Goal: Information Seeking & Learning: Learn about a topic

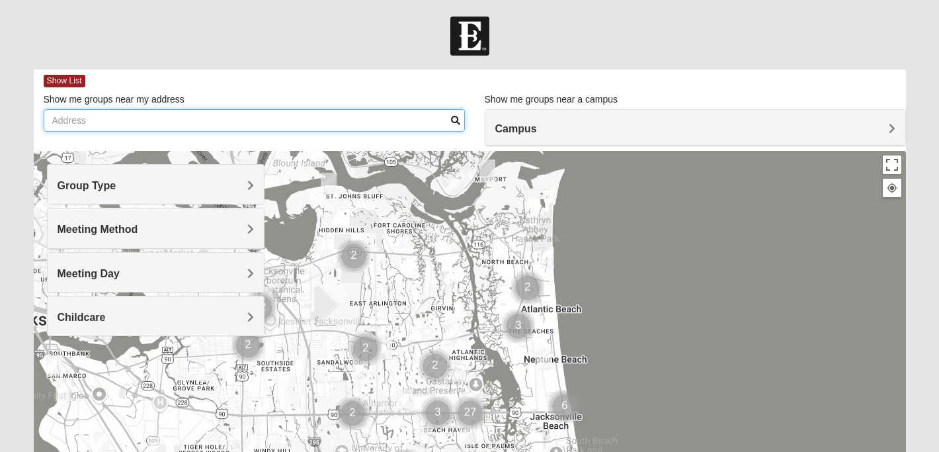
click at [155, 117] on input "Show me groups near my address" at bounding box center [254, 120] width 421 height 22
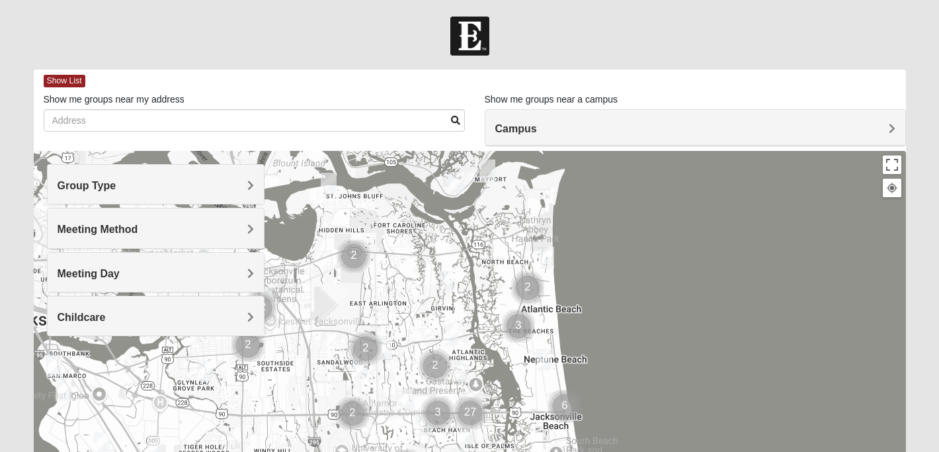
click at [539, 136] on div "Campus" at bounding box center [695, 128] width 420 height 36
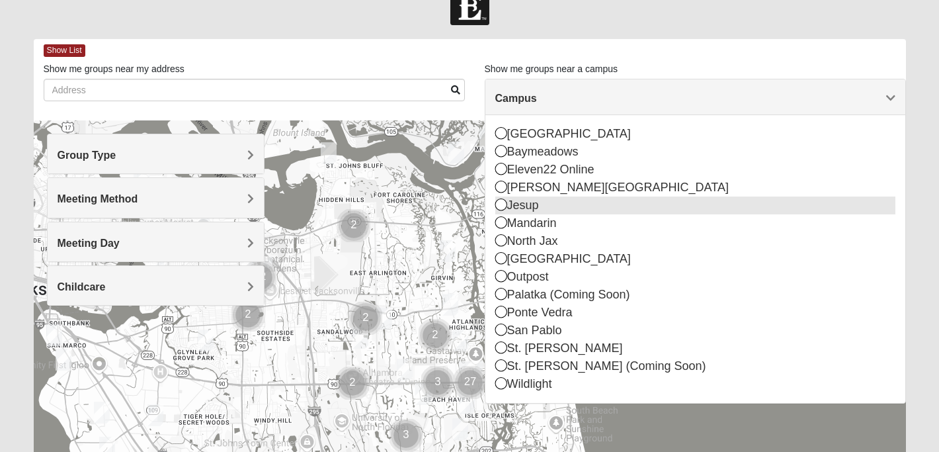
scroll to position [22, 0]
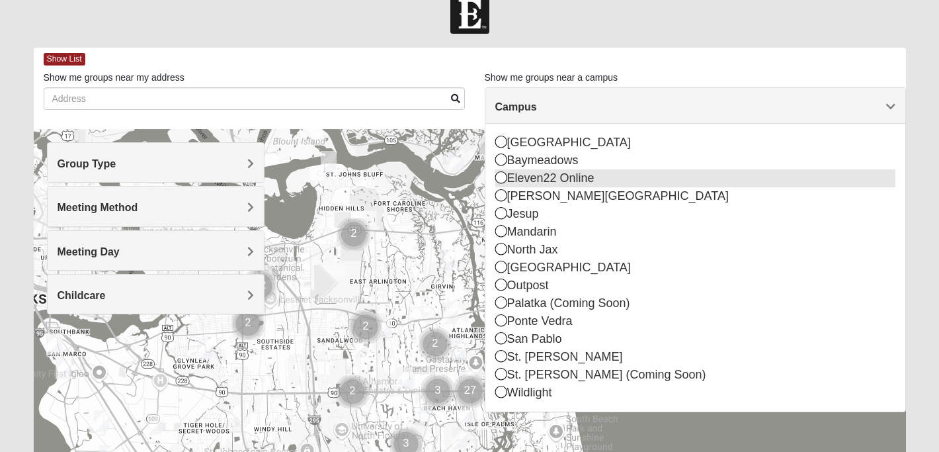
click at [501, 179] on icon at bounding box center [501, 177] width 12 height 12
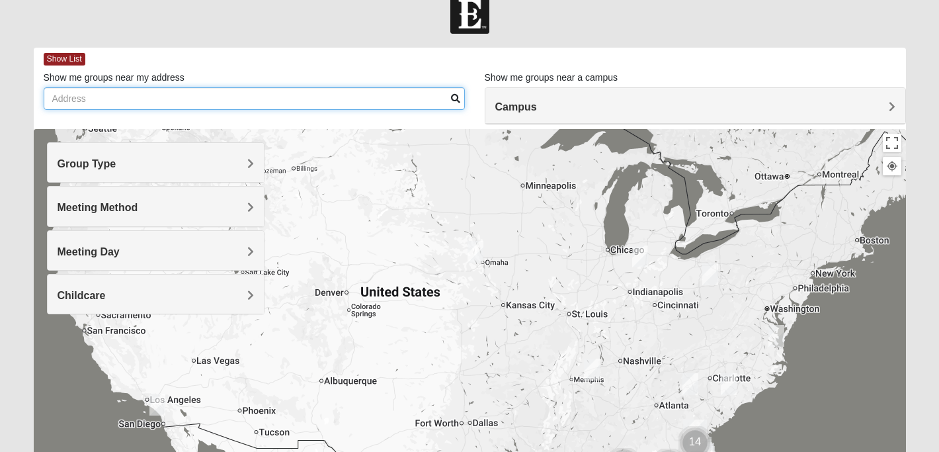
click at [245, 105] on input "Show me groups near my address" at bounding box center [254, 98] width 421 height 22
type input "[STREET_ADDRESS]"
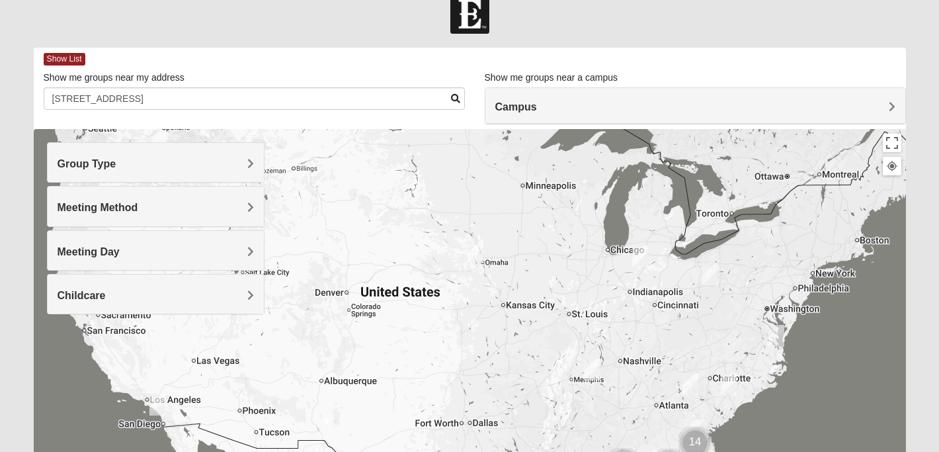
click at [518, 106] on span "Campus" at bounding box center [516, 106] width 42 height 11
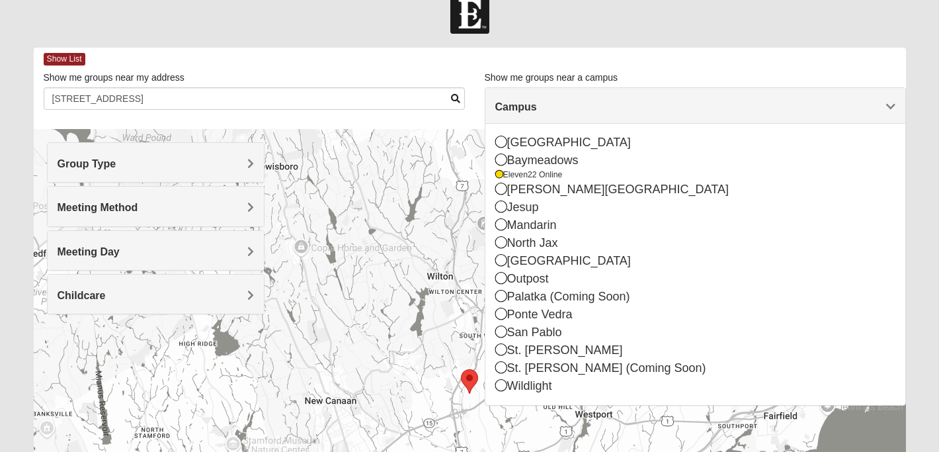
click at [522, 104] on span "Campus" at bounding box center [516, 106] width 42 height 11
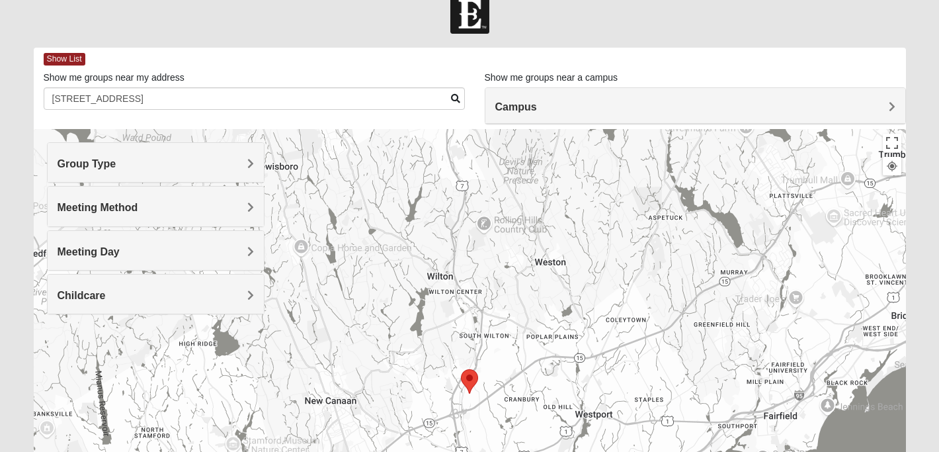
click at [255, 169] on div "Group Type" at bounding box center [156, 162] width 217 height 39
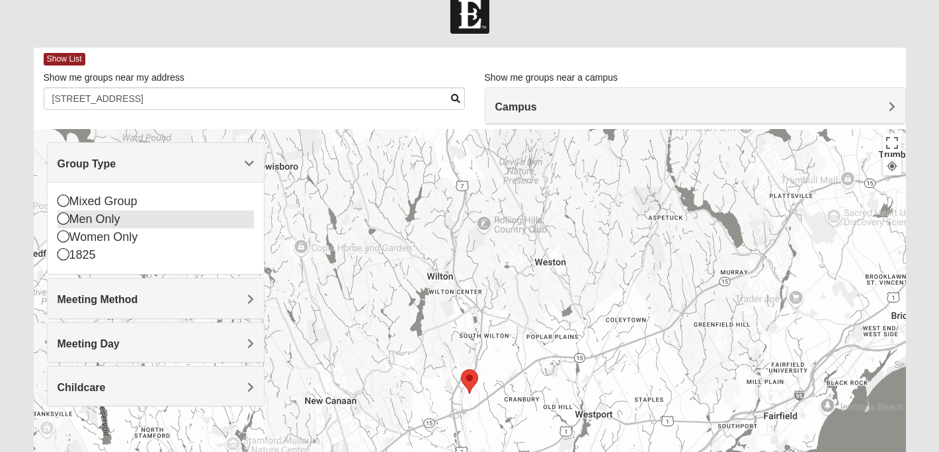
click at [61, 220] on icon at bounding box center [64, 218] width 12 height 12
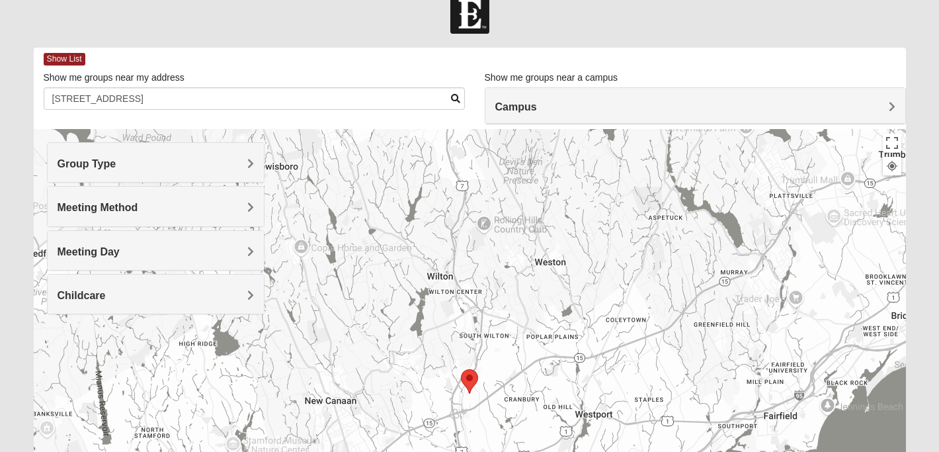
click at [123, 211] on span "Meeting Method" at bounding box center [98, 207] width 81 height 11
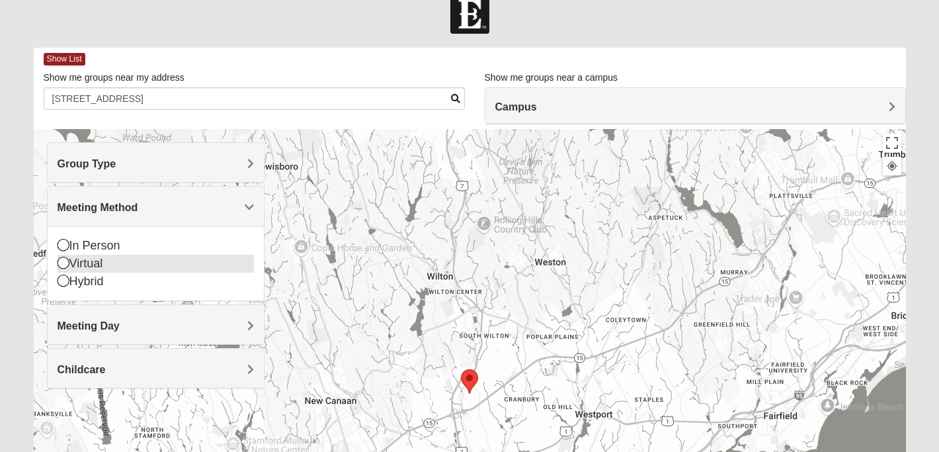
click at [62, 263] on icon at bounding box center [64, 263] width 12 height 12
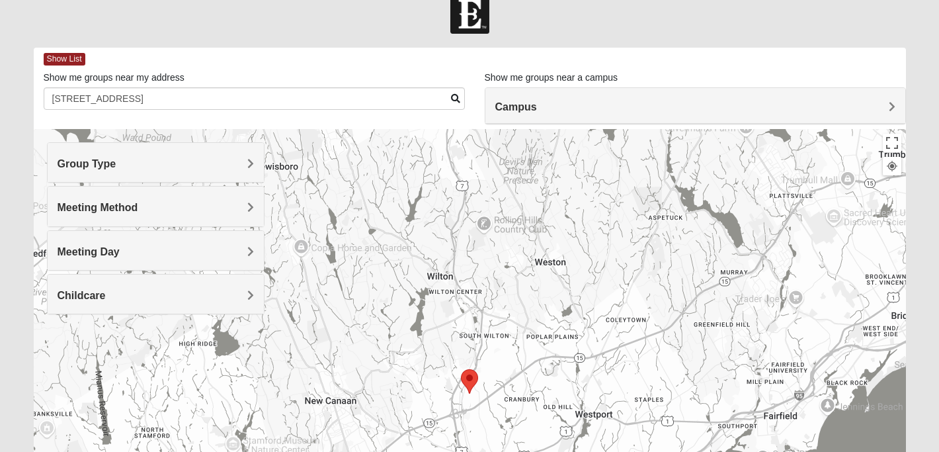
click at [101, 257] on span "Meeting Day" at bounding box center [89, 251] width 62 height 11
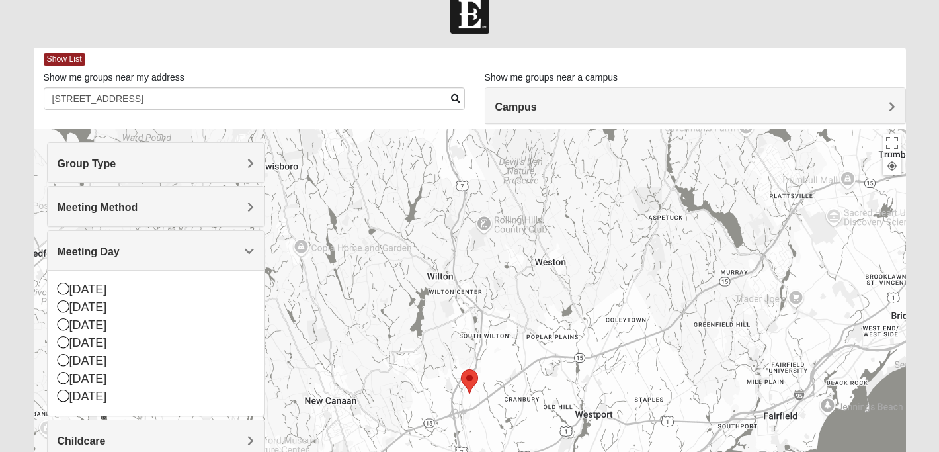
click at [101, 257] on span "Meeting Day" at bounding box center [89, 251] width 62 height 11
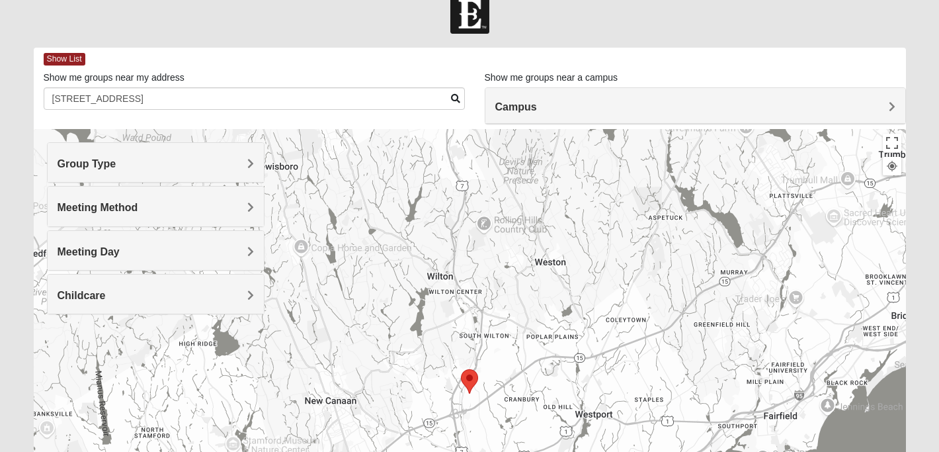
click at [91, 259] on div "Meeting Day" at bounding box center [156, 250] width 217 height 39
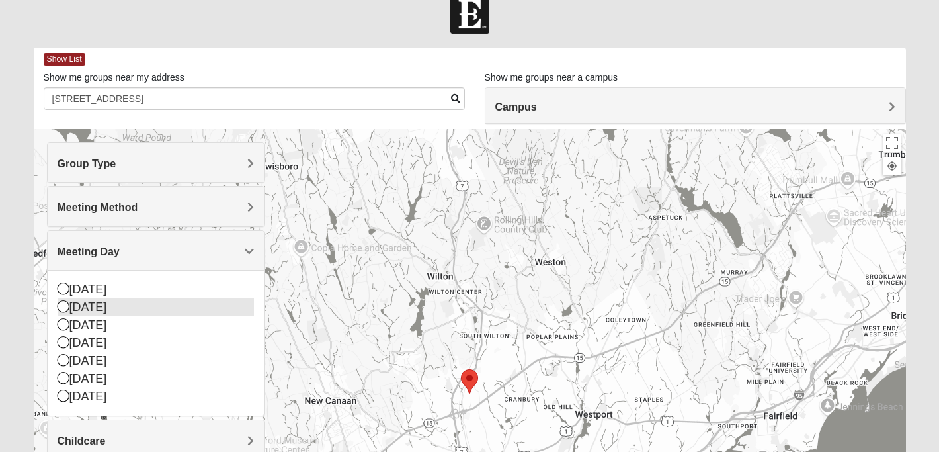
click at [65, 305] on icon at bounding box center [64, 306] width 12 height 12
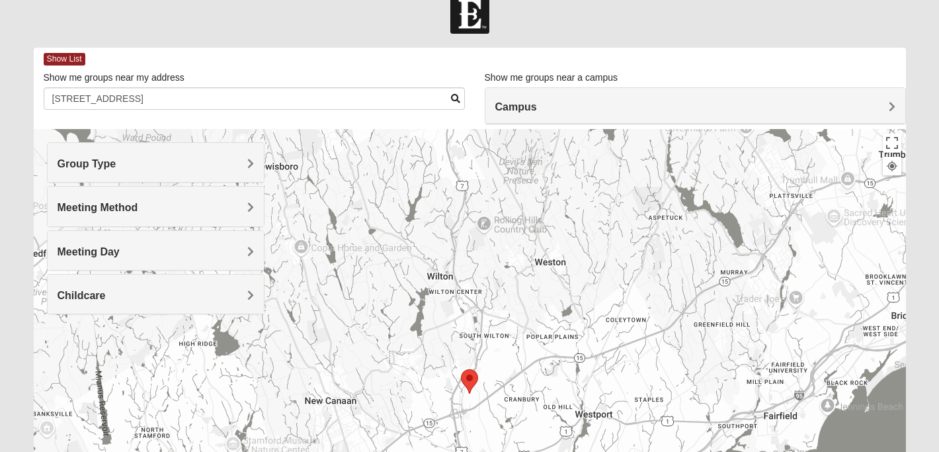
click at [79, 262] on div "Meeting Day" at bounding box center [156, 250] width 217 height 39
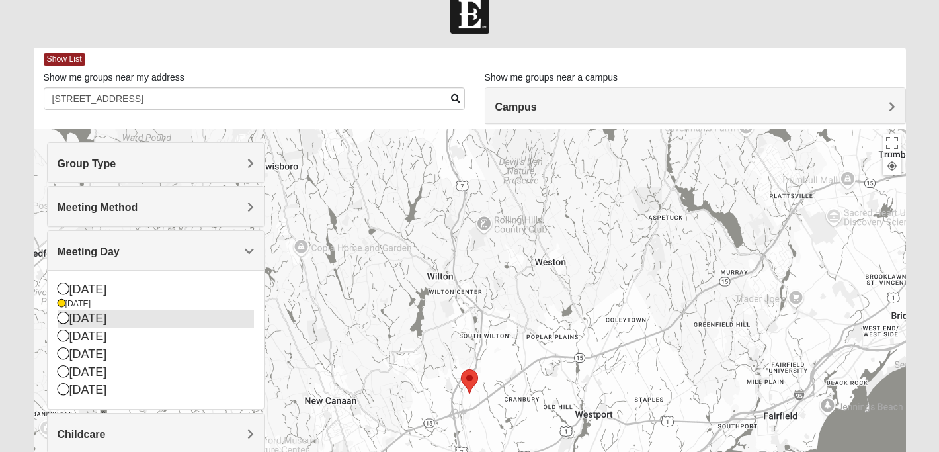
click at [66, 318] on icon at bounding box center [64, 317] width 12 height 12
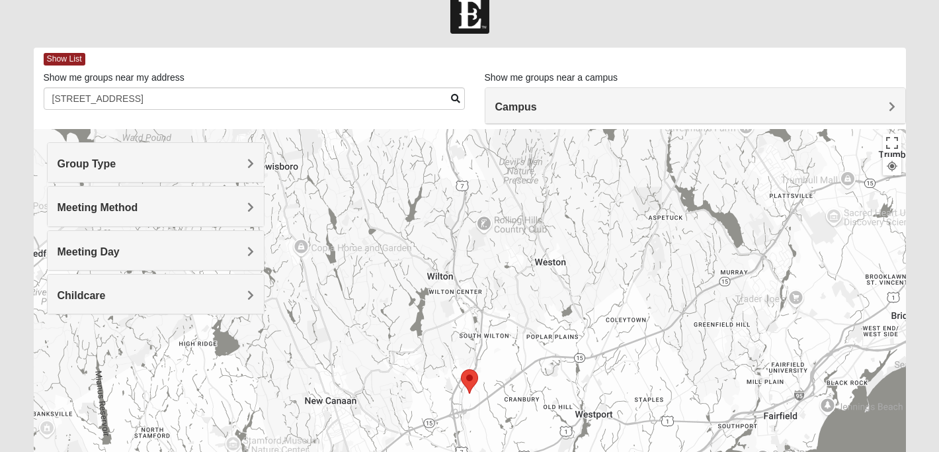
click at [97, 253] on span "Meeting Day" at bounding box center [89, 251] width 62 height 11
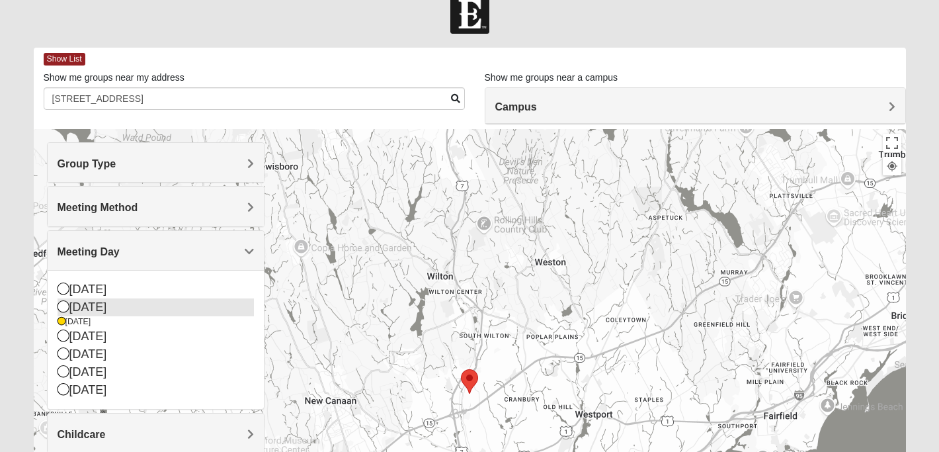
click at [140, 314] on div "[DATE]" at bounding box center [156, 307] width 197 height 18
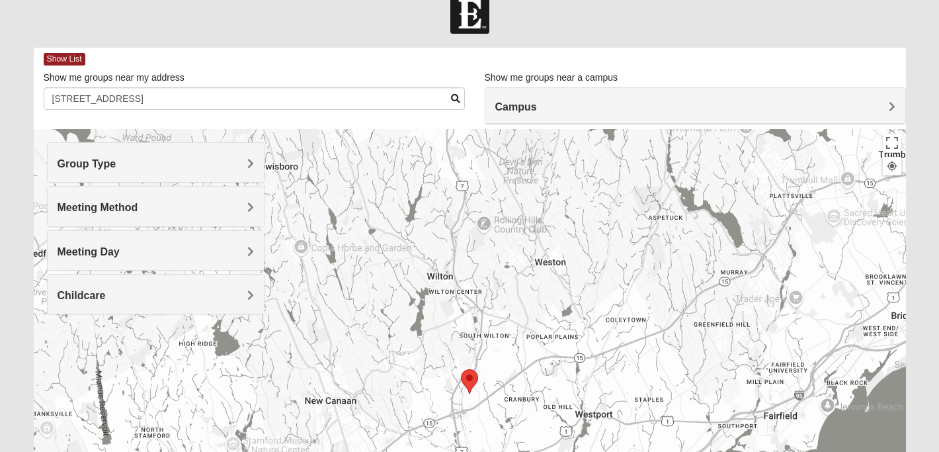
click at [104, 265] on div "Meeting Day" at bounding box center [156, 250] width 217 height 39
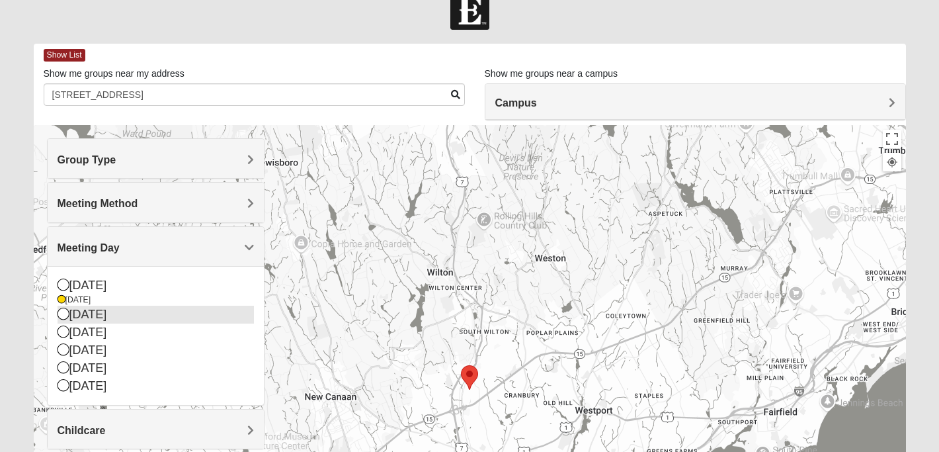
scroll to position [28, 0]
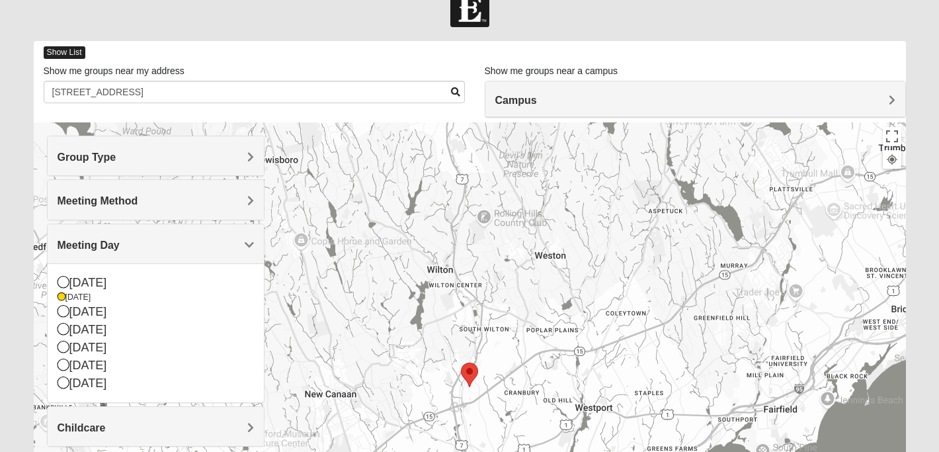
click at [71, 54] on span "Show List" at bounding box center [65, 52] width 42 height 13
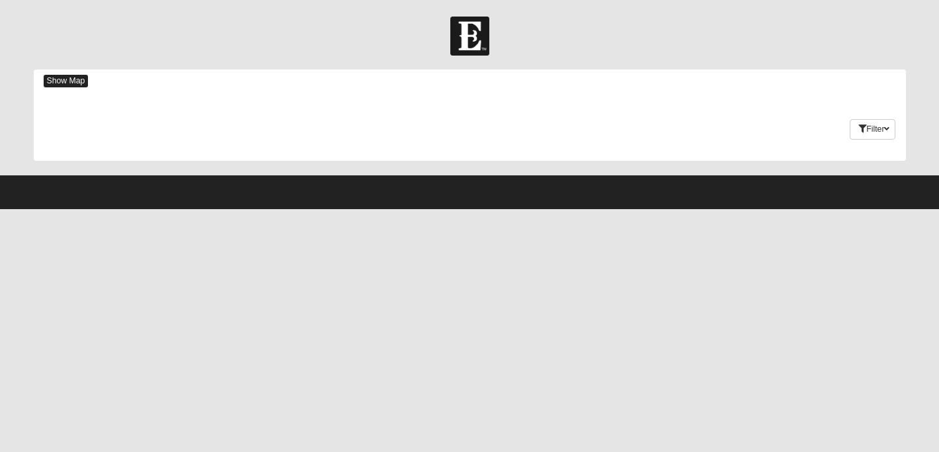
click at [79, 81] on span "Show Map" at bounding box center [66, 81] width 45 height 13
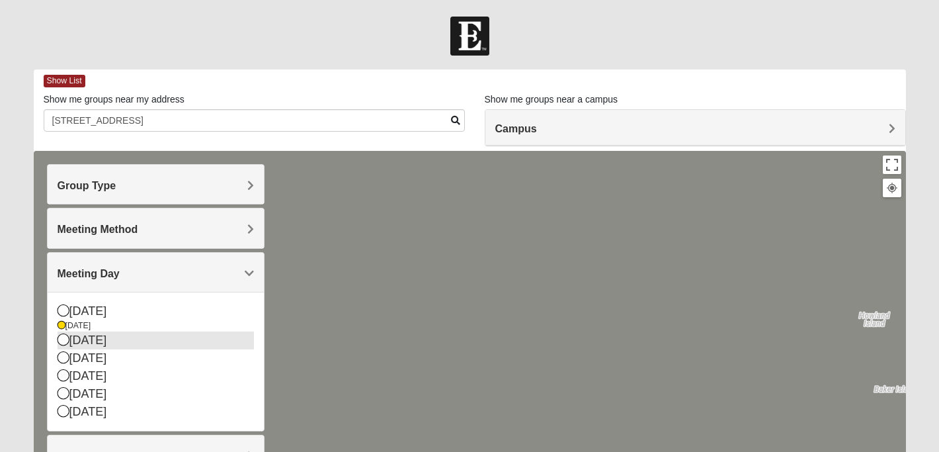
click at [61, 343] on icon at bounding box center [64, 339] width 12 height 12
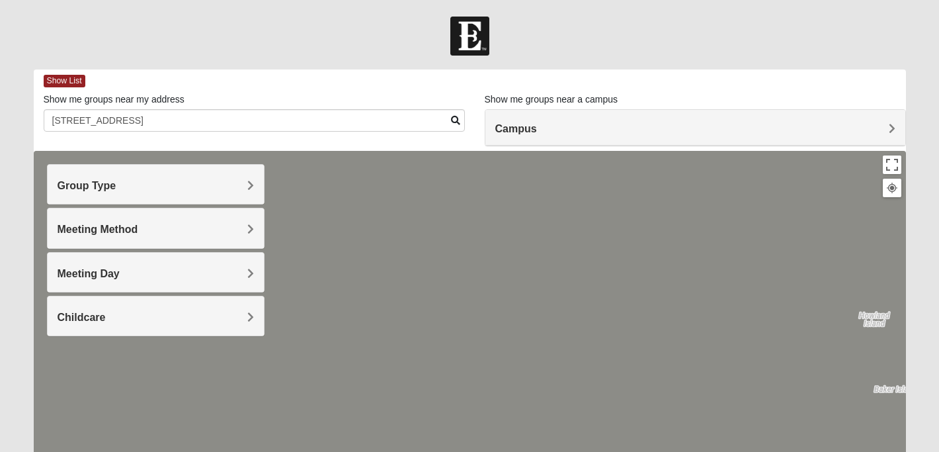
click at [111, 231] on span "Meeting Method" at bounding box center [98, 228] width 81 height 11
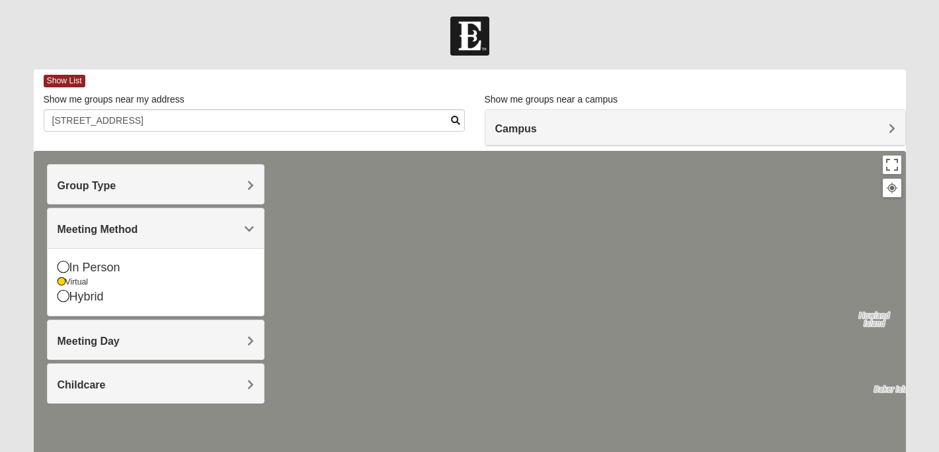
click at [81, 335] on span "Meeting Day" at bounding box center [89, 340] width 62 height 11
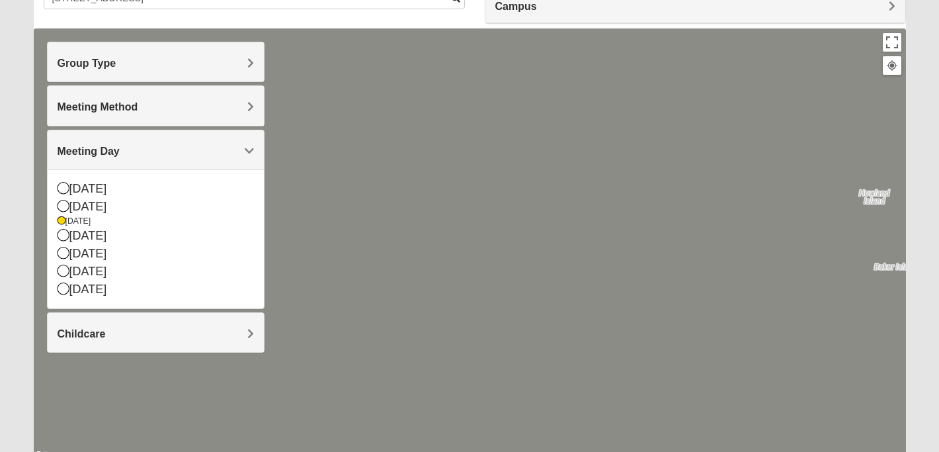
scroll to position [140, 0]
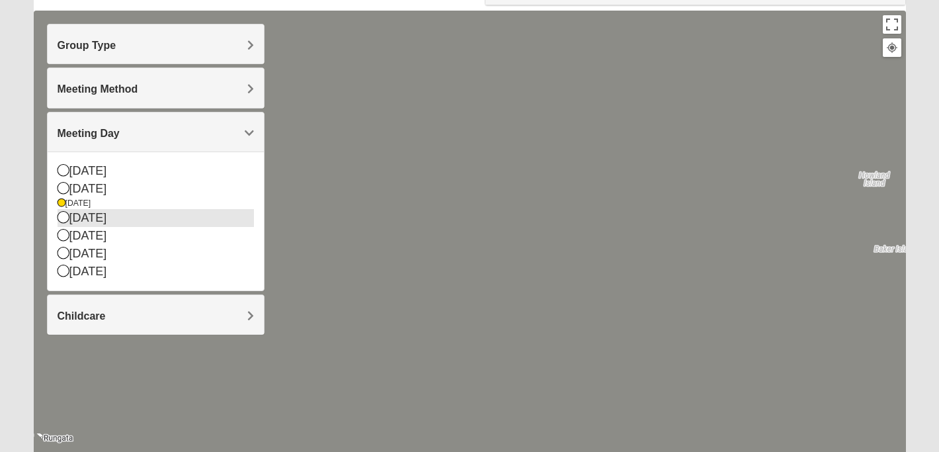
click at [63, 222] on icon at bounding box center [64, 217] width 12 height 12
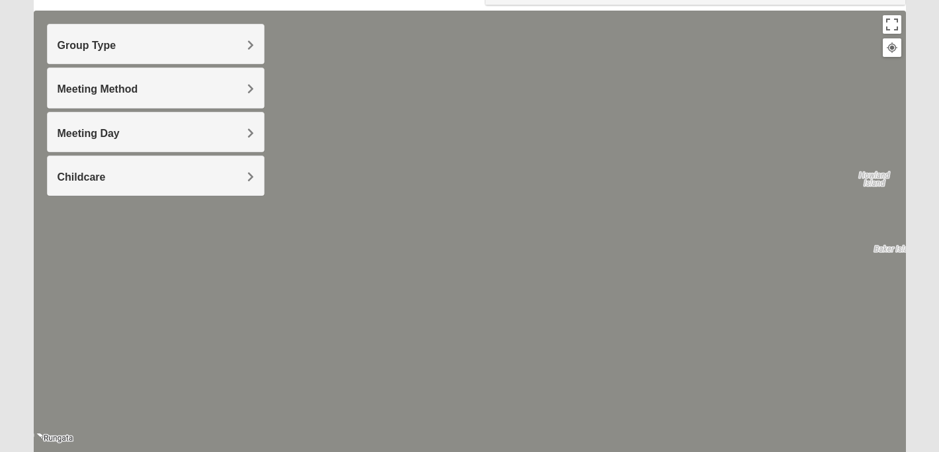
click at [103, 130] on span "Meeting Day" at bounding box center [89, 133] width 62 height 11
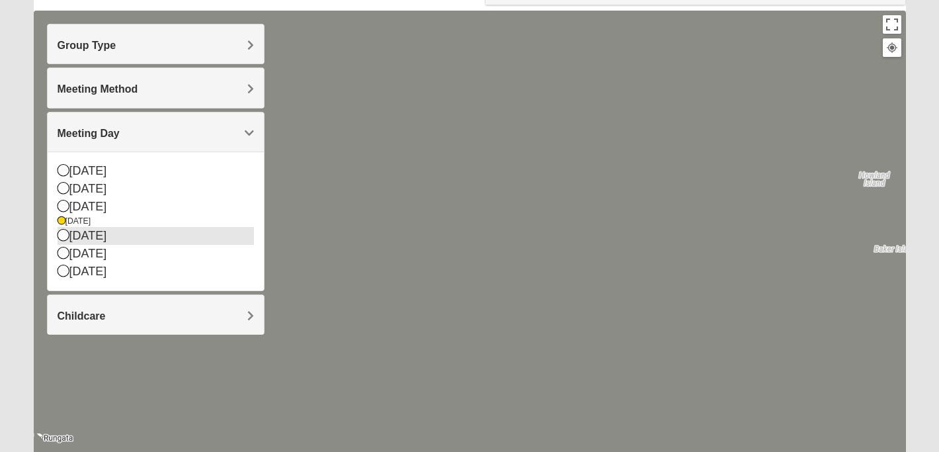
click at [67, 237] on icon at bounding box center [64, 235] width 12 height 12
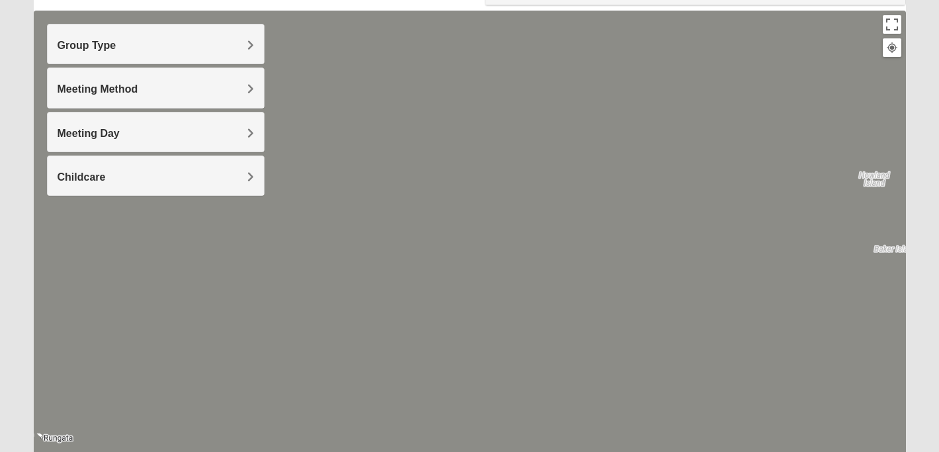
click at [106, 137] on span "Meeting Day" at bounding box center [89, 133] width 62 height 11
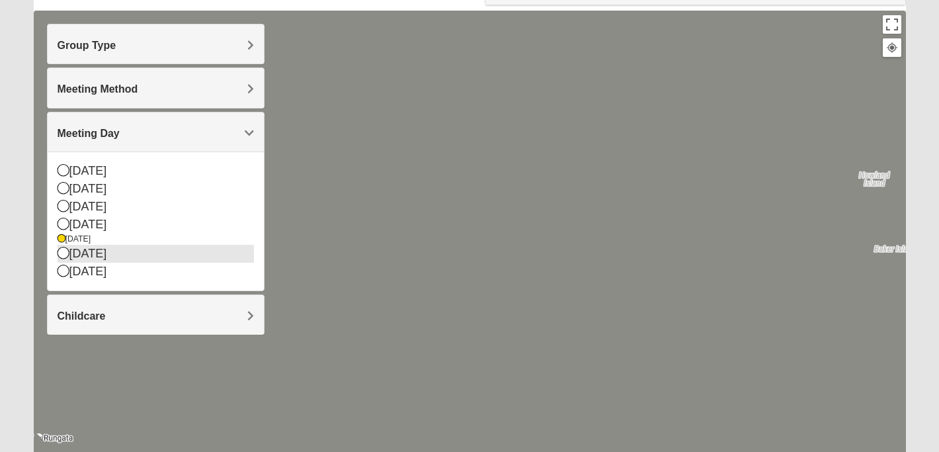
click at [60, 251] on icon at bounding box center [64, 253] width 12 height 12
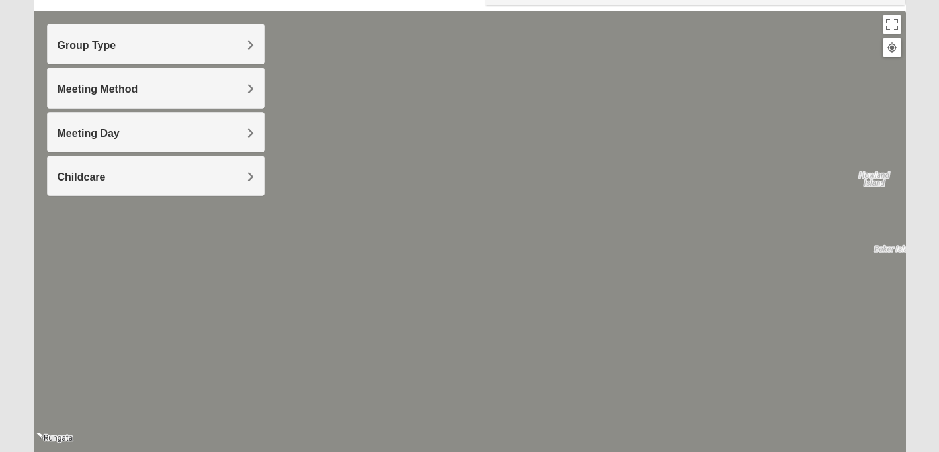
click at [138, 45] on h4 "Group Type" at bounding box center [156, 45] width 197 height 13
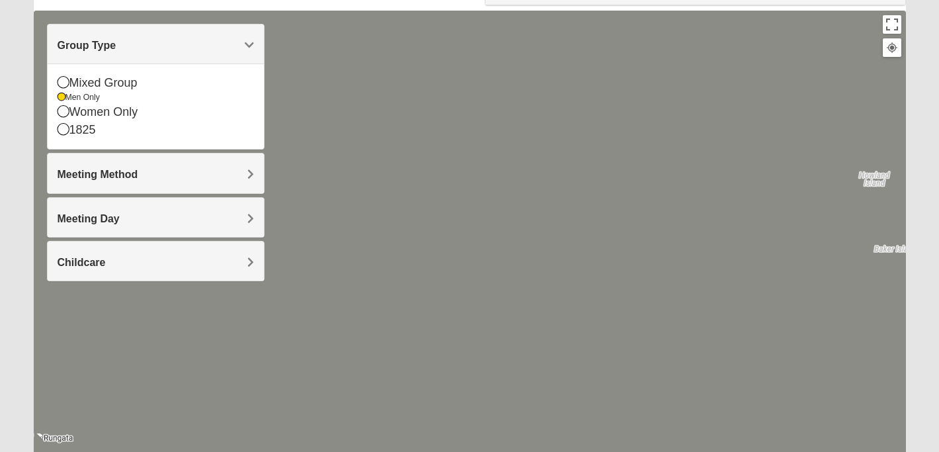
click at [125, 175] on span "Meeting Method" at bounding box center [98, 174] width 81 height 11
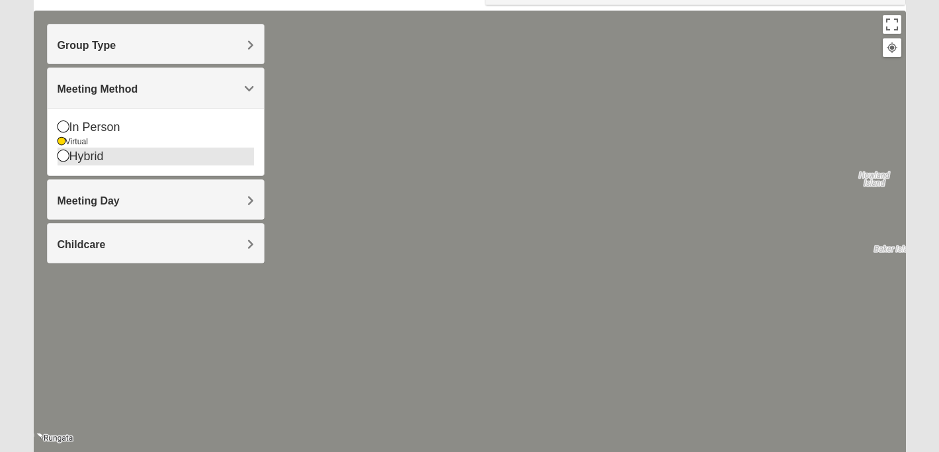
click at [67, 157] on icon at bounding box center [64, 155] width 12 height 12
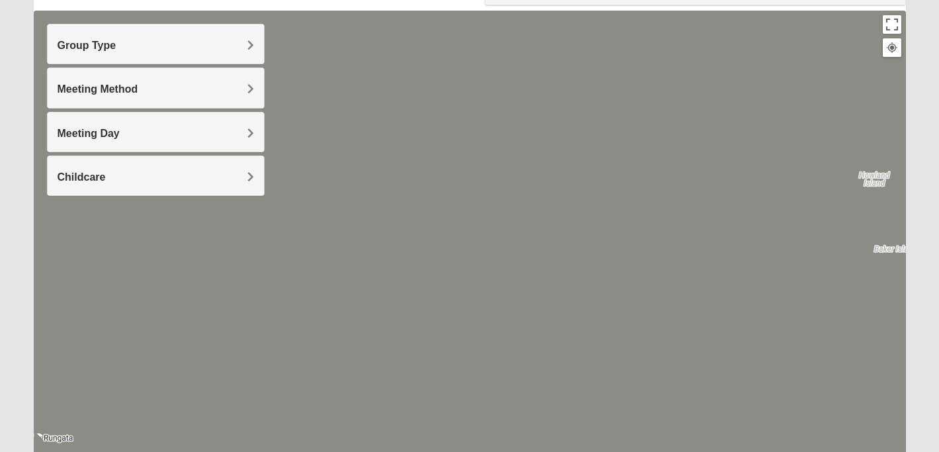
click at [85, 136] on span "Meeting Day" at bounding box center [89, 133] width 62 height 11
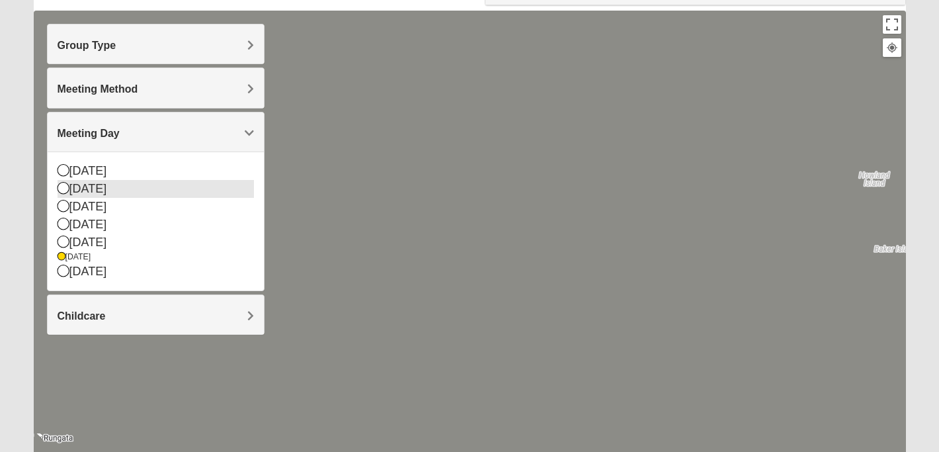
click at [65, 190] on icon at bounding box center [64, 188] width 12 height 12
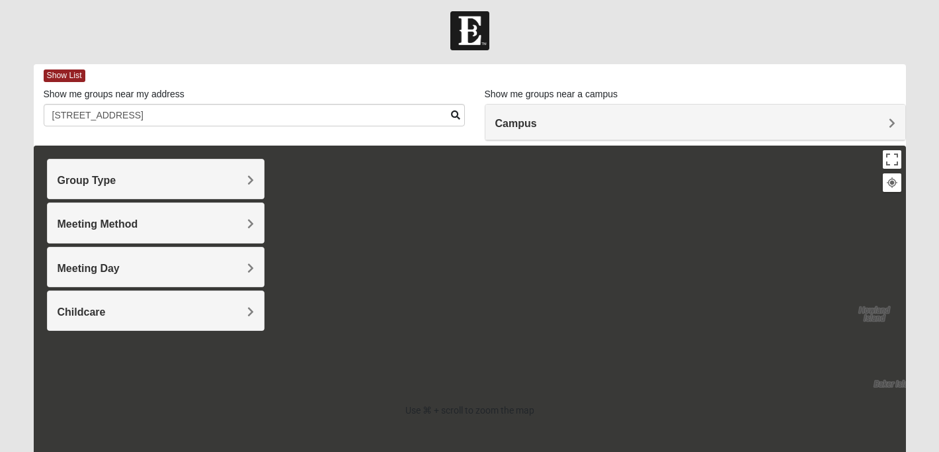
scroll to position [8, 0]
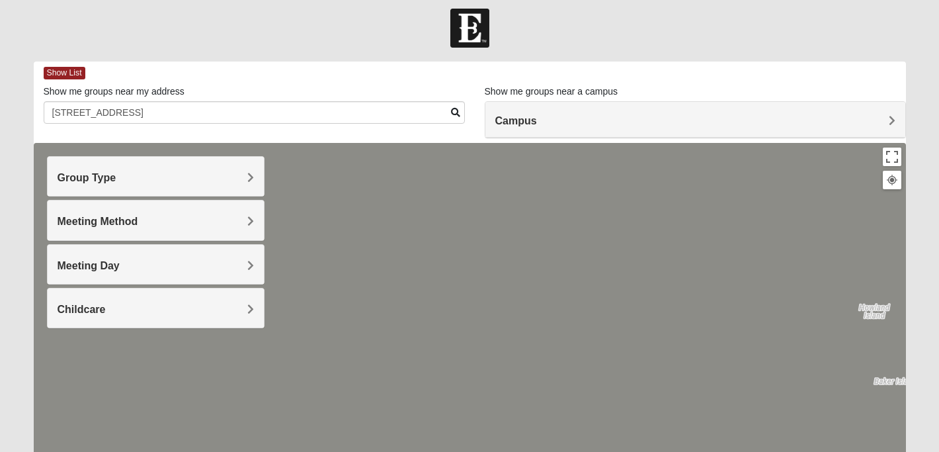
click at [545, 110] on div "Campus" at bounding box center [695, 120] width 420 height 36
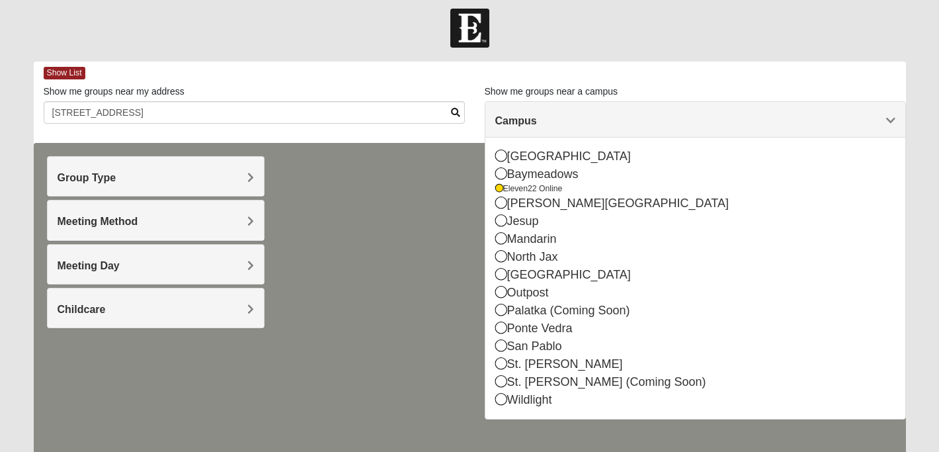
click at [545, 110] on div "Campus" at bounding box center [695, 120] width 420 height 36
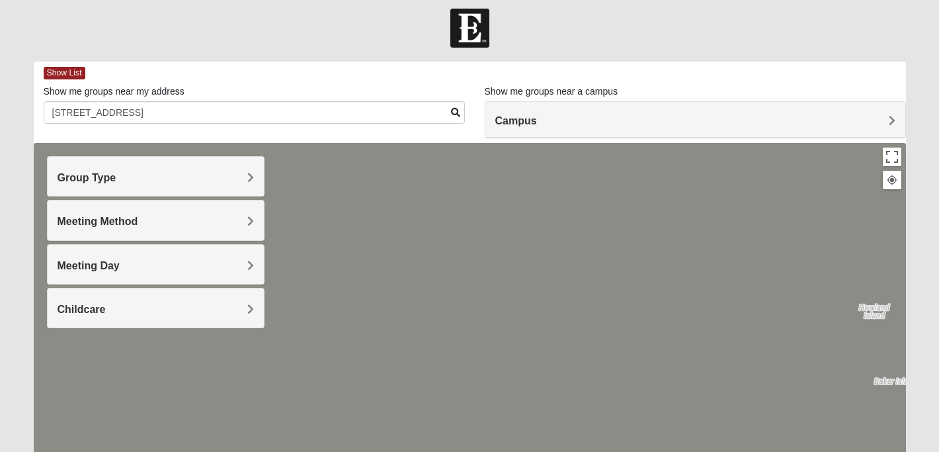
click at [214, 221] on h4 "Meeting Method" at bounding box center [156, 221] width 197 height 13
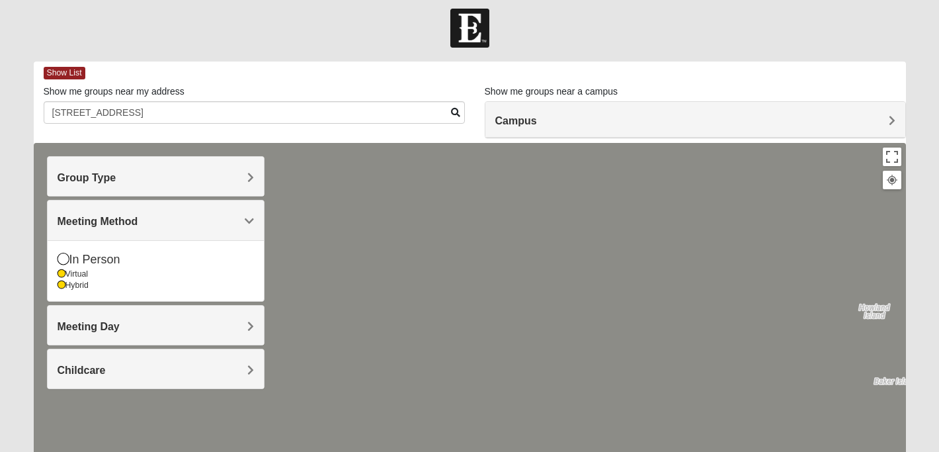
click at [537, 122] on h4 "Campus" at bounding box center [695, 120] width 400 height 13
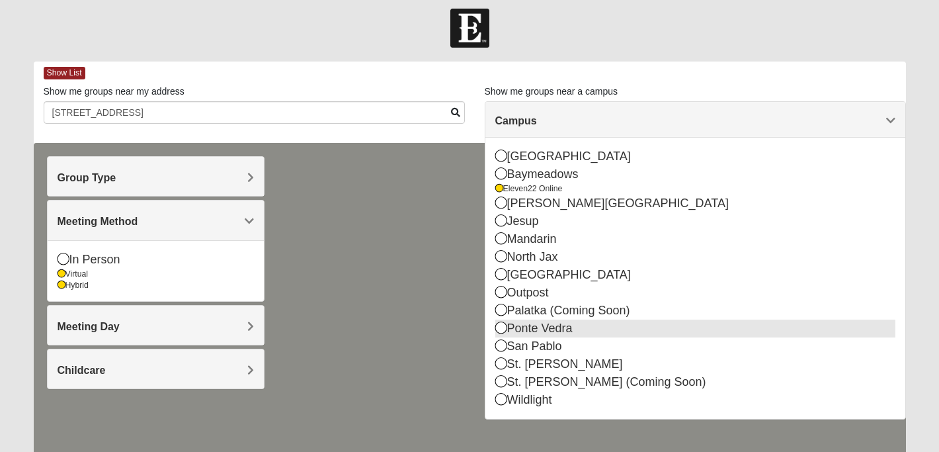
click at [501, 327] on icon at bounding box center [501, 327] width 12 height 12
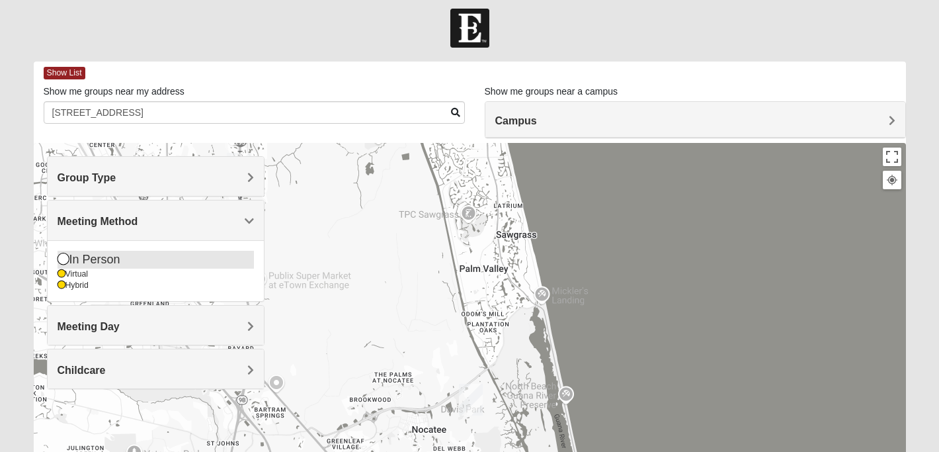
click at [65, 254] on icon at bounding box center [64, 259] width 12 height 12
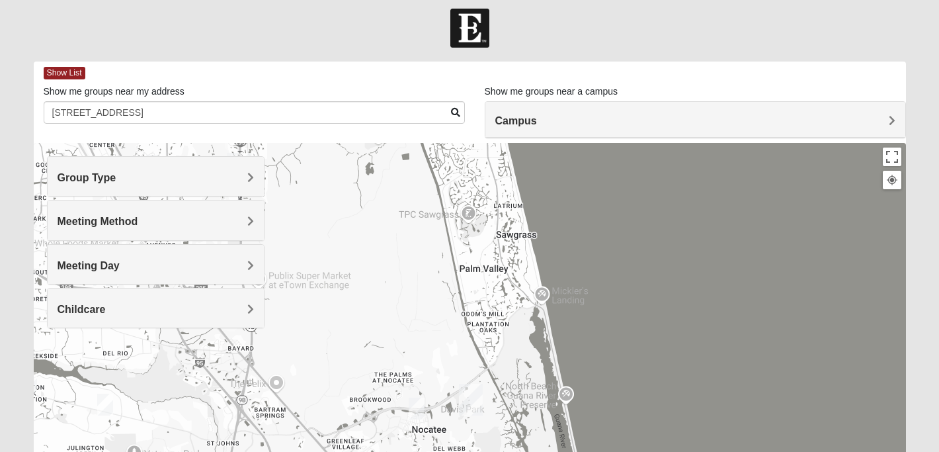
click at [477, 386] on img "Ponte Vedra" at bounding box center [471, 400] width 24 height 32
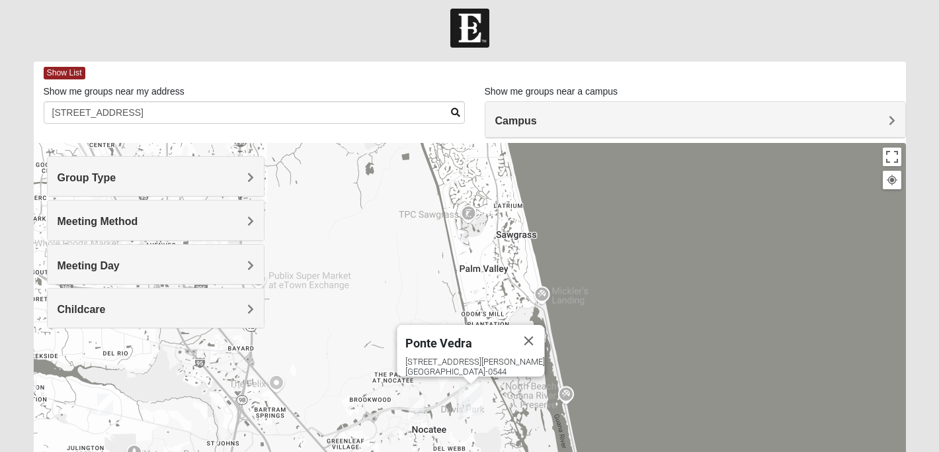
click at [382, 308] on div "Ponte Vedra 460 Davis Park Rd Ponte Vedra Beach, FL 32081-0544" at bounding box center [470, 407] width 872 height 529
click at [532, 327] on button "Close" at bounding box center [529, 341] width 32 height 32
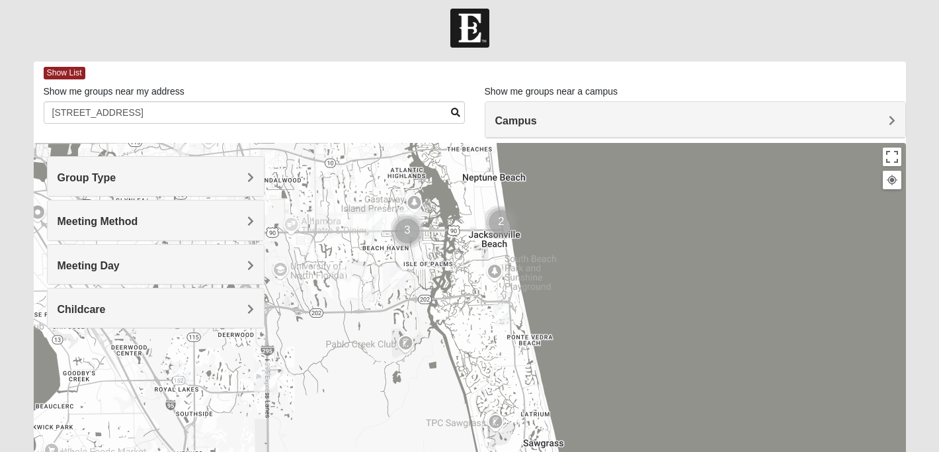
drag, startPoint x: 424, startPoint y: 304, endPoint x: 451, endPoint y: 516, distance: 214.0
click at [451, 451] on html "Log In Find A Group Error Show List Loading Groups" at bounding box center [469, 356] width 939 height 728
click at [415, 220] on img "Cluster of 3 groups" at bounding box center [407, 230] width 33 height 33
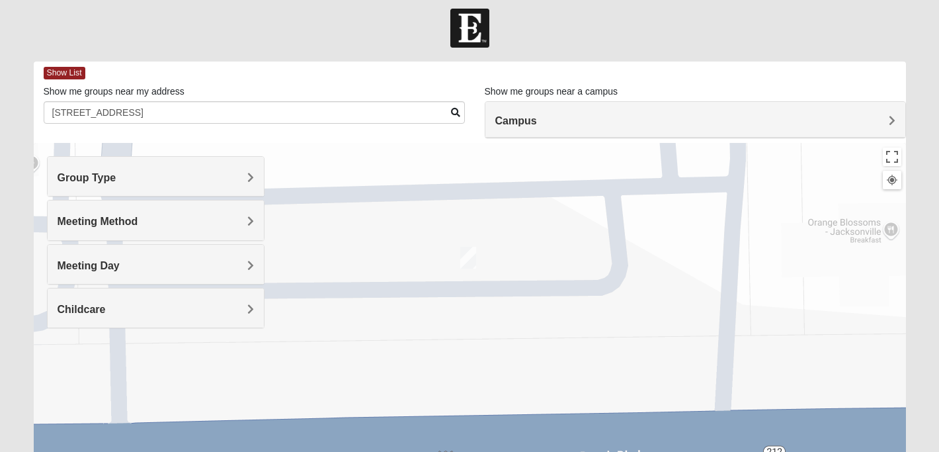
click at [467, 259] on img "On Campus Mens Moya/Pritchett 32250" at bounding box center [468, 258] width 16 height 22
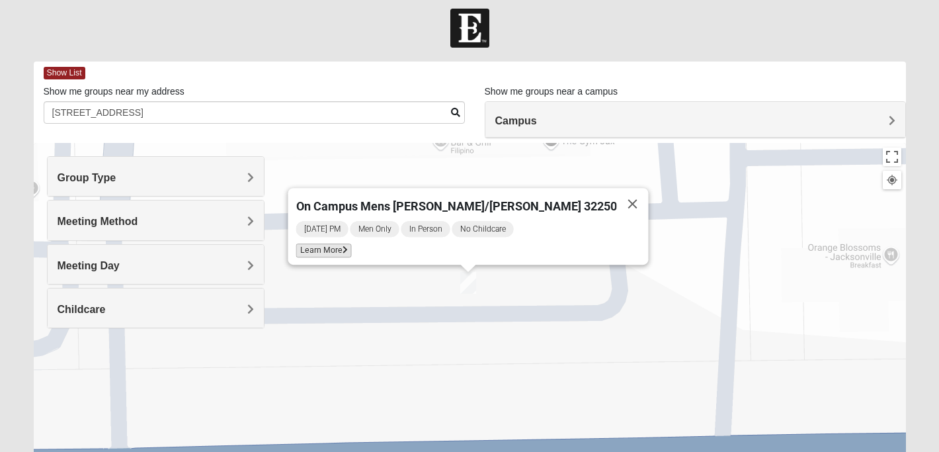
click at [352, 247] on span "Learn More" at bounding box center [324, 250] width 56 height 14
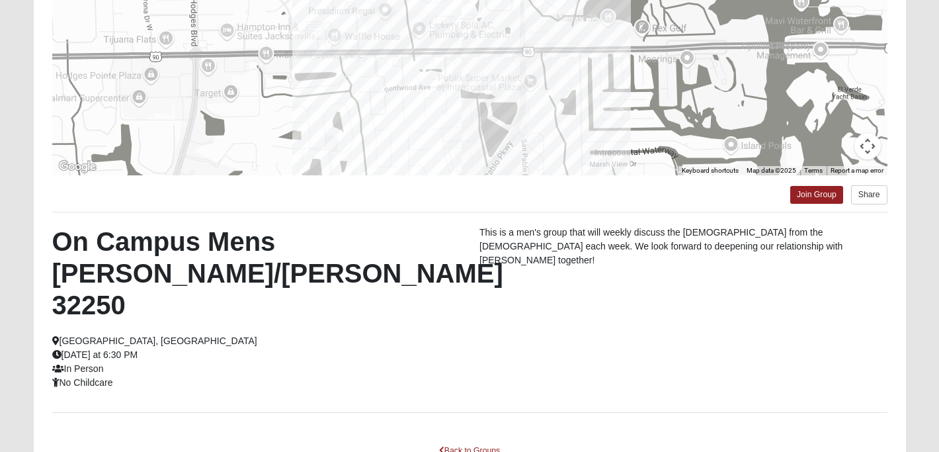
scroll to position [227, 0]
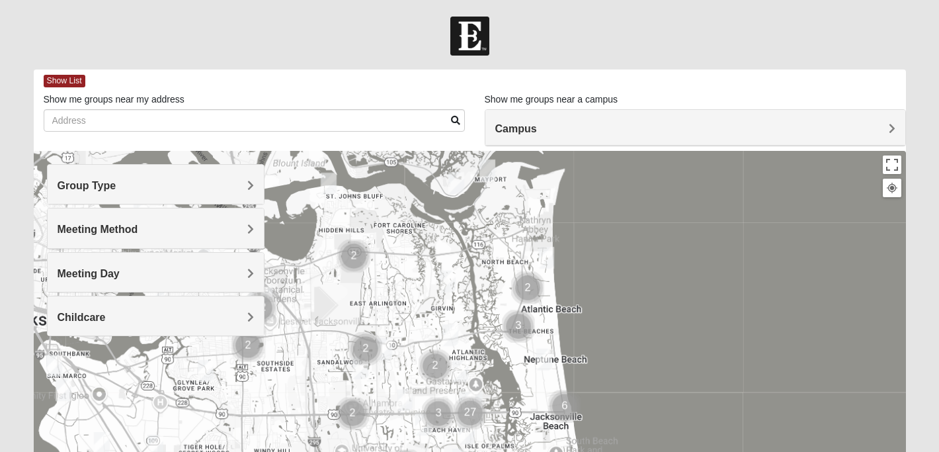
click at [200, 227] on h4 "Meeting Method" at bounding box center [156, 229] width 197 height 13
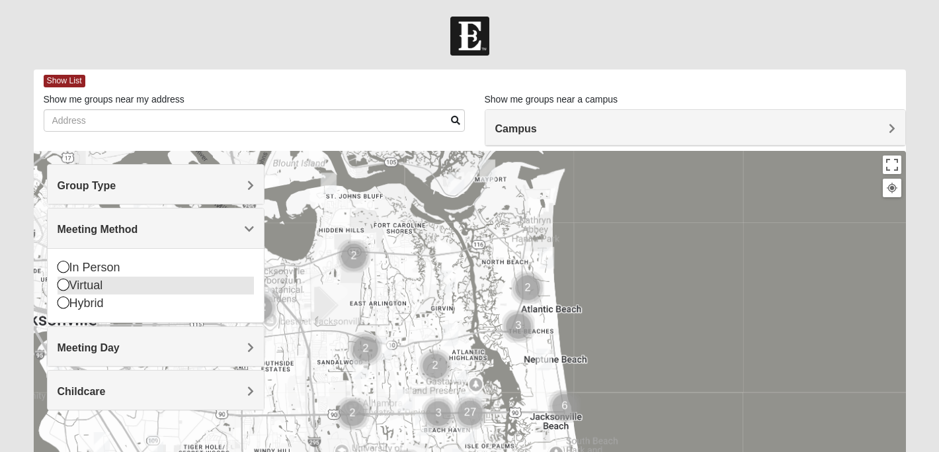
click at [65, 283] on icon at bounding box center [64, 284] width 12 height 12
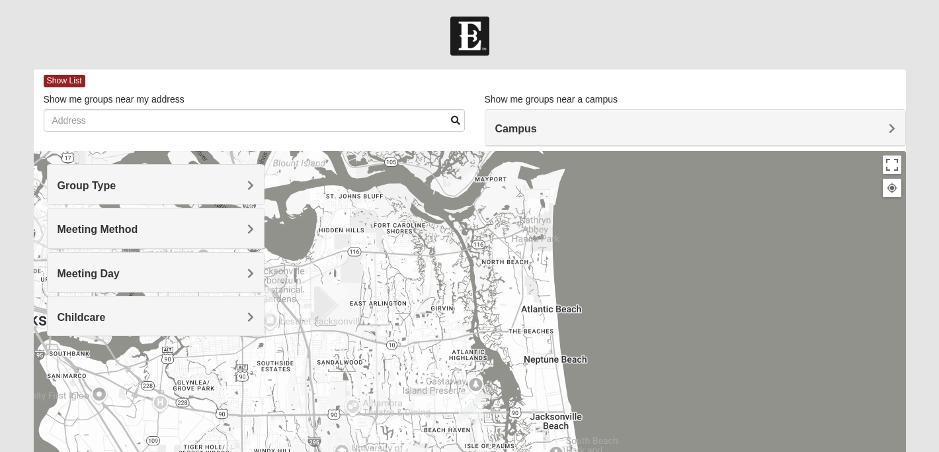
click at [94, 235] on span "Meeting Method" at bounding box center [98, 228] width 81 height 11
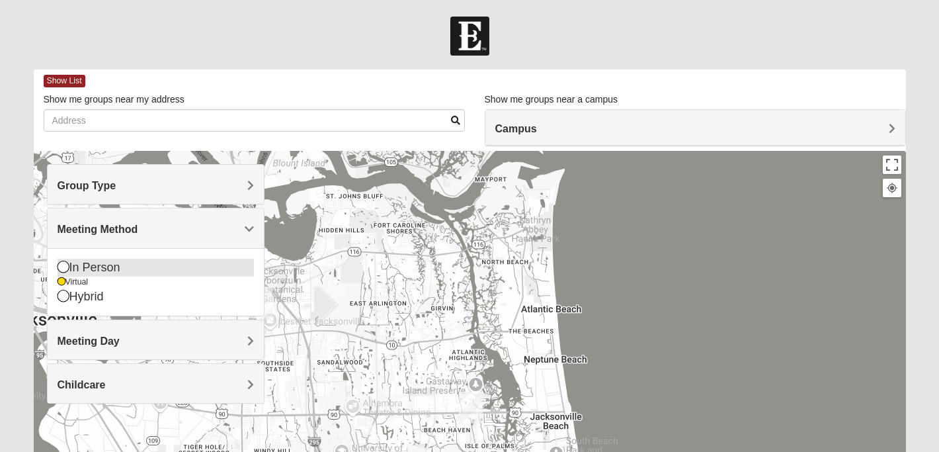
click at [63, 265] on icon at bounding box center [64, 267] width 12 height 12
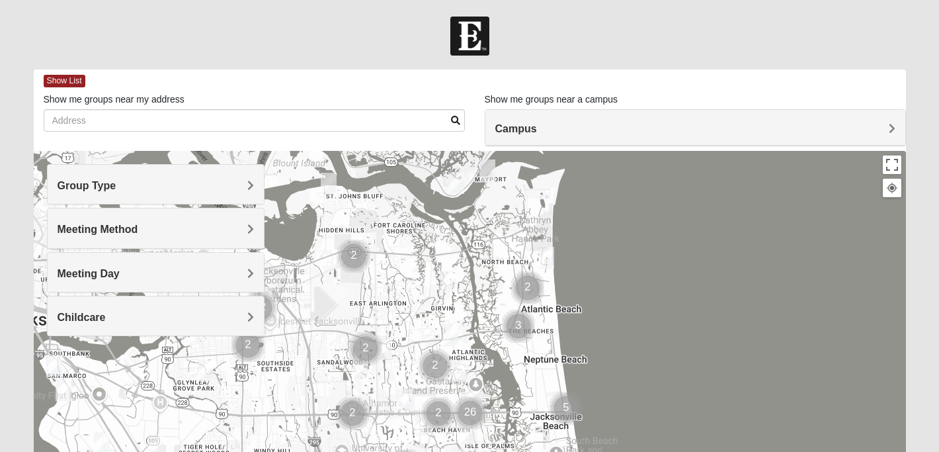
click at [551, 142] on div "Campus" at bounding box center [695, 128] width 420 height 36
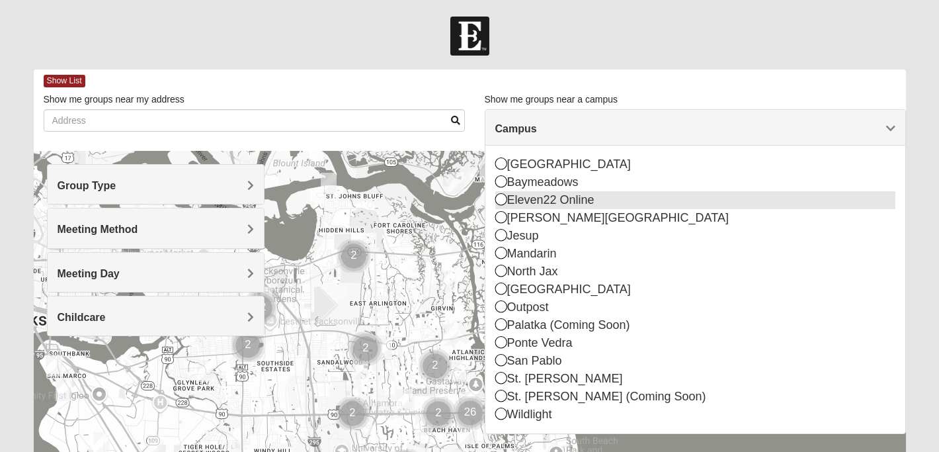
click at [499, 200] on icon at bounding box center [501, 199] width 12 height 12
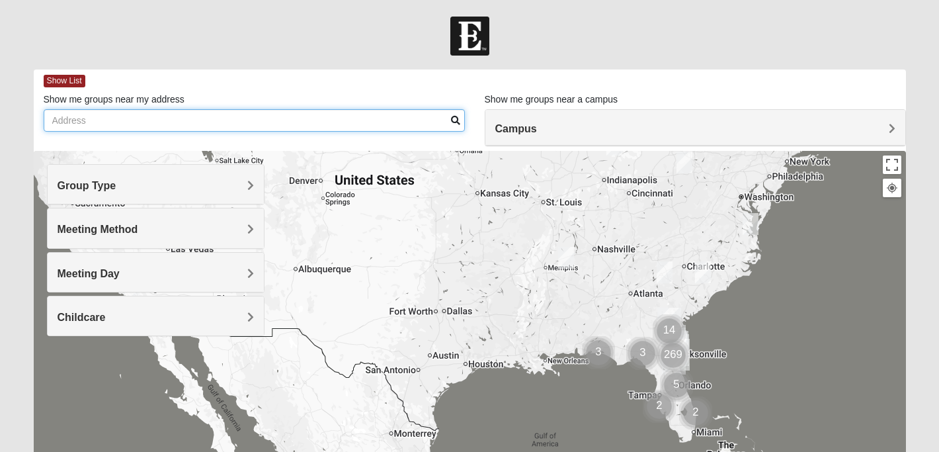
drag, startPoint x: 400, startPoint y: 268, endPoint x: 374, endPoint y: 133, distance: 137.3
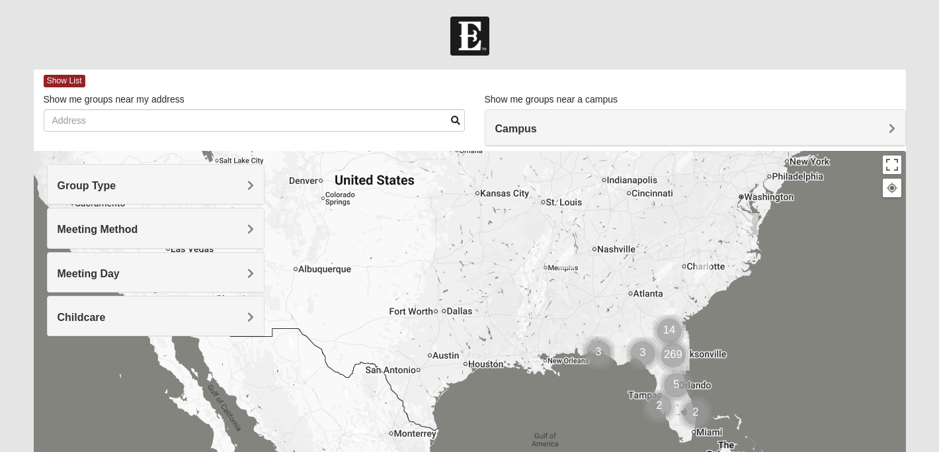
click at [374, 133] on div "Show List Loading Groups Keywords Filter Additional Filters Campus Arlington Ba…" at bounding box center [470, 374] width 872 height 610
click at [894, 167] on button "Toggle fullscreen view" at bounding box center [892, 164] width 19 height 19
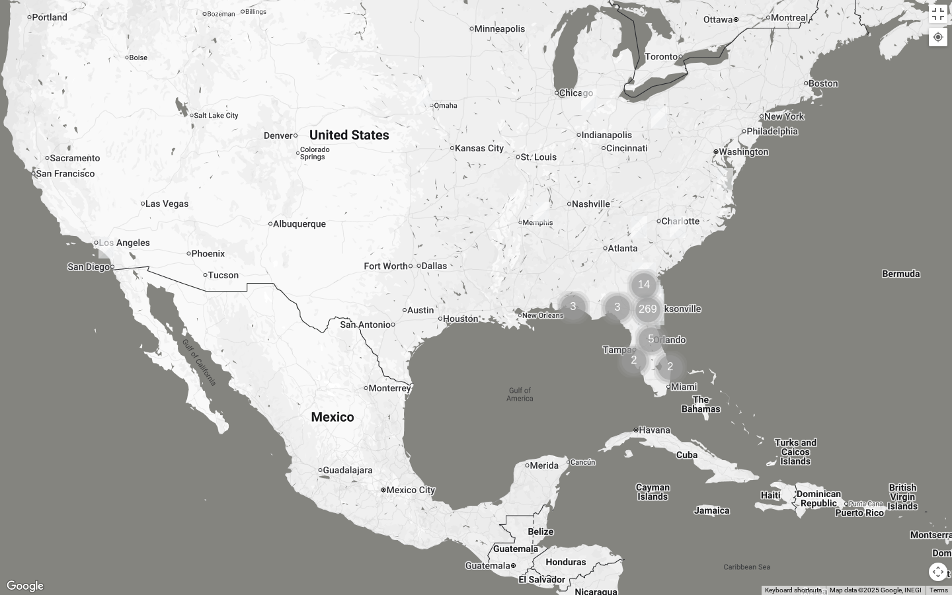
drag, startPoint x: 819, startPoint y: 242, endPoint x: 759, endPoint y: 350, distance: 123.7
click at [759, 350] on div at bounding box center [476, 297] width 952 height 595
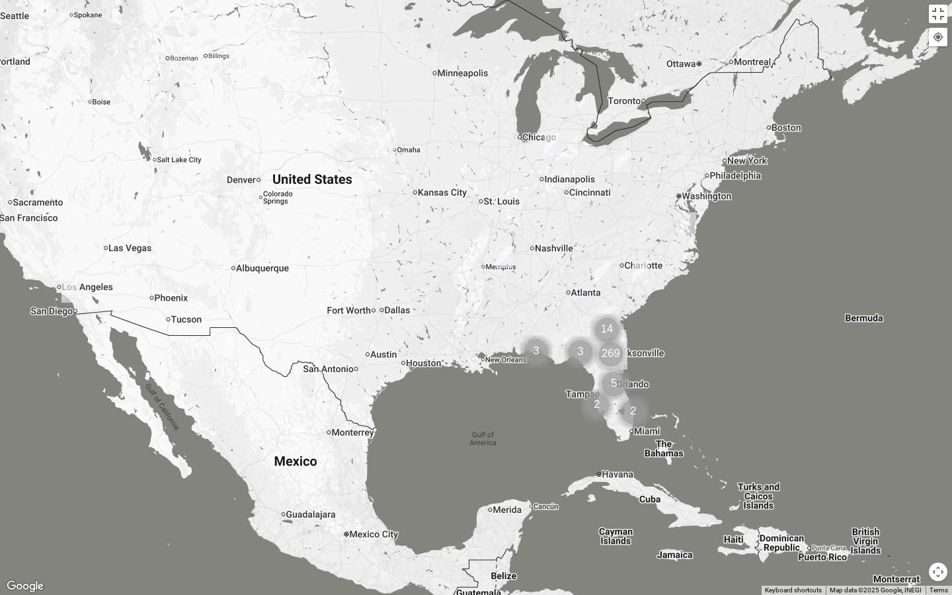
click at [691, 222] on img "Online Womens Chek 23503" at bounding box center [688, 223] width 16 height 22
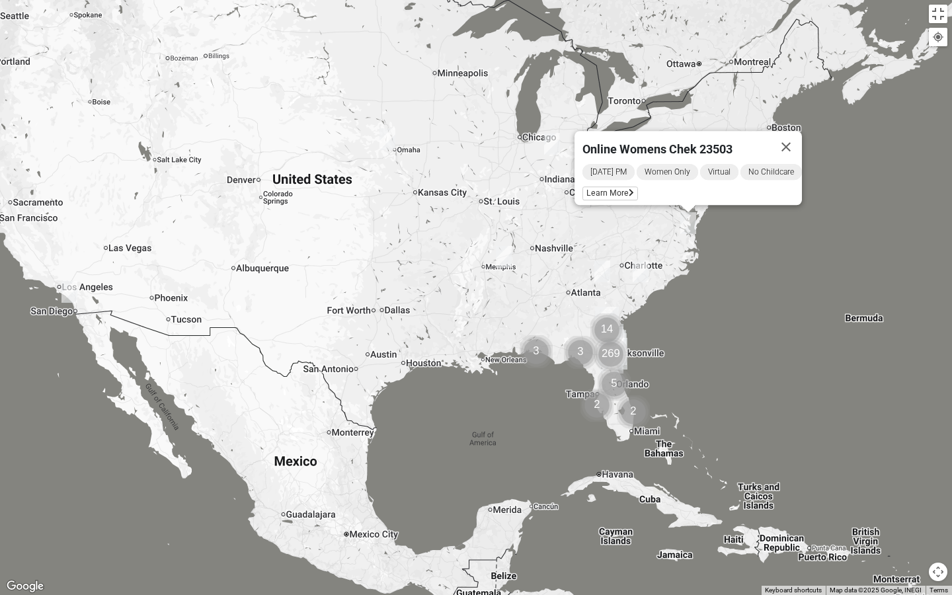
click at [609, 321] on img "Cluster of 14 groups" at bounding box center [606, 329] width 33 height 33
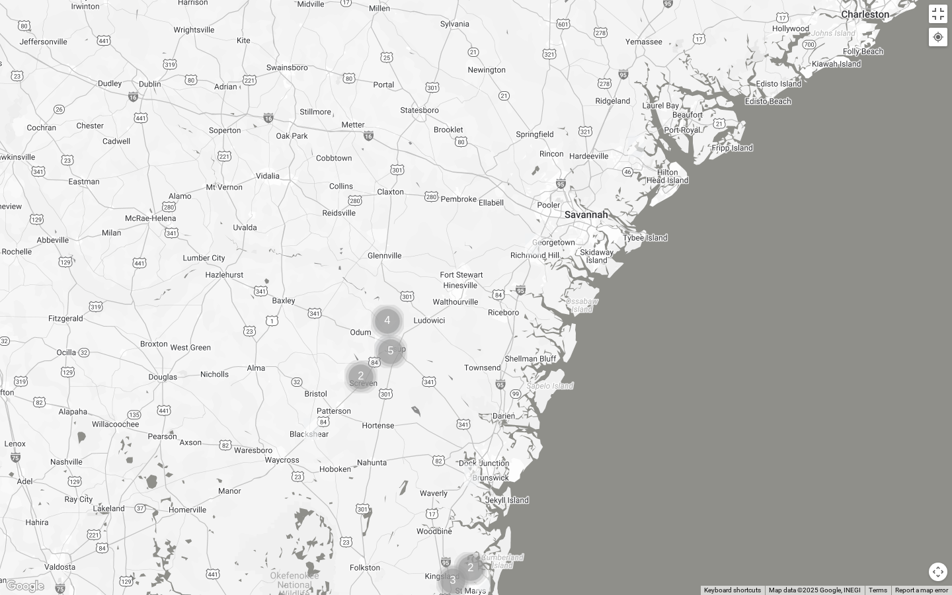
click at [392, 335] on img "Cluster of 5 groups" at bounding box center [390, 351] width 33 height 33
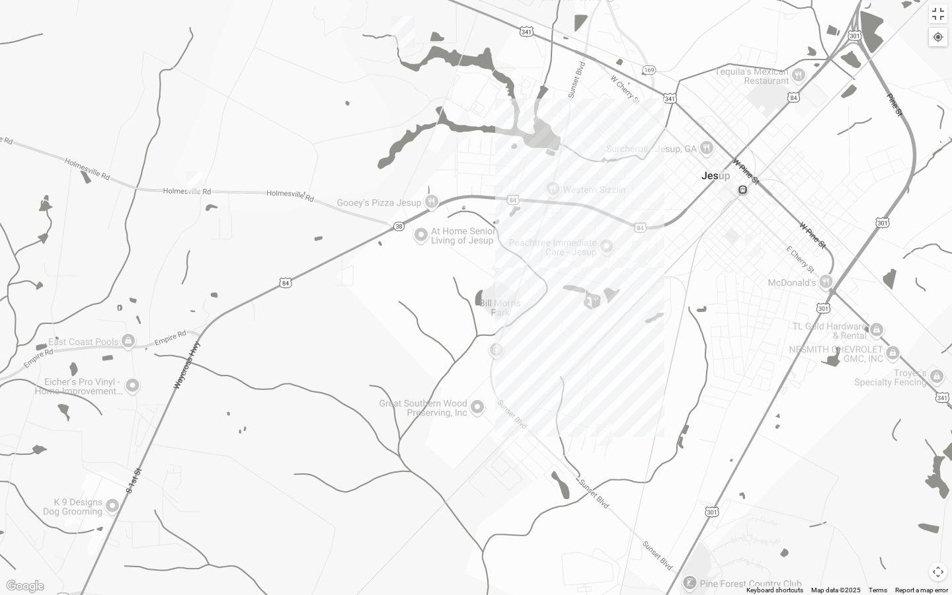
drag, startPoint x: 501, startPoint y: 92, endPoint x: 500, endPoint y: 174, distance: 82.0
click at [501, 174] on div "To navigate, press the arrow keys. Online Womens Chek 23503 Wednesday PM Women …" at bounding box center [476, 297] width 952 height 595
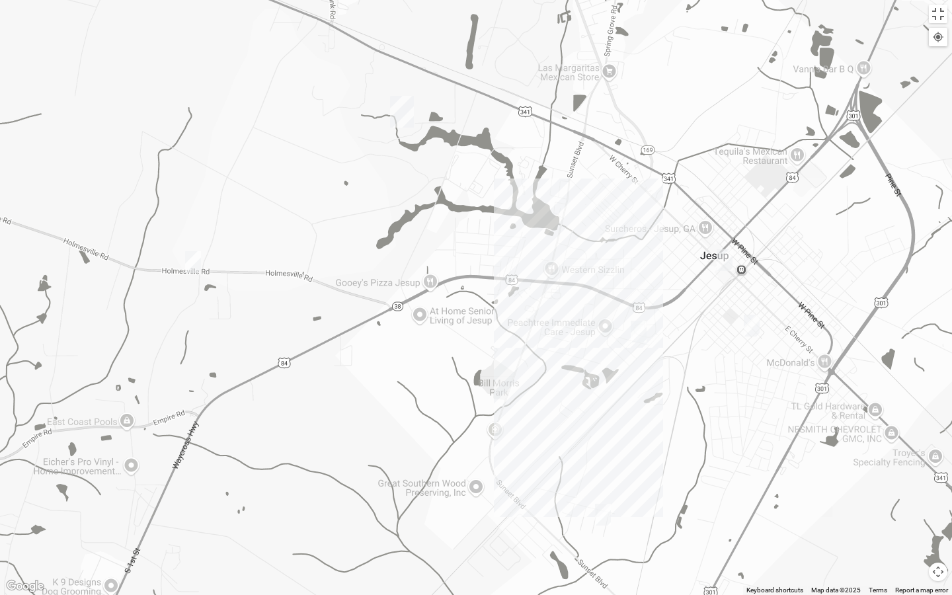
click at [403, 114] on img "Jesup" at bounding box center [402, 112] width 24 height 32
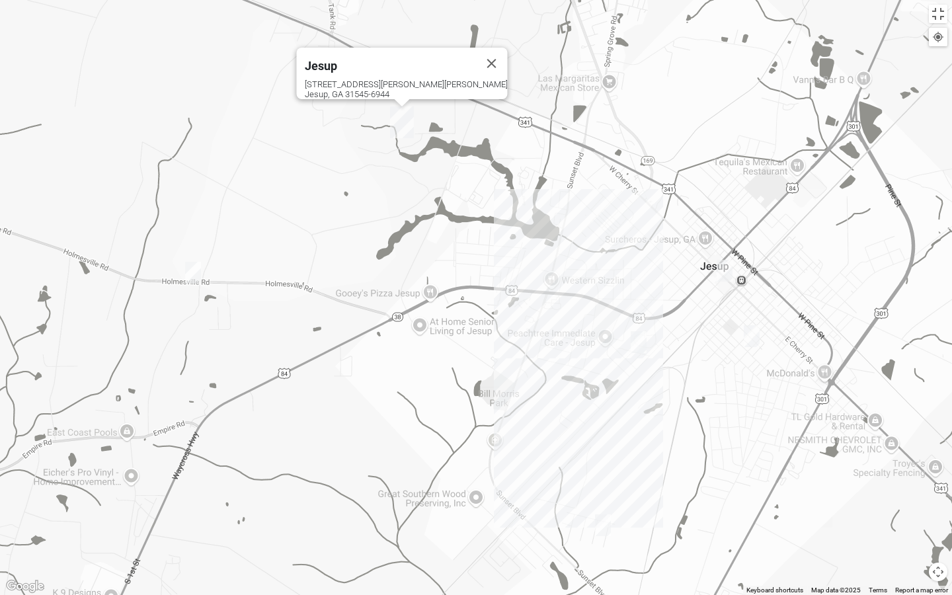
click at [403, 114] on img "Jesup" at bounding box center [402, 122] width 24 height 32
click at [337, 59] on span "Jesup" at bounding box center [321, 66] width 32 height 14
click at [643, 339] on img "Mens Dunham-Ledbetter 31545" at bounding box center [639, 342] width 16 height 22
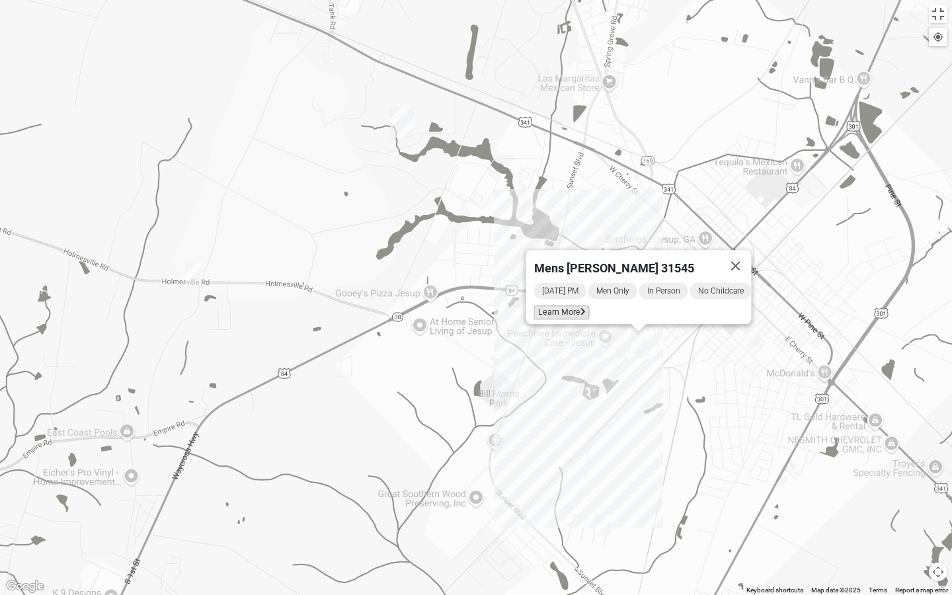
click at [563, 306] on span "Learn More" at bounding box center [562, 312] width 56 height 14
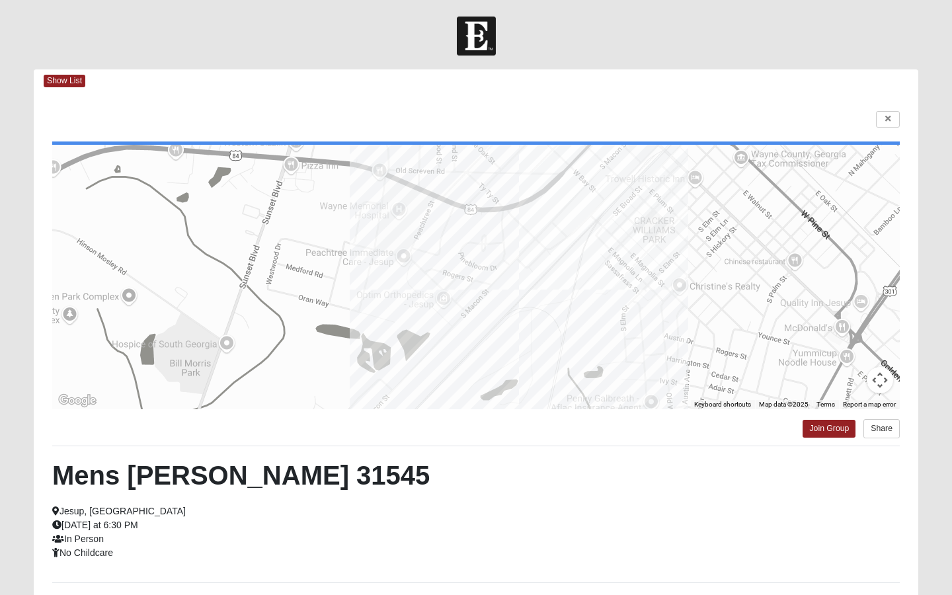
click at [885, 118] on html "Log In Find A Group Error Show List Loading Groups" at bounding box center [476, 357] width 952 height 715
click at [886, 119] on html "Log In Find A Group Error Show List Loading Groups" at bounding box center [476, 357] width 952 height 715
click at [206, 56] on html "Log In Find A Group Error Show List Loading Groups" at bounding box center [476, 357] width 952 height 715
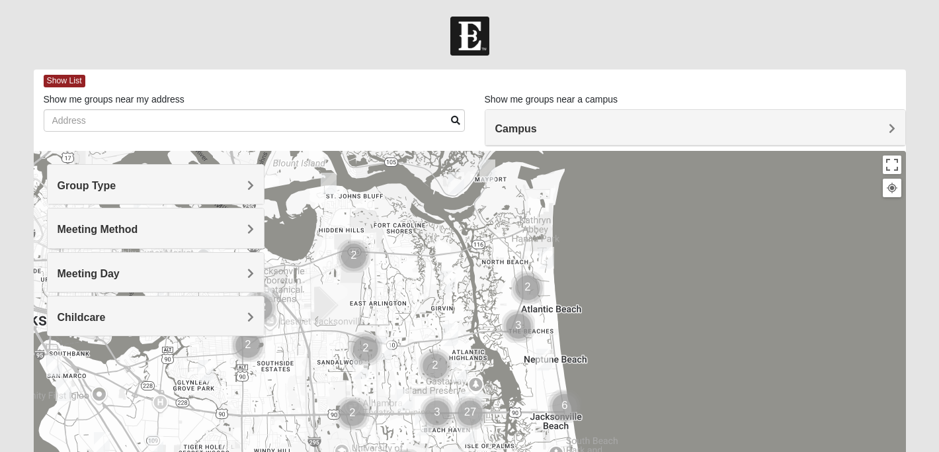
click at [548, 125] on h4 "Campus" at bounding box center [695, 128] width 400 height 13
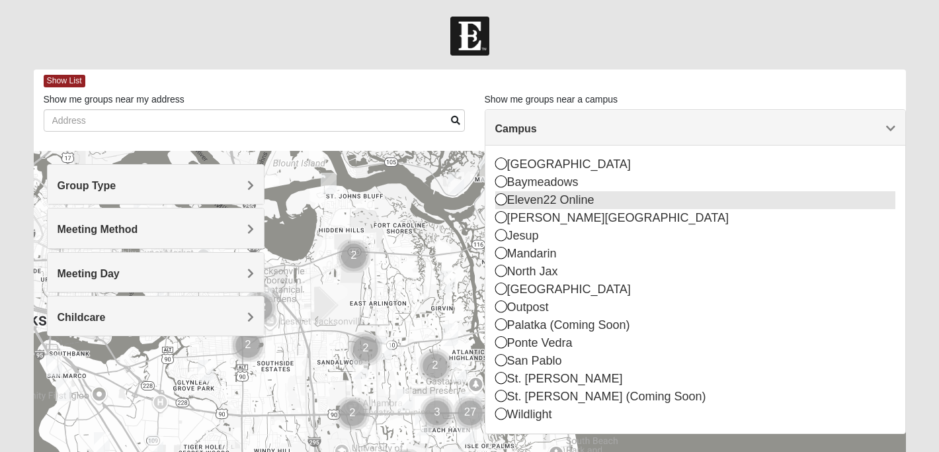
click at [498, 202] on icon at bounding box center [501, 199] width 12 height 12
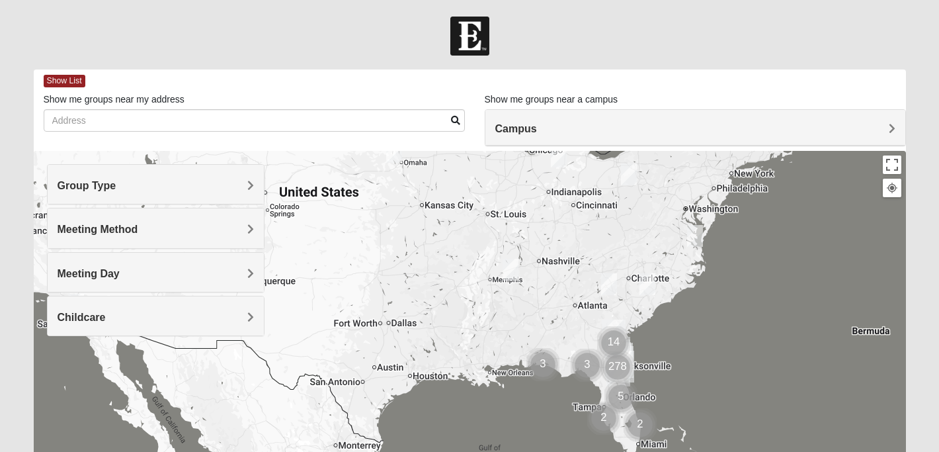
drag, startPoint x: 563, startPoint y: 304, endPoint x: 482, endPoint y: 180, distance: 148.0
click at [482, 180] on div at bounding box center [470, 415] width 872 height 529
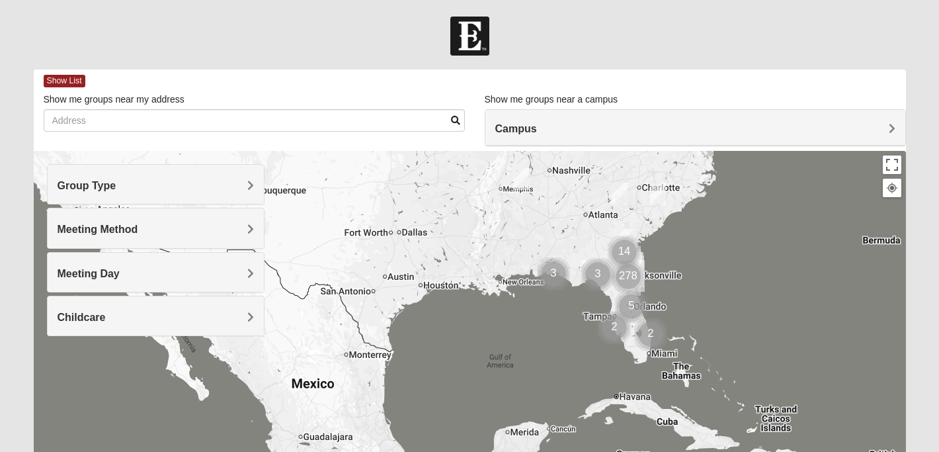
drag, startPoint x: 778, startPoint y: 270, endPoint x: 789, endPoint y: 177, distance: 93.9
click at [788, 177] on div at bounding box center [470, 415] width 872 height 529
click at [626, 275] on img "Cluster of 278 groups" at bounding box center [628, 276] width 33 height 33
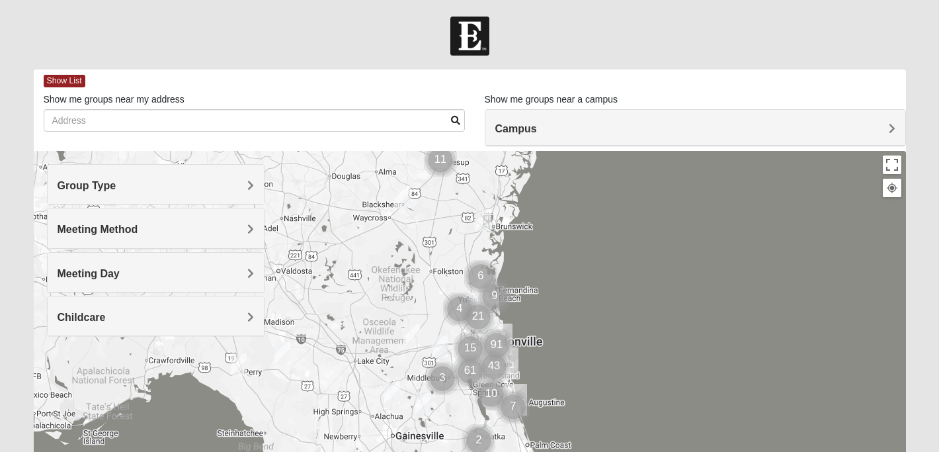
drag, startPoint x: 600, startPoint y: 319, endPoint x: 598, endPoint y: 261, distance: 58.2
click at [598, 261] on div at bounding box center [470, 415] width 872 height 529
click at [478, 292] on img "Cluster of 9 groups" at bounding box center [494, 296] width 33 height 33
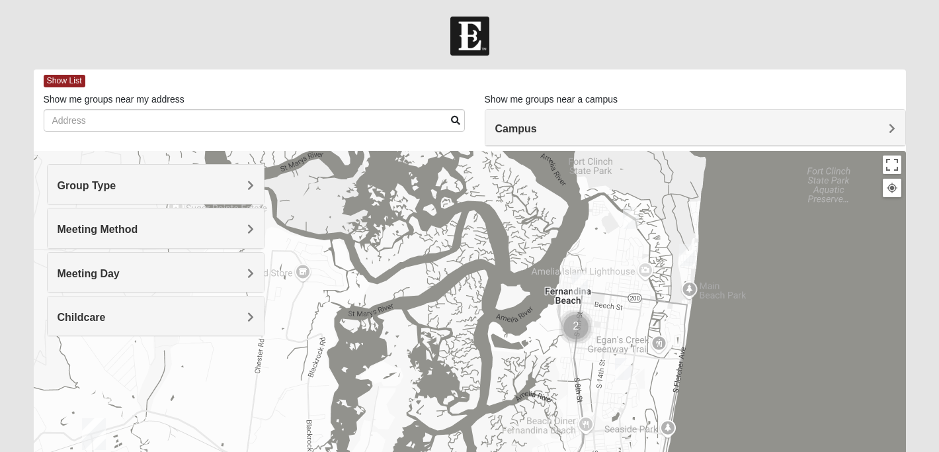
click at [582, 282] on img "Mens La Sureña 32034" at bounding box center [580, 283] width 16 height 22
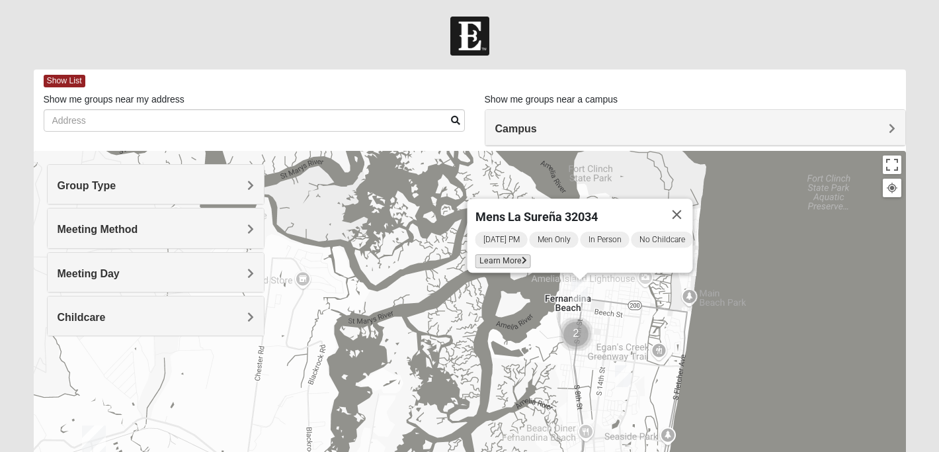
click at [505, 254] on span "Learn More" at bounding box center [503, 261] width 56 height 14
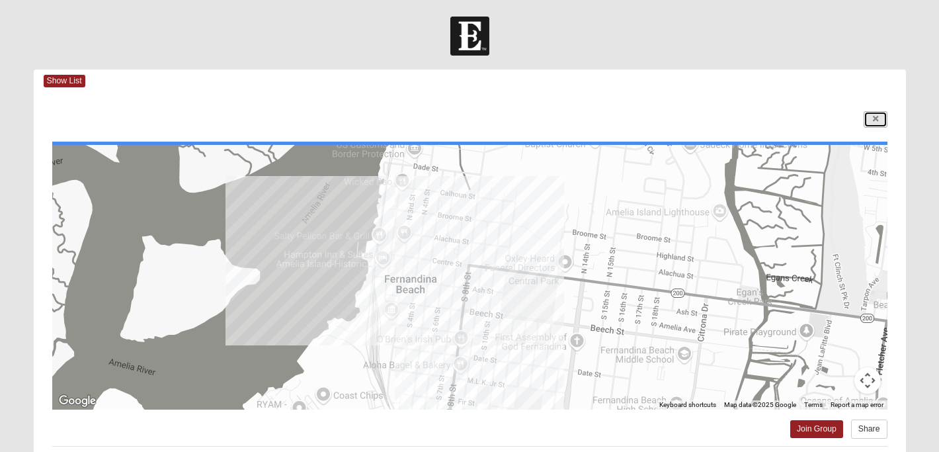
click at [874, 122] on icon at bounding box center [875, 119] width 5 height 8
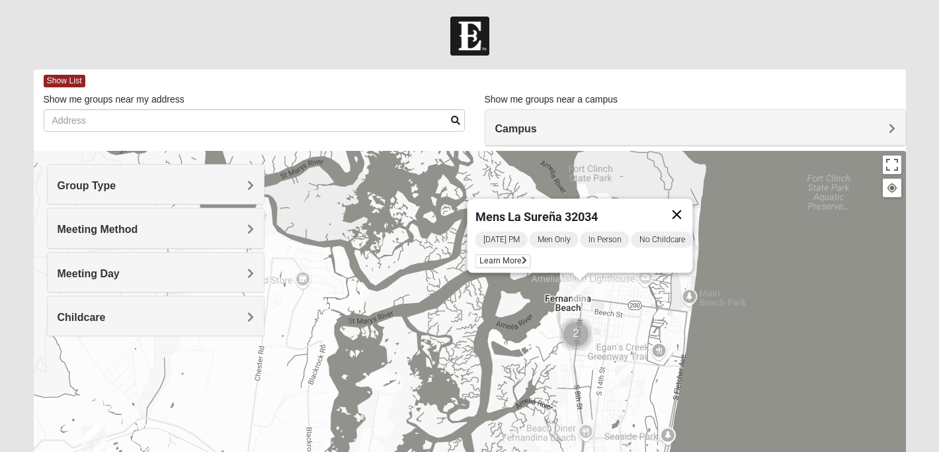
click at [688, 206] on button "Close" at bounding box center [677, 214] width 32 height 32
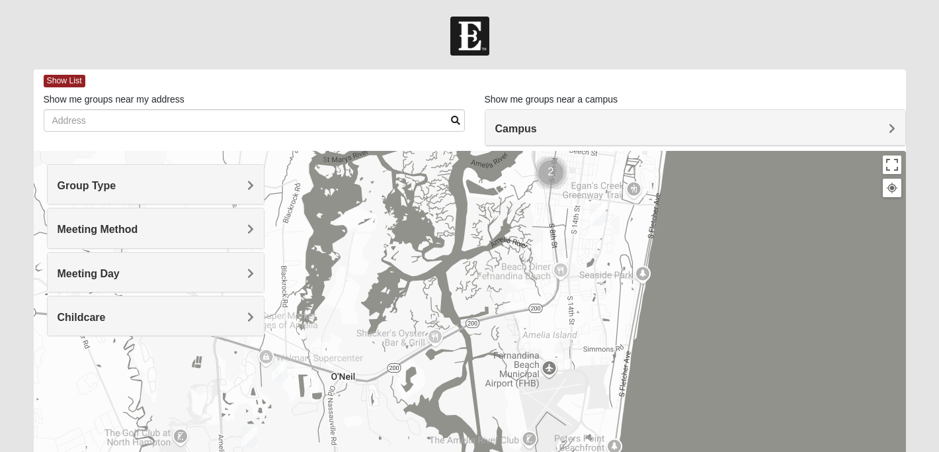
drag, startPoint x: 655, startPoint y: 321, endPoint x: 628, endPoint y: 145, distance: 178.0
click at [628, 145] on div "Show List Loading Groups Keywords Filter Additional Filters Campus Arlington Ba…" at bounding box center [470, 374] width 872 height 610
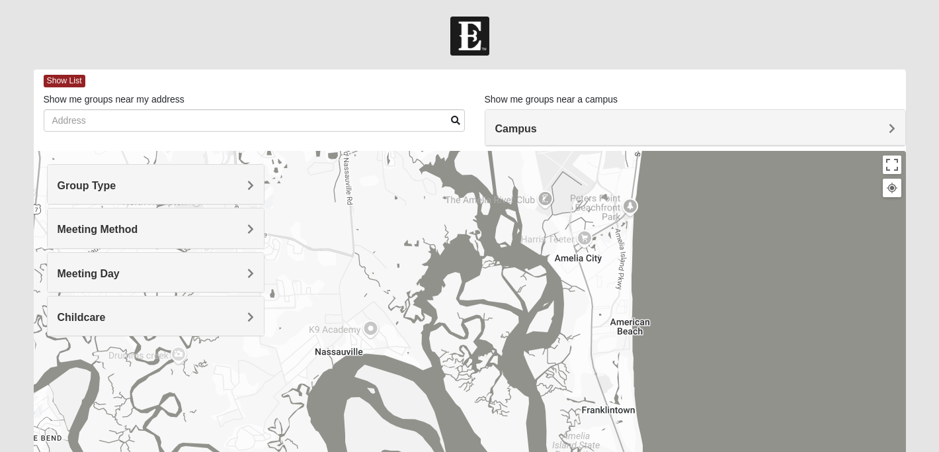
drag, startPoint x: 536, startPoint y: 394, endPoint x: 556, endPoint y: 148, distance: 246.8
click at [556, 148] on div "Show List Loading Groups Keywords Filter Additional Filters Campus Arlington Ba…" at bounding box center [470, 374] width 872 height 610
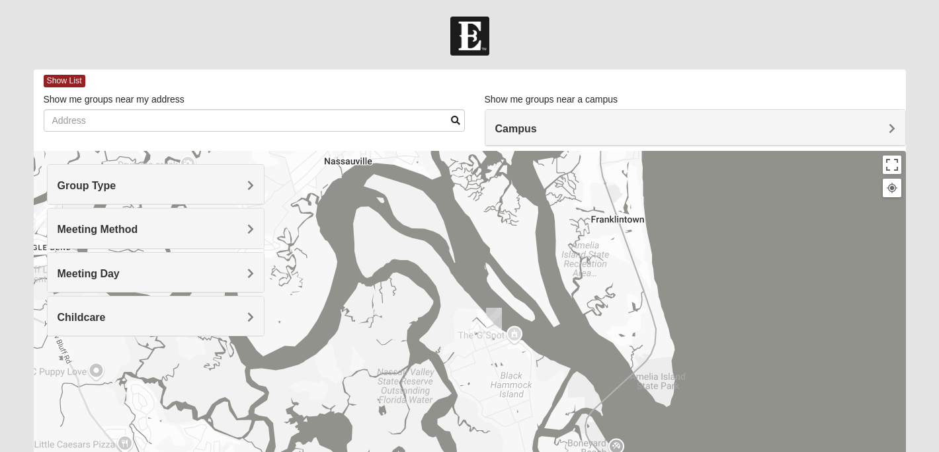
drag, startPoint x: 536, startPoint y: 356, endPoint x: 543, endPoint y: 184, distance: 172.1
click at [543, 184] on div at bounding box center [470, 415] width 872 height 529
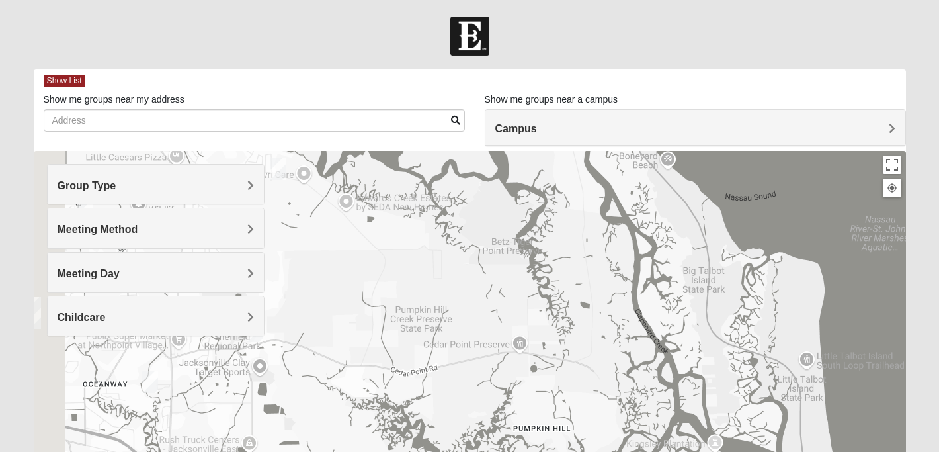
drag, startPoint x: 521, startPoint y: 298, endPoint x: 576, endPoint y: 4, distance: 298.7
click at [576, 4] on body "Log In Find A Group Error Show List Loading Groups" at bounding box center [469, 364] width 939 height 728
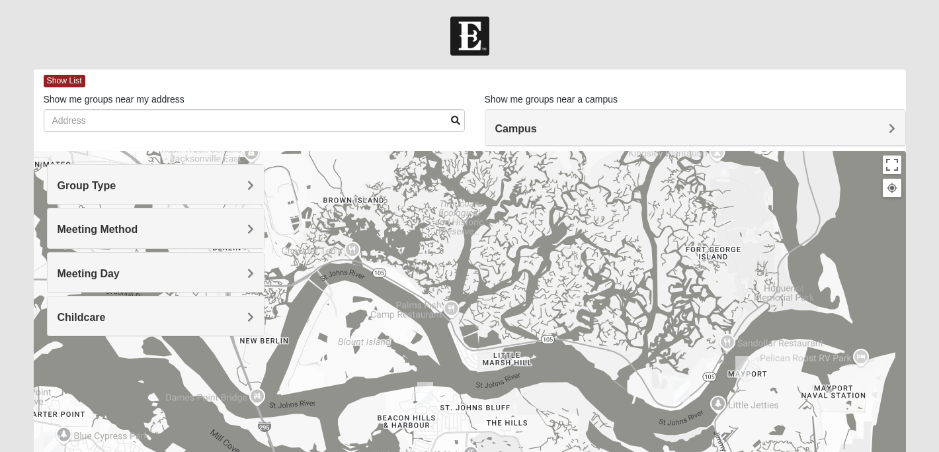
drag, startPoint x: 576, startPoint y: 319, endPoint x: 575, endPoint y: 22, distance: 297.6
click at [575, 22] on form "Log In Find A Group Error Show List Loading Groups" at bounding box center [469, 372] width 939 height 711
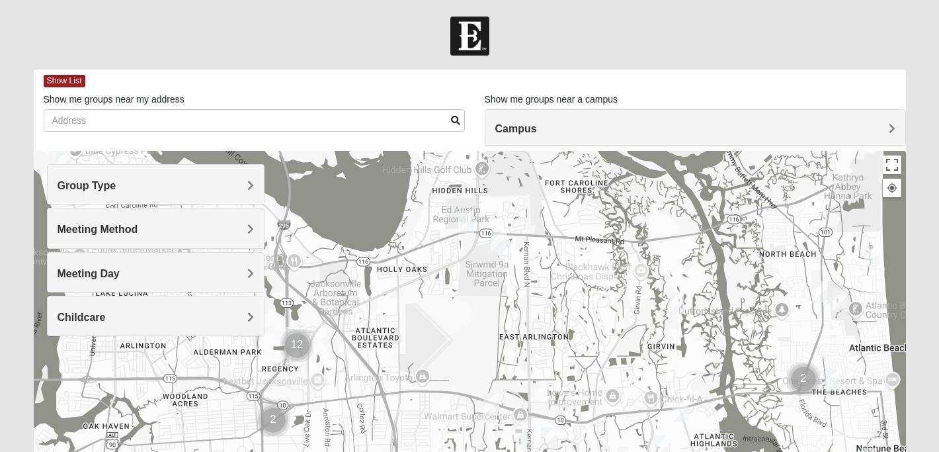
drag, startPoint x: 567, startPoint y: 307, endPoint x: 610, endPoint y: 169, distance: 144.5
click at [609, 169] on div at bounding box center [470, 415] width 872 height 529
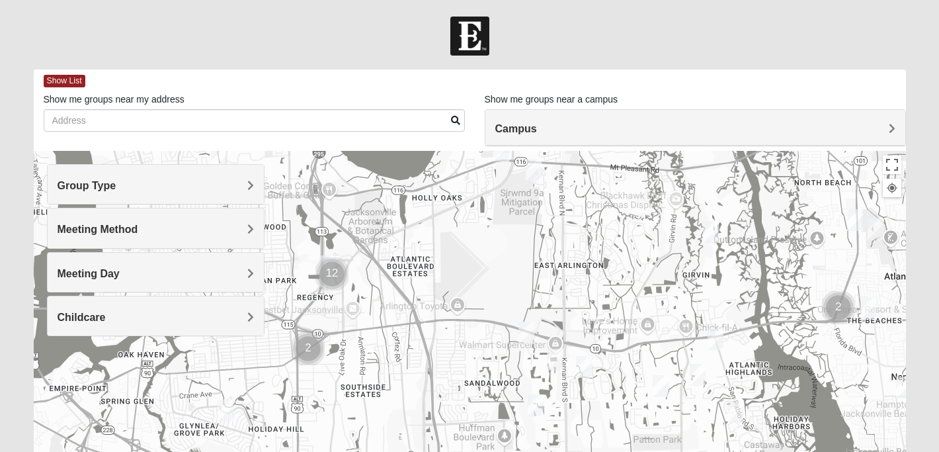
drag, startPoint x: 544, startPoint y: 331, endPoint x: 358, endPoint y: 239, distance: 206.7
click at [358, 239] on div at bounding box center [470, 415] width 872 height 529
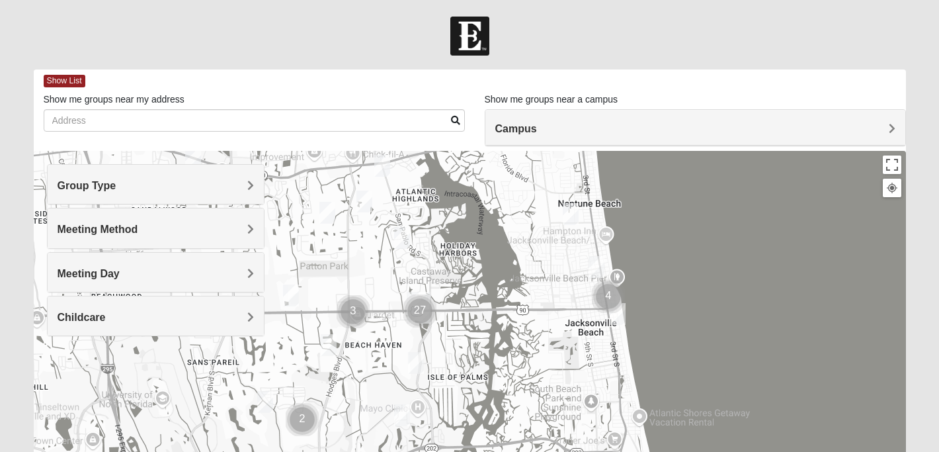
drag, startPoint x: 484, startPoint y: 314, endPoint x: 488, endPoint y: 370, distance: 56.3
click at [488, 370] on div at bounding box center [470, 415] width 872 height 529
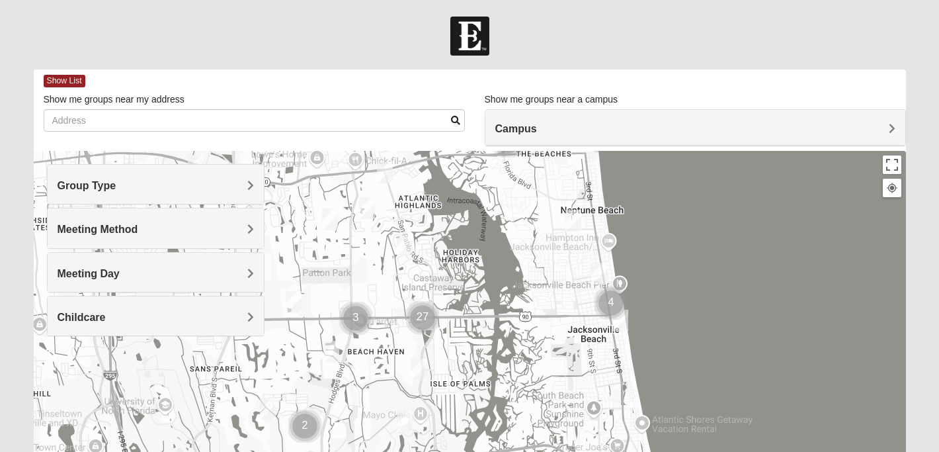
click at [419, 307] on img "Cluster of 27 groups" at bounding box center [422, 317] width 33 height 33
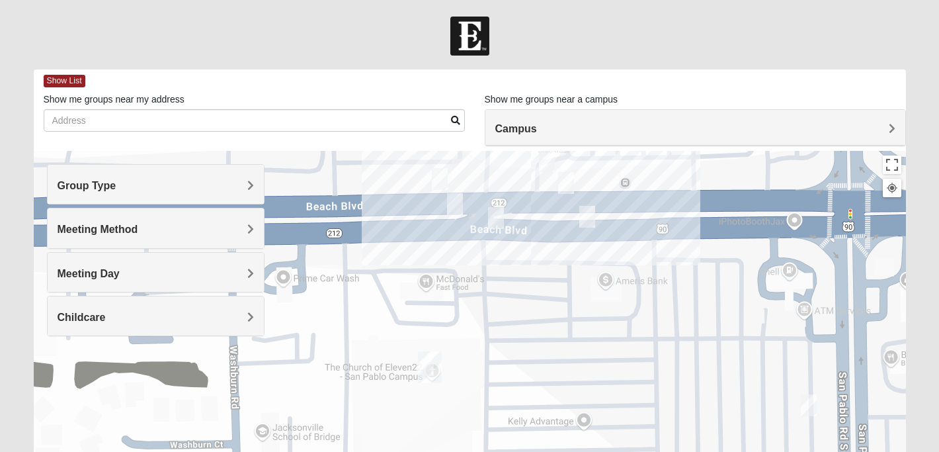
drag, startPoint x: 413, startPoint y: 320, endPoint x: 553, endPoint y: 231, distance: 166.2
click at [553, 231] on div at bounding box center [470, 415] width 872 height 529
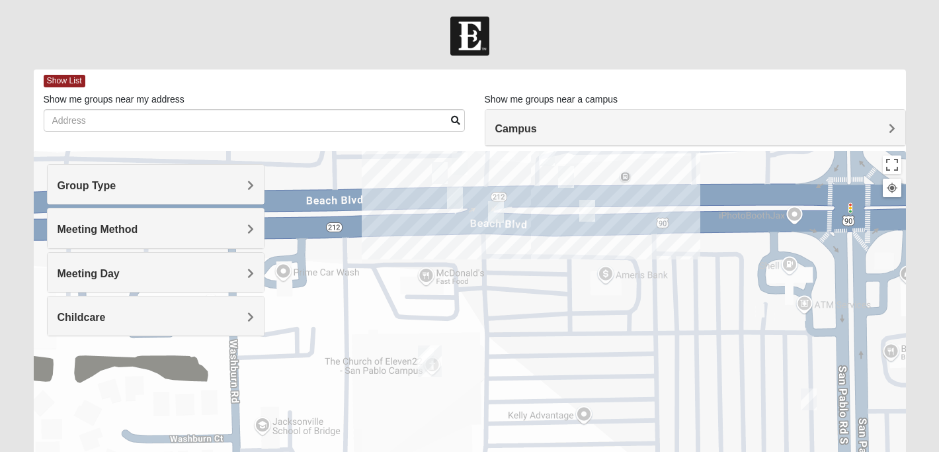
click at [431, 359] on img "San Pablo" at bounding box center [430, 361] width 24 height 32
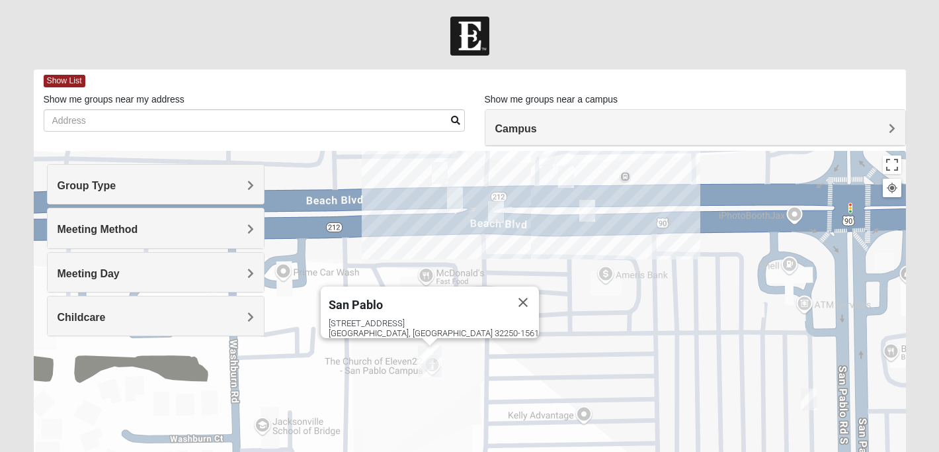
click at [383, 299] on span "San Pablo" at bounding box center [356, 305] width 54 height 14
click at [383, 298] on span "San Pablo" at bounding box center [356, 305] width 54 height 14
click at [492, 216] on img "Mens Hartley/Vail 32250" at bounding box center [496, 212] width 16 height 22
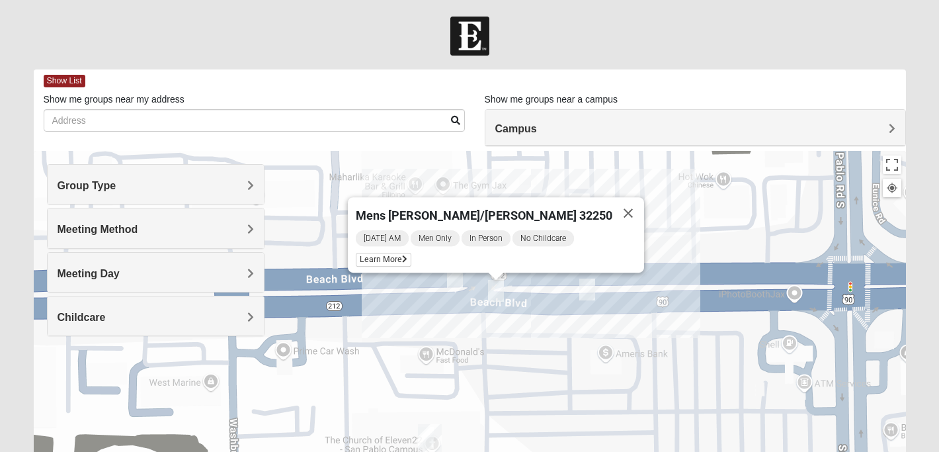
click at [414, 288] on div "Mens Hartley/Vail 32250 Thursday AM Men Only In Person No Childcare Learn More" at bounding box center [470, 415] width 872 height 529
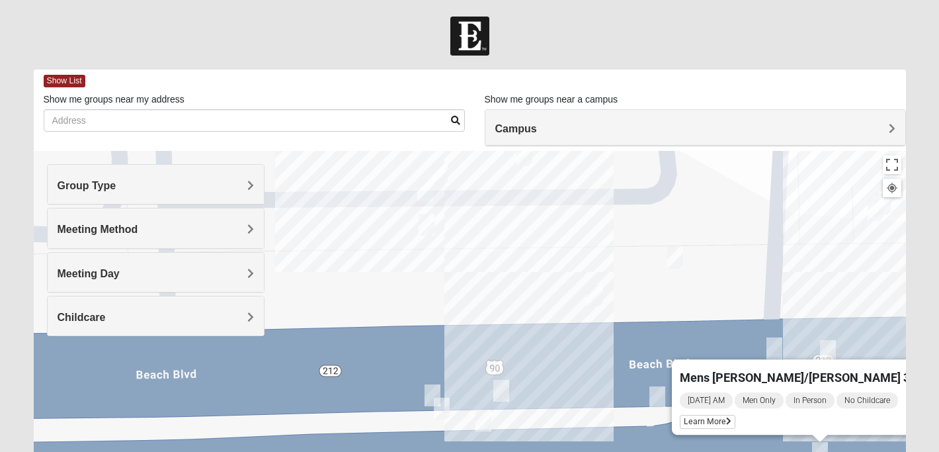
click at [431, 190] on img "On Campus Mens Smith 32250" at bounding box center [425, 190] width 16 height 22
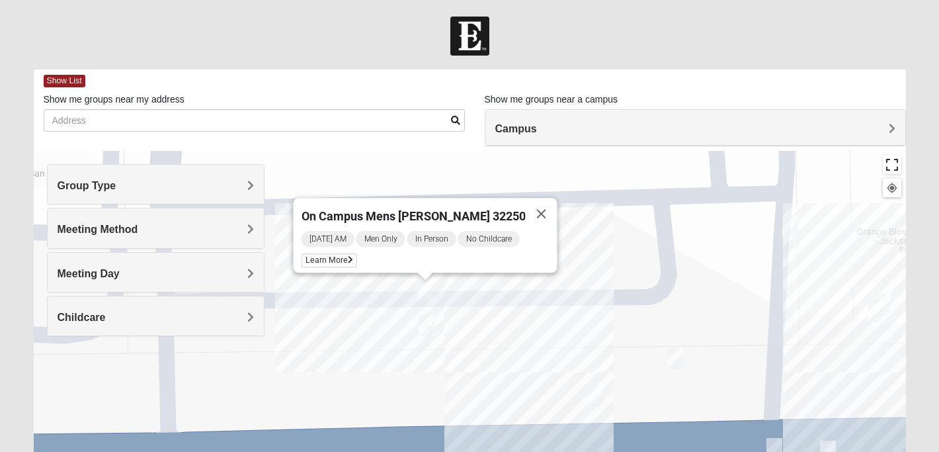
click at [887, 171] on button "Toggle fullscreen view" at bounding box center [892, 164] width 19 height 19
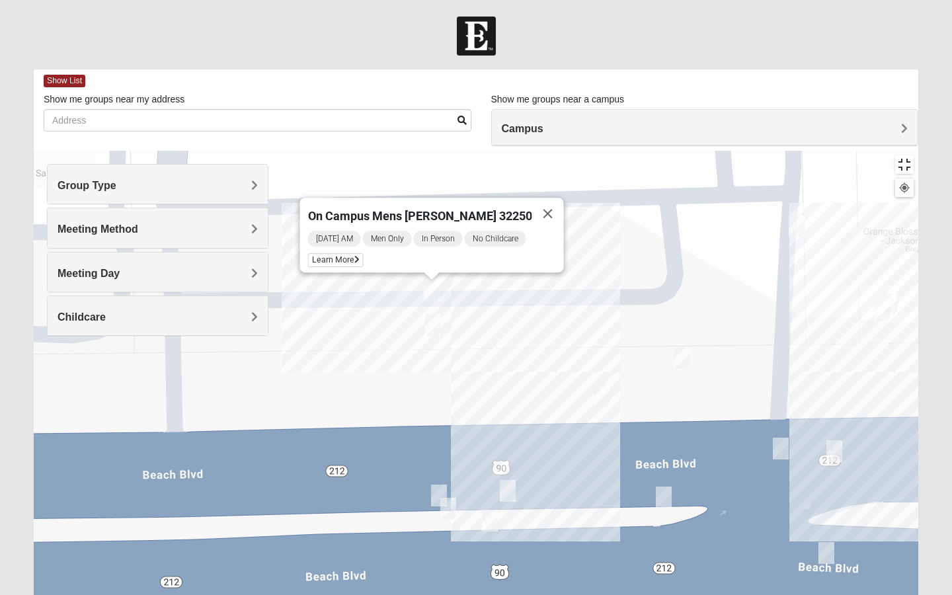
drag, startPoint x: 938, startPoint y: 13, endPoint x: 938, endPoint y: 529, distance: 516.4
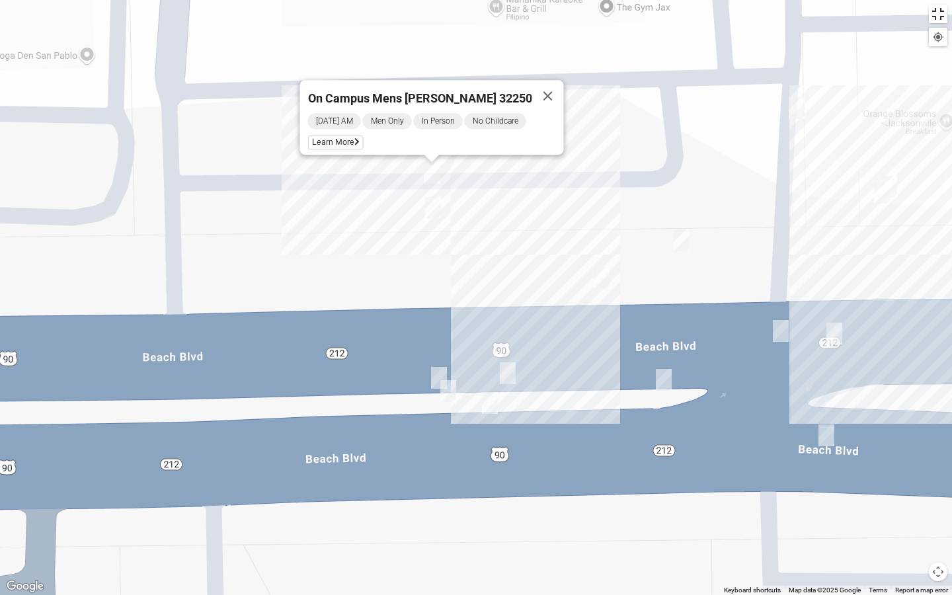
click at [938, 13] on button "Toggle fullscreen view" at bounding box center [938, 14] width 19 height 19
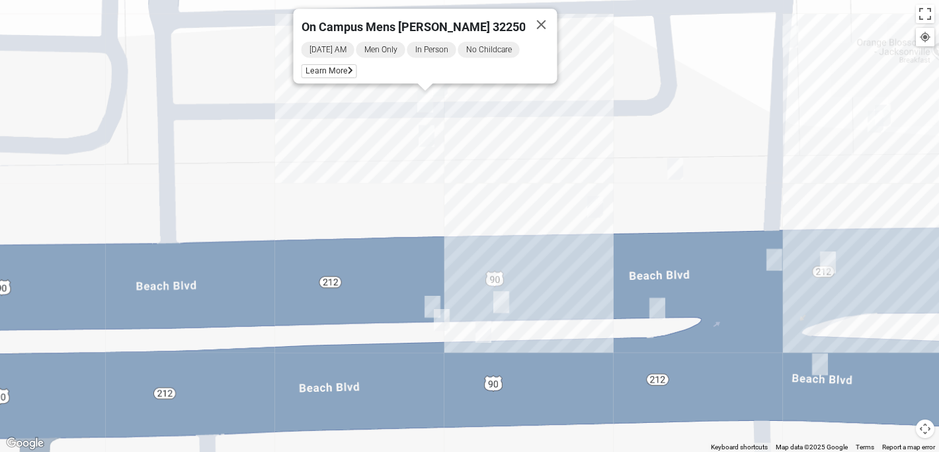
click at [196, 229] on h4 "Meeting Method" at bounding box center [156, 229] width 197 height 13
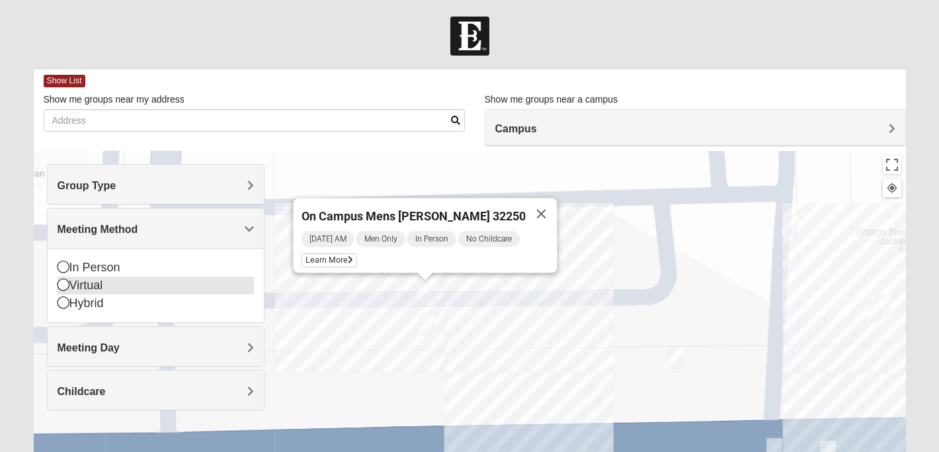
click at [60, 282] on icon at bounding box center [64, 284] width 12 height 12
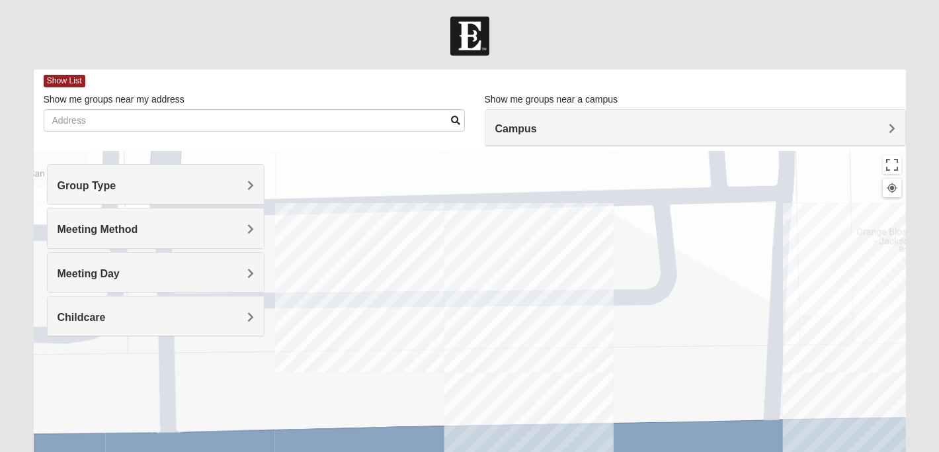
click at [673, 219] on div at bounding box center [470, 415] width 872 height 529
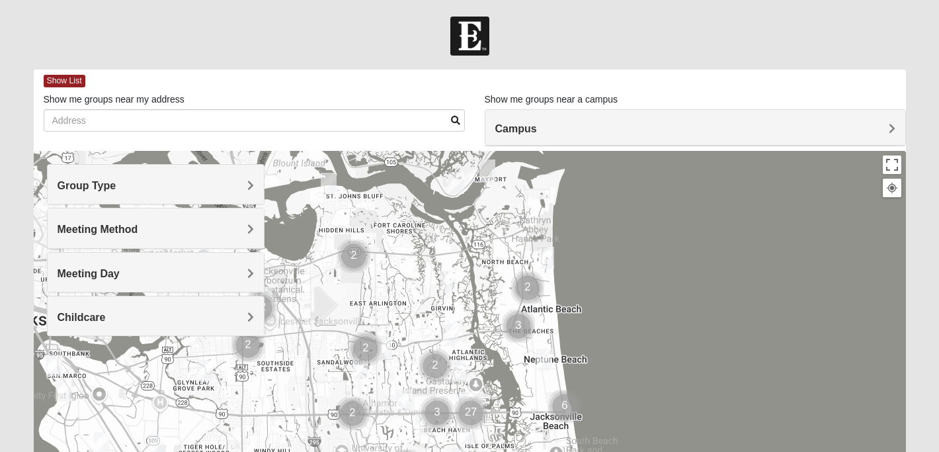
click at [534, 127] on span "Campus" at bounding box center [516, 128] width 42 height 11
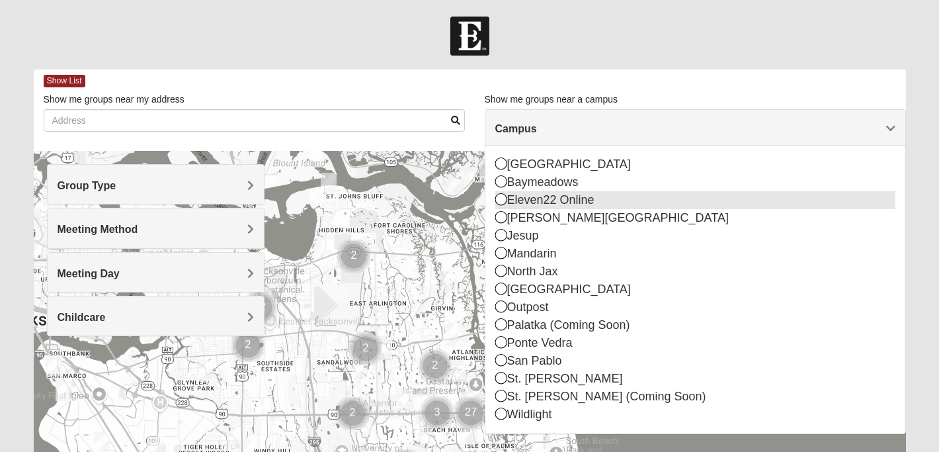
click at [497, 197] on icon at bounding box center [501, 199] width 12 height 12
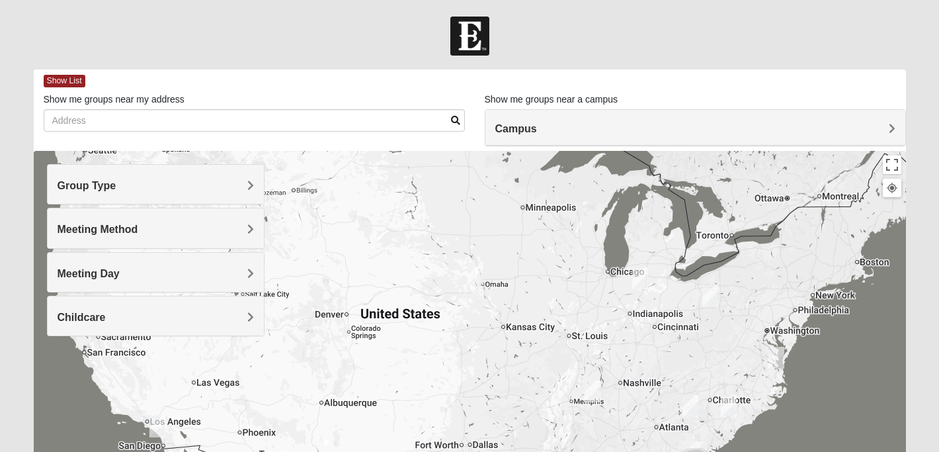
click at [194, 233] on h4 "Meeting Method" at bounding box center [156, 229] width 197 height 13
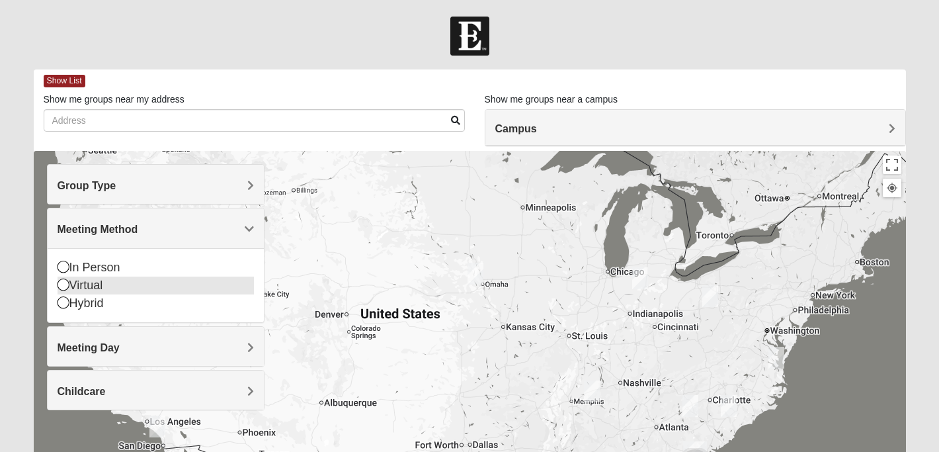
click at [60, 285] on icon at bounding box center [64, 284] width 12 height 12
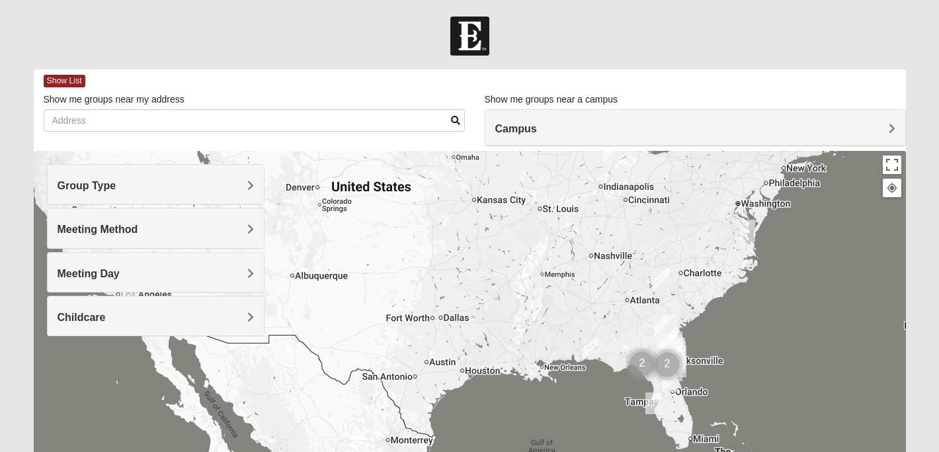
drag, startPoint x: 475, startPoint y: 382, endPoint x: 446, endPoint y: 251, distance: 134.1
click at [446, 251] on div at bounding box center [470, 415] width 872 height 529
click at [668, 325] on img "Jesup" at bounding box center [666, 330] width 24 height 32
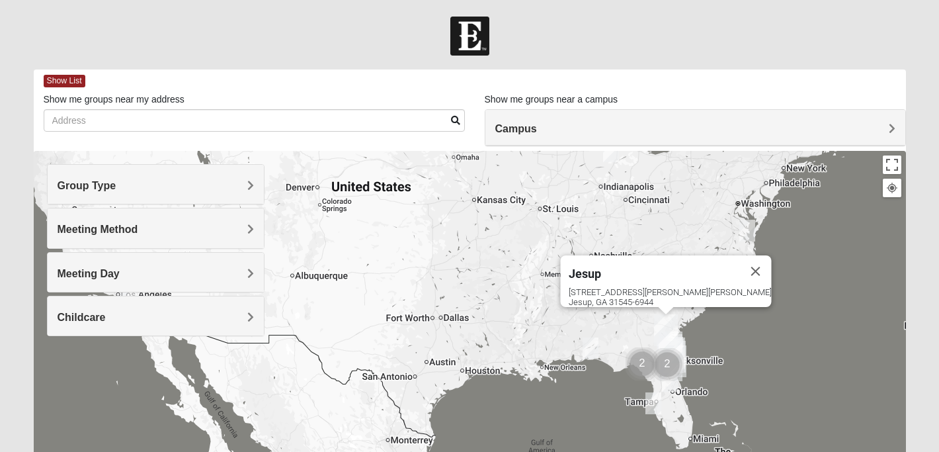
click at [668, 325] on img "Jesup" at bounding box center [666, 330] width 24 height 32
click at [670, 380] on img "Cluster of 2 groups" at bounding box center [667, 364] width 33 height 33
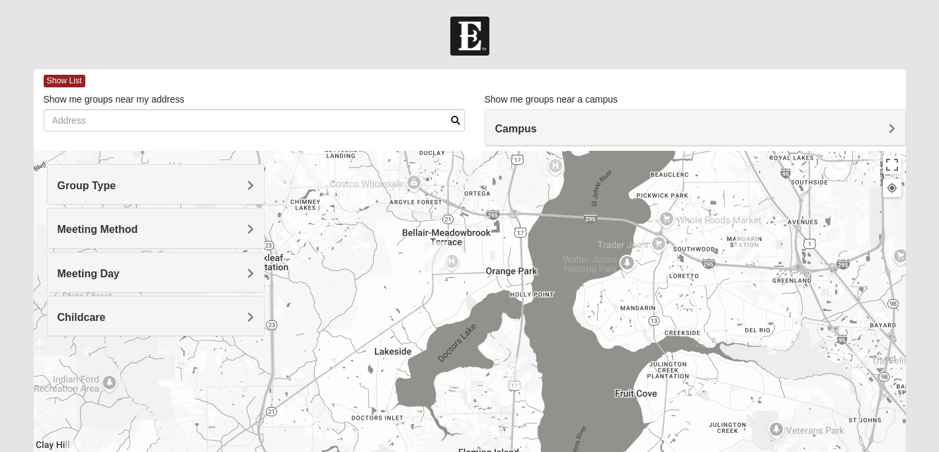
click at [858, 354] on img "Online Mixed Krause/Chasten 32258" at bounding box center [860, 357] width 16 height 22
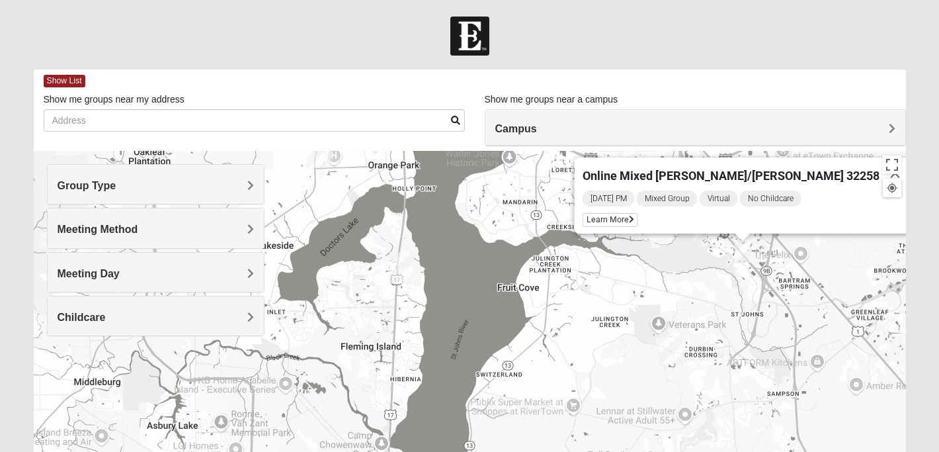
drag, startPoint x: 834, startPoint y: 382, endPoint x: 831, endPoint y: 274, distance: 107.8
click at [831, 274] on div "Online Mixed Krause/Chasten 32258 Sunday PM Mixed Group Virtual No Childcare Le…" at bounding box center [470, 415] width 872 height 529
click at [678, 347] on img "St. Johns" at bounding box center [671, 348] width 24 height 32
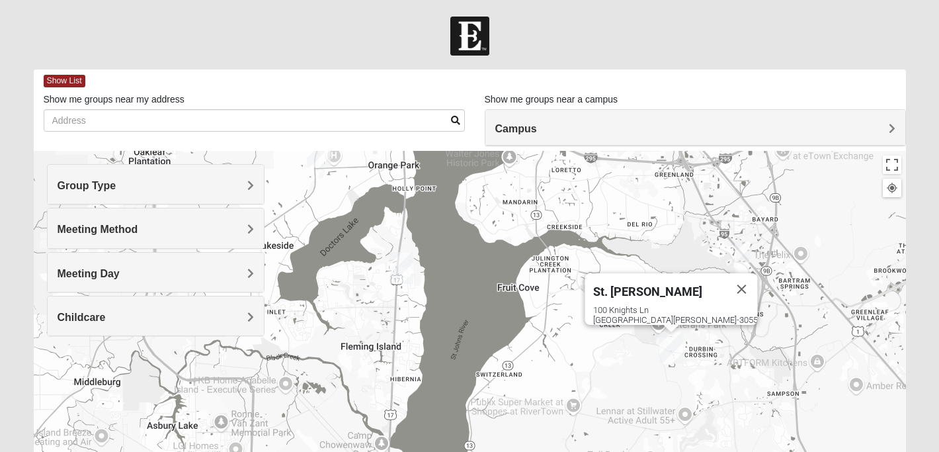
click at [558, 331] on div "St. Johns 100 Knights Ln St Johns, FL 32259-3055" at bounding box center [470, 415] width 872 height 529
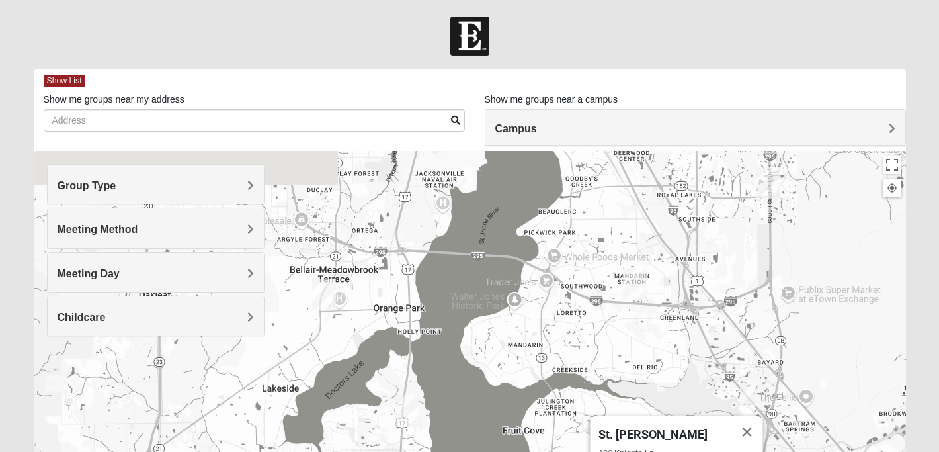
drag, startPoint x: 624, startPoint y: 242, endPoint x: 631, endPoint y: 385, distance: 143.0
click at [631, 385] on div "St. Johns 100 Knights Ln St Johns, FL 32259-3055" at bounding box center [470, 415] width 872 height 529
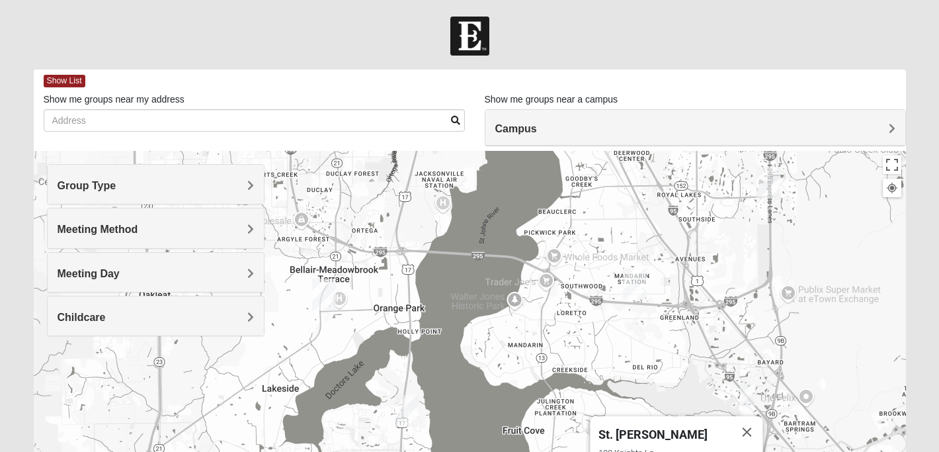
click at [230, 227] on h4 "Meeting Method" at bounding box center [156, 229] width 197 height 13
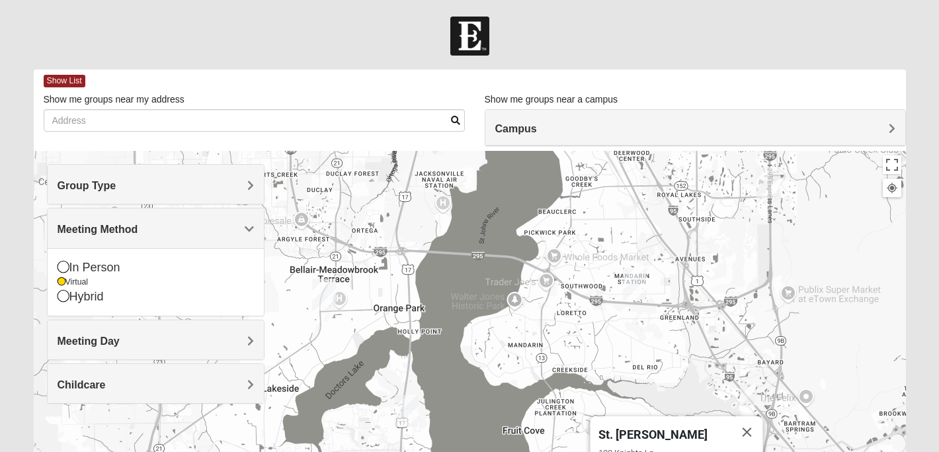
click at [127, 181] on h4 "Group Type" at bounding box center [156, 185] width 197 height 13
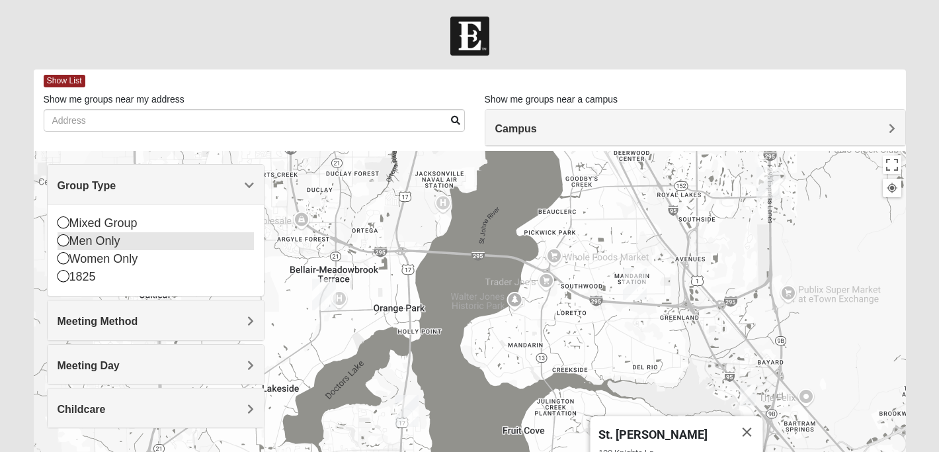
click at [64, 239] on icon at bounding box center [64, 240] width 12 height 12
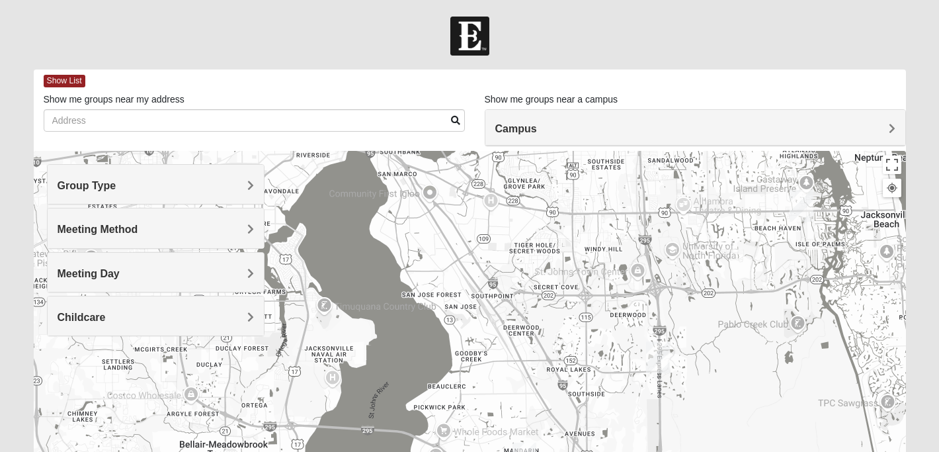
drag, startPoint x: 575, startPoint y: 347, endPoint x: 464, endPoint y: 520, distance: 204.9
click at [464, 451] on html "Log In Find A Group Error Show List Loading Groups" at bounding box center [469, 364] width 939 height 728
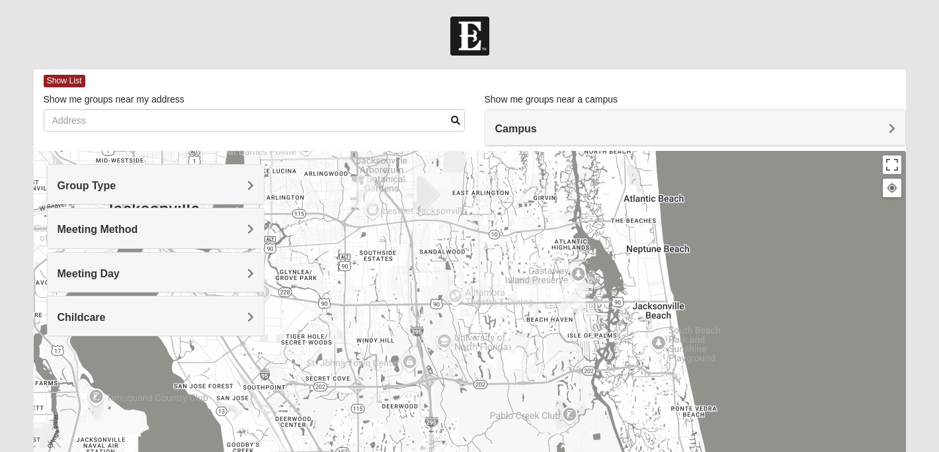
drag, startPoint x: 600, startPoint y: 334, endPoint x: 355, endPoint y: 428, distance: 262.3
click at [355, 428] on div "St. Johns 100 Knights Ln St Johns, FL 32259-3055" at bounding box center [470, 415] width 872 height 529
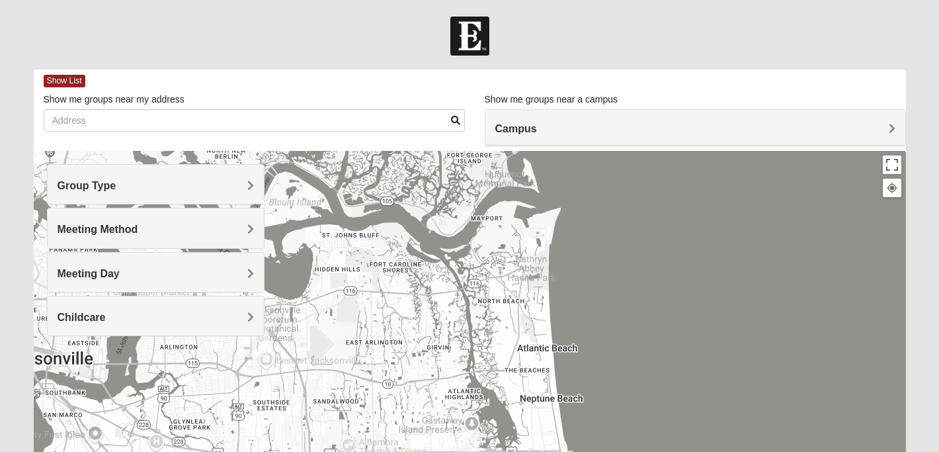
drag, startPoint x: 353, startPoint y: 315, endPoint x: 444, endPoint y: 478, distance: 187.1
click at [444, 451] on html "Log In Find A Group Error Show List Loading Groups" at bounding box center [469, 364] width 939 height 728
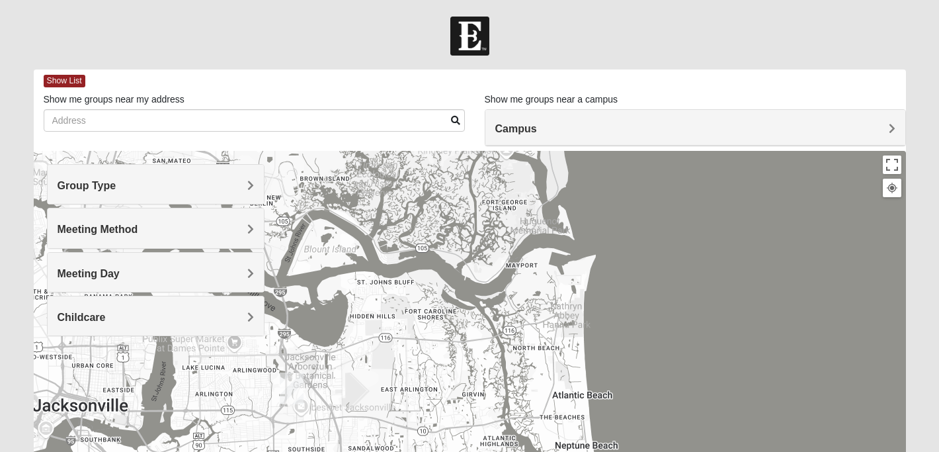
drag, startPoint x: 418, startPoint y: 233, endPoint x: 502, endPoint y: 394, distance: 181.3
click at [501, 391] on div "St. Johns 100 Knights Ln St Johns, FL 32259-3055" at bounding box center [470, 415] width 872 height 529
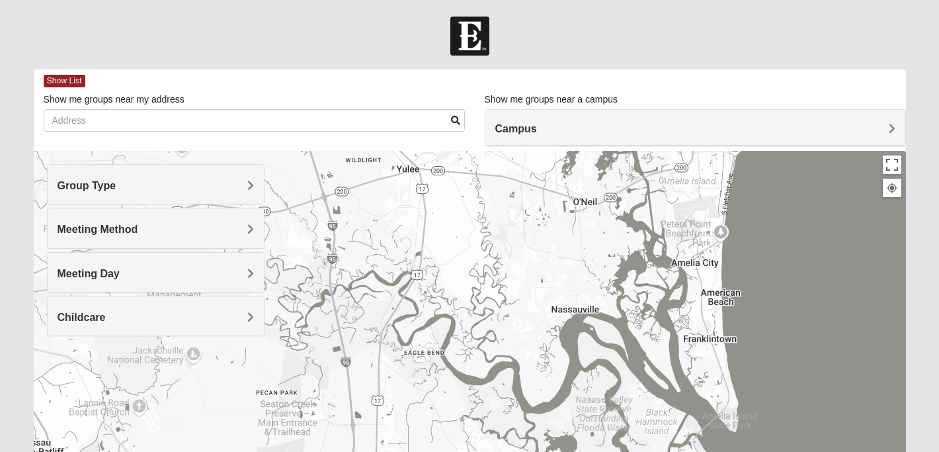
drag, startPoint x: 494, startPoint y: 334, endPoint x: 494, endPoint y: 261, distance: 72.7
click at [494, 261] on div "St. Johns 100 Knights Ln St Johns, FL 32259-3055" at bounding box center [470, 415] width 872 height 529
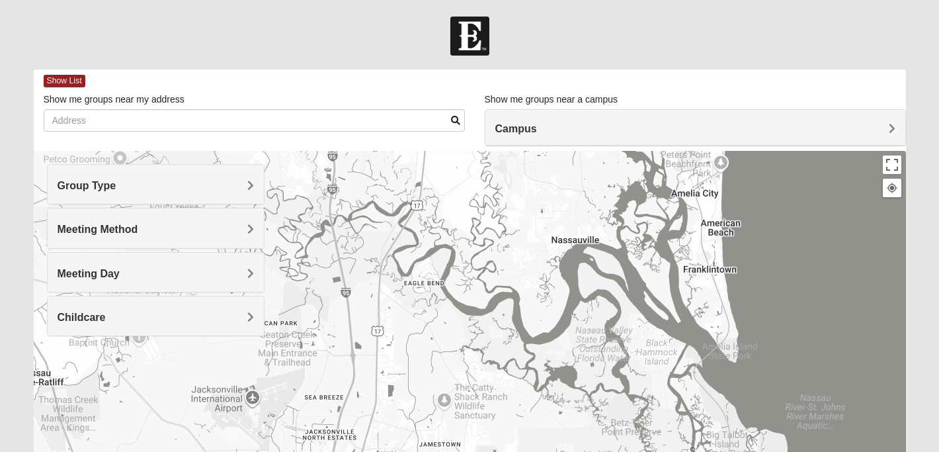
drag, startPoint x: 464, startPoint y: 341, endPoint x: 466, endPoint y: 253, distance: 87.3
click at [466, 253] on div "St. Johns 100 Knights Ln St Johns, FL 32259-3055" at bounding box center [470, 415] width 872 height 529
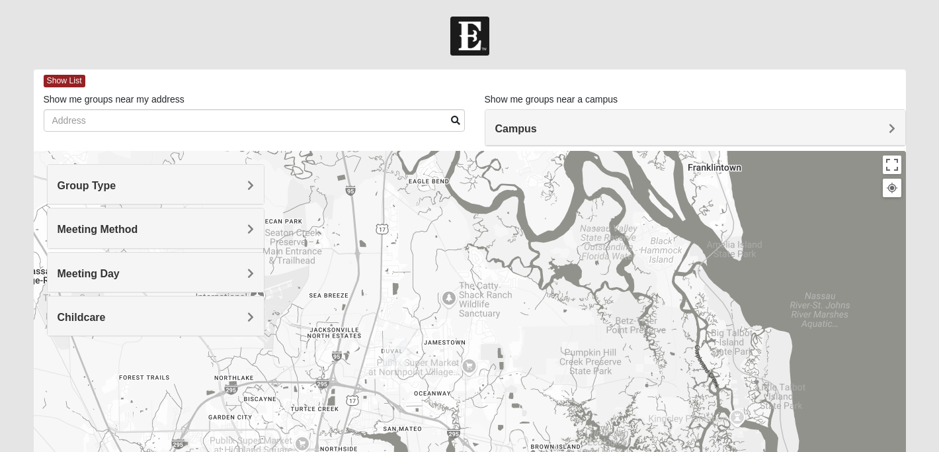
click at [400, 347] on img "North Jax" at bounding box center [395, 354] width 24 height 32
click at [471, 337] on div "North Jax 418 Starratt Road Jacksonville, FL 32218" at bounding box center [470, 415] width 872 height 529
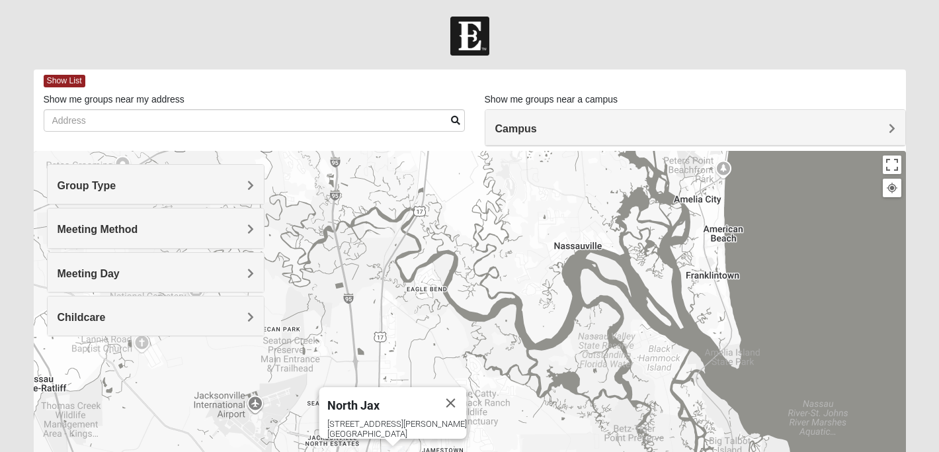
drag, startPoint x: 526, startPoint y: 224, endPoint x: 520, endPoint y: 456, distance: 231.5
click at [520, 451] on html "Log In Find A Group Error Show List Loading Groups" at bounding box center [469, 364] width 939 height 728
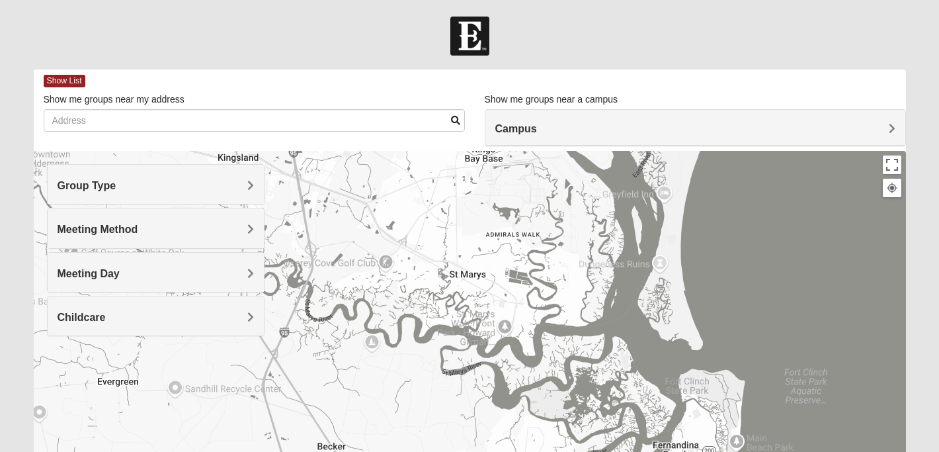
drag, startPoint x: 536, startPoint y: 338, endPoint x: 536, endPoint y: 508, distance: 169.9
click at [536, 451] on html "Log In Find A Group Error Show List Loading Groups" at bounding box center [469, 364] width 939 height 728
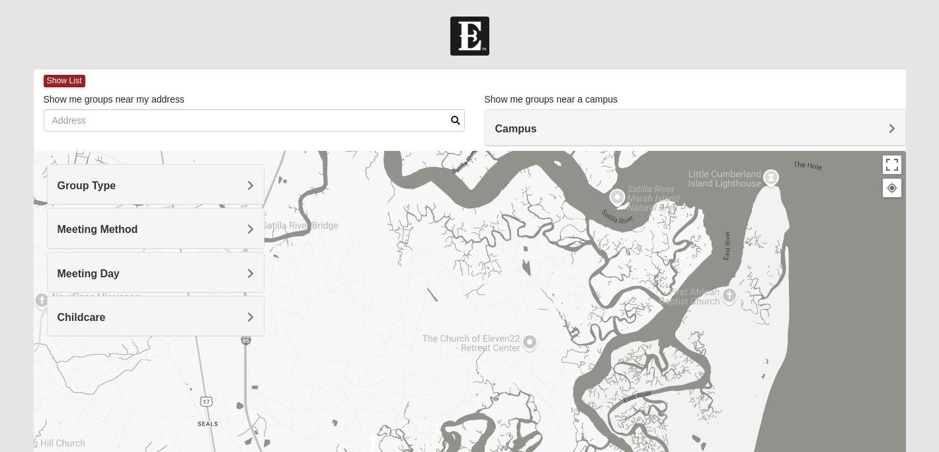
drag, startPoint x: 514, startPoint y: 335, endPoint x: 580, endPoint y: 417, distance: 105.4
click at [579, 415] on div "North Jax 418 Starratt Road Jacksonville, FL 32218" at bounding box center [470, 415] width 872 height 529
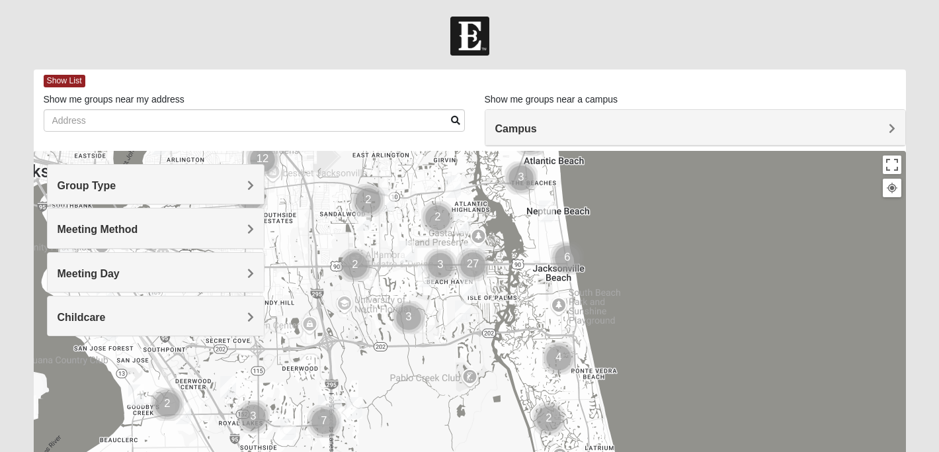
drag, startPoint x: 660, startPoint y: 317, endPoint x: 646, endPoint y: 130, distance: 187.6
click at [646, 130] on div "Show List Loading Groups Keywords Filter Additional Filters Campus Arlington Ba…" at bounding box center [470, 374] width 872 height 610
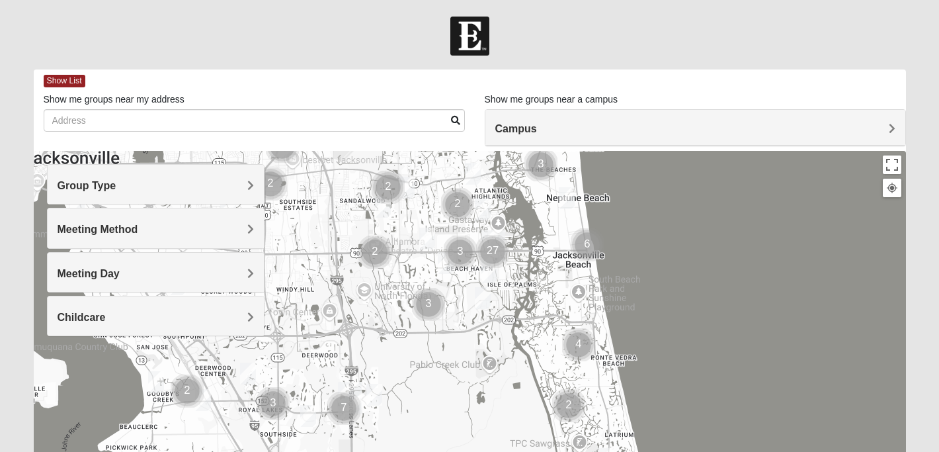
drag, startPoint x: 586, startPoint y: 274, endPoint x: 631, endPoint y: 360, distance: 97.0
click at [631, 360] on div at bounding box center [470, 415] width 872 height 529
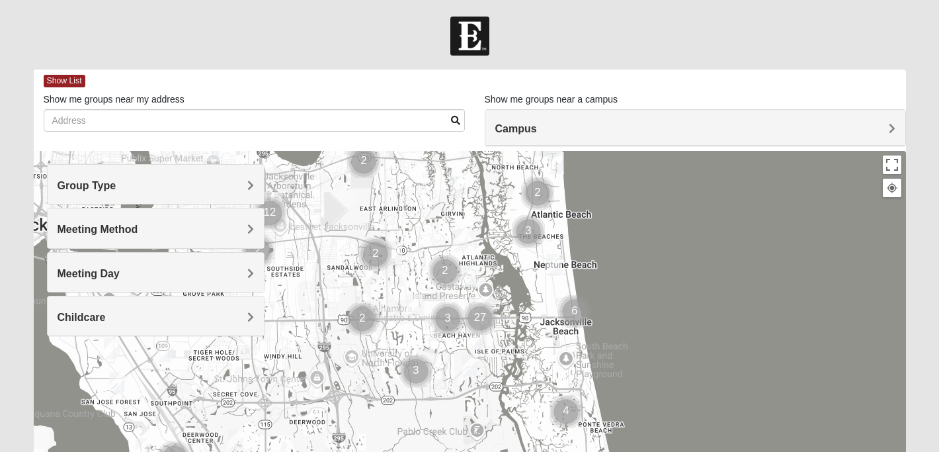
click at [616, 126] on h4 "Campus" at bounding box center [695, 128] width 400 height 13
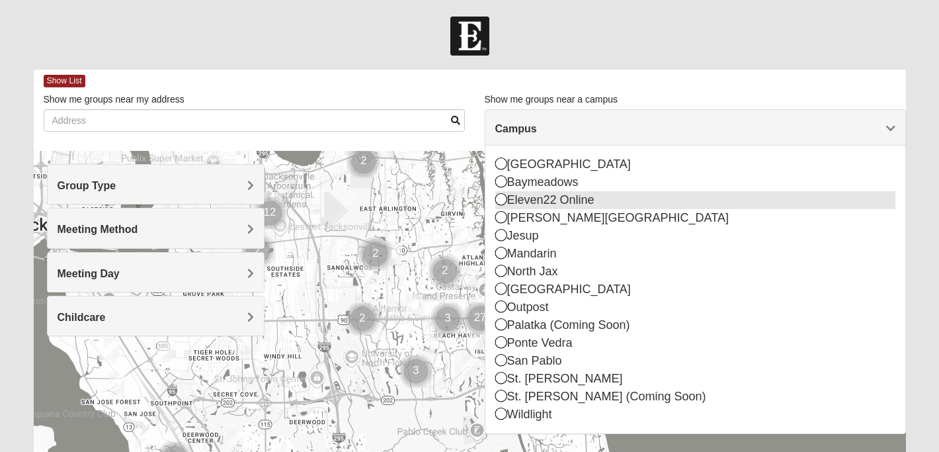
click at [497, 196] on icon at bounding box center [501, 199] width 12 height 12
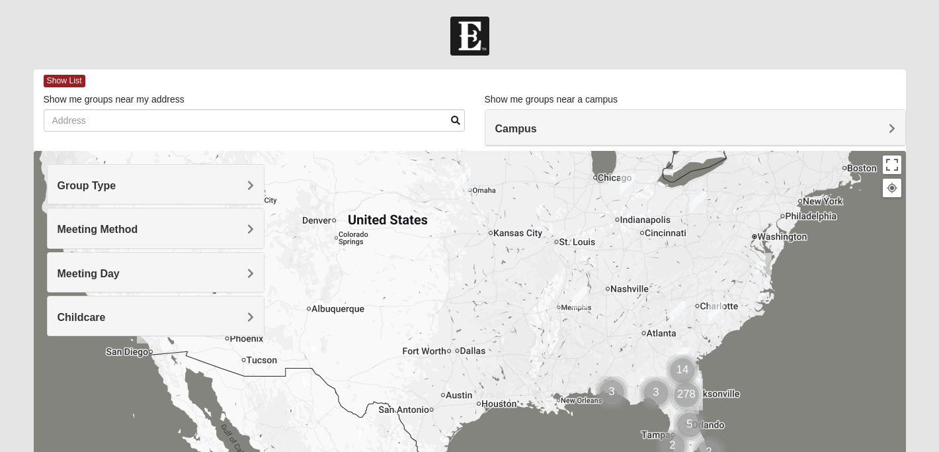
drag, startPoint x: 368, startPoint y: 328, endPoint x: 351, endPoint y: 256, distance: 74.1
click at [351, 256] on div at bounding box center [470, 415] width 872 height 529
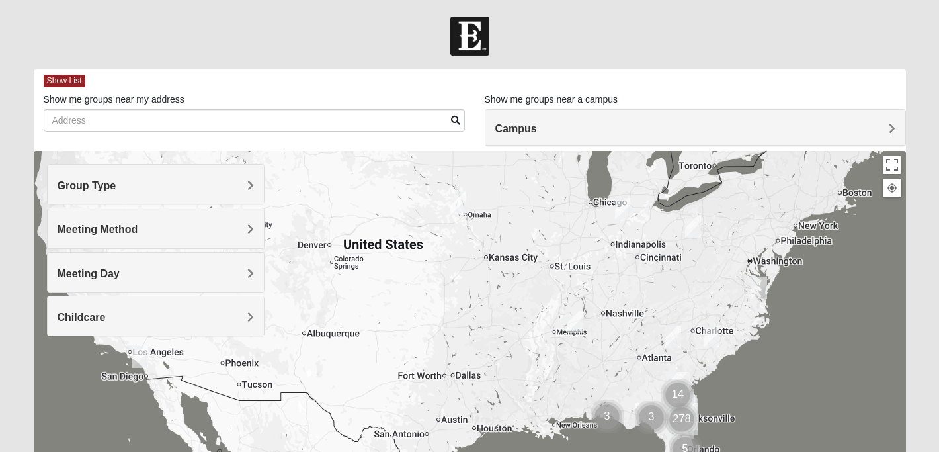
click at [453, 208] on img "Mens Hultgren 68022" at bounding box center [458, 204] width 16 height 22
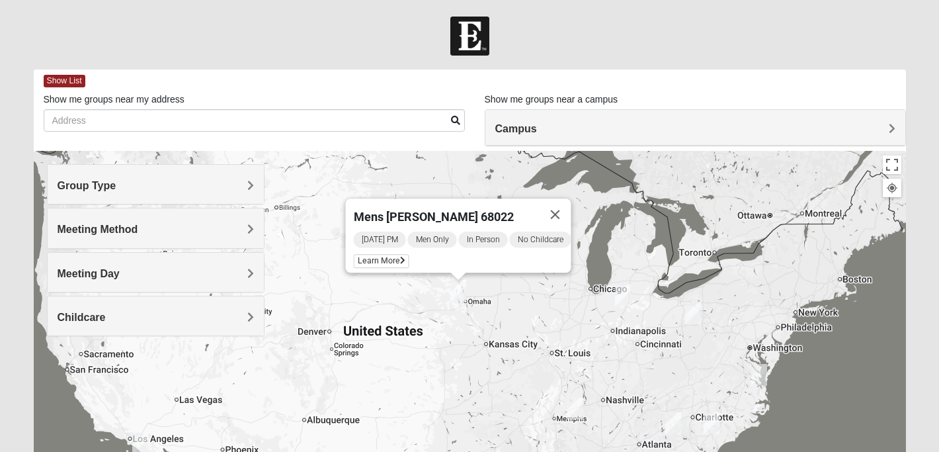
click at [302, 241] on div "Mens Hultgren 68022 Thursday PM Men Only In Person No Childcare Learn More" at bounding box center [470, 415] width 872 height 529
click at [227, 180] on h4 "Group Type" at bounding box center [156, 185] width 197 height 13
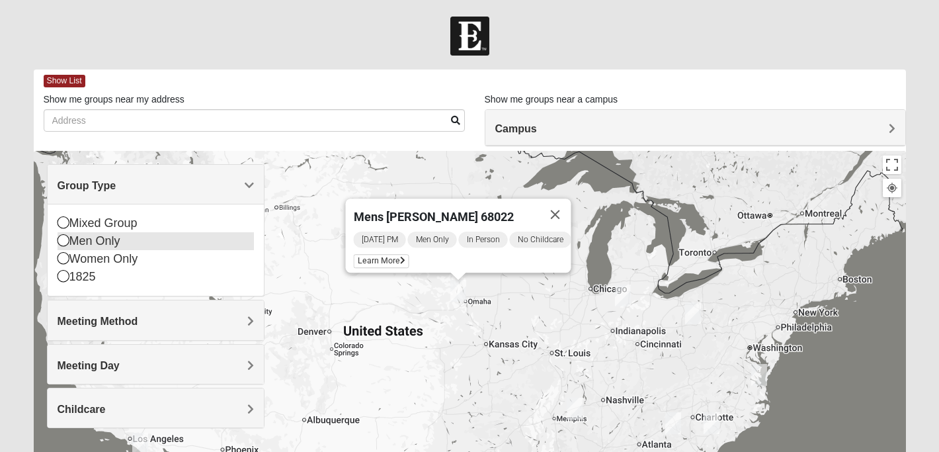
click at [61, 242] on icon at bounding box center [64, 240] width 12 height 12
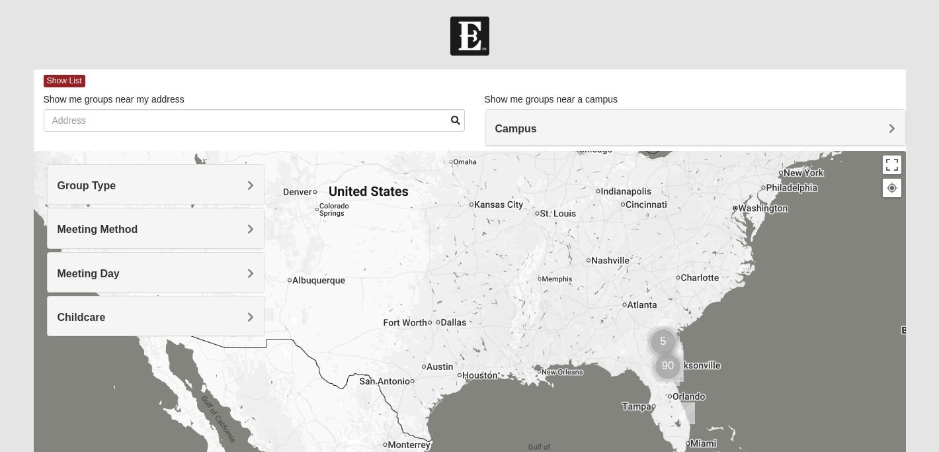
drag, startPoint x: 387, startPoint y: 368, endPoint x: 371, endPoint y: 229, distance: 139.2
click at [371, 229] on div "Mens Hultgren 68022 Thursday PM Men Only In Person No Childcare Learn More" at bounding box center [470, 415] width 872 height 529
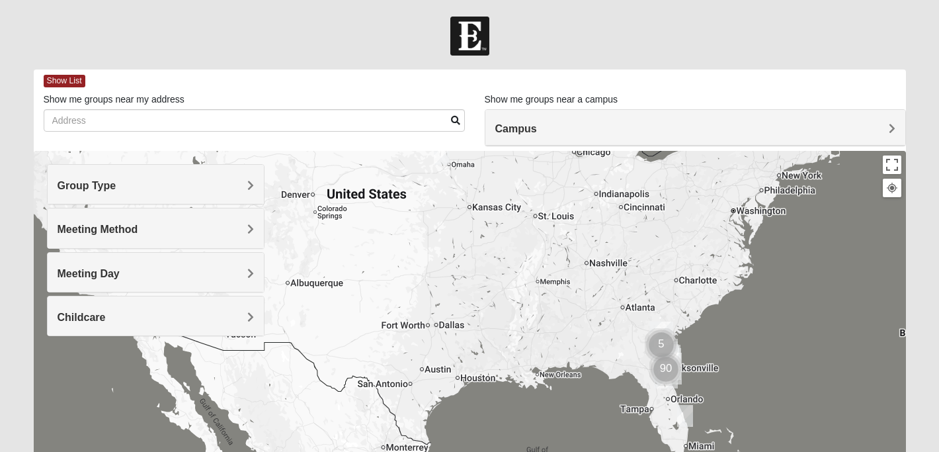
click at [689, 419] on img "Mens Scott 33477" at bounding box center [685, 416] width 16 height 22
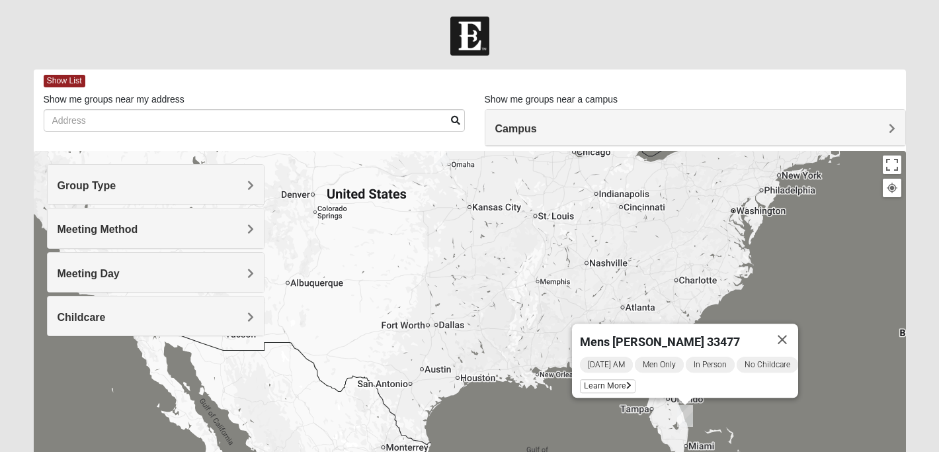
click at [469, 313] on div "Mens Scott 33477 Monday AM Men Only In Person No Childcare Learn More" at bounding box center [470, 415] width 872 height 529
click at [240, 227] on h4 "Meeting Method" at bounding box center [156, 229] width 197 height 13
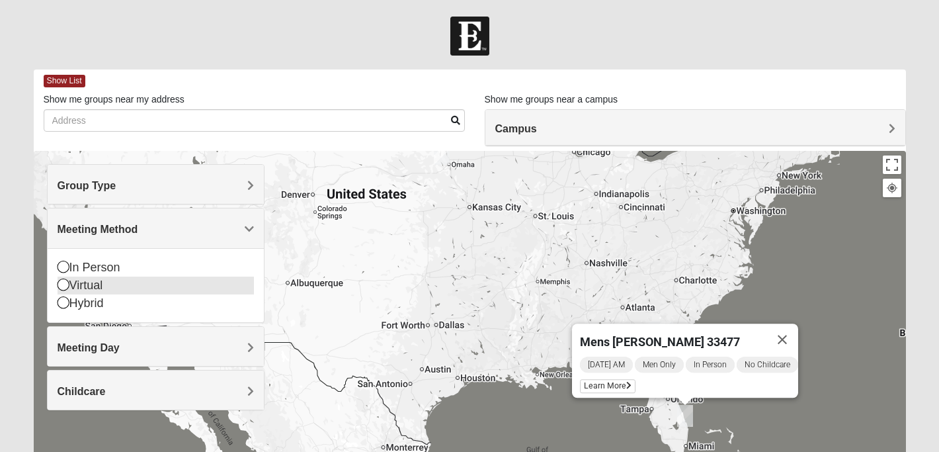
click at [61, 282] on icon at bounding box center [64, 284] width 12 height 12
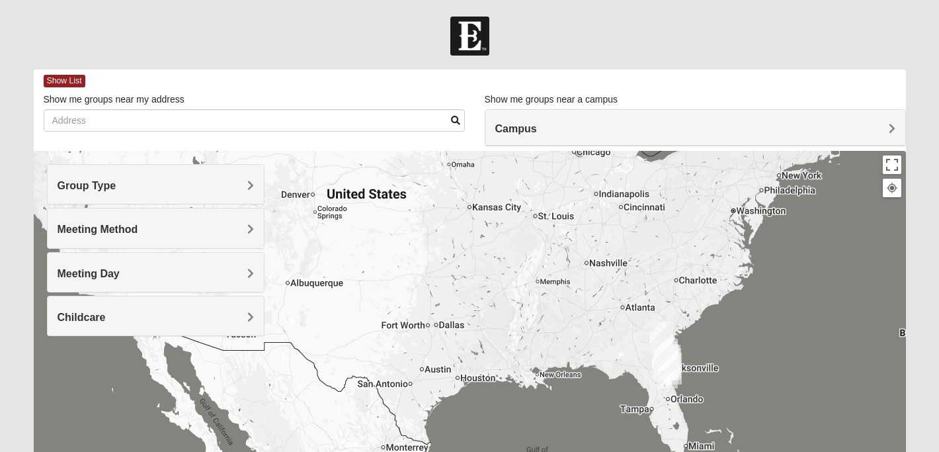
click at [101, 225] on span "Meeting Method" at bounding box center [98, 228] width 81 height 11
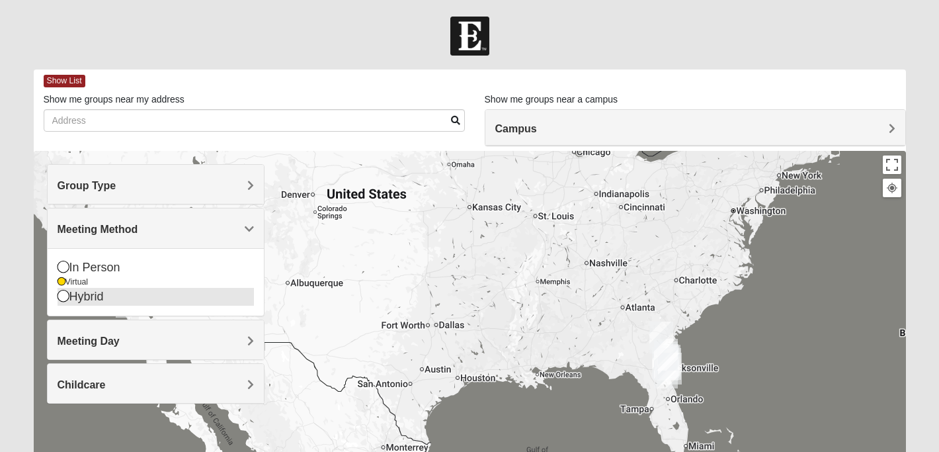
click at [66, 294] on icon at bounding box center [64, 296] width 12 height 12
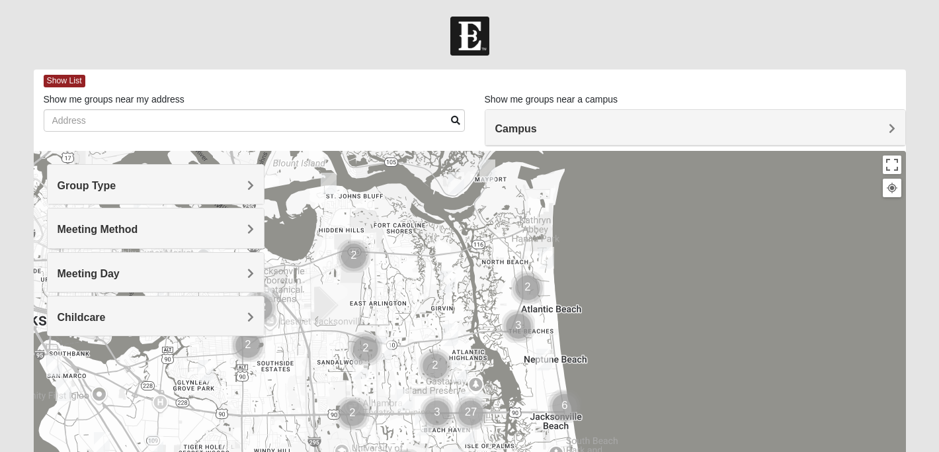
click at [540, 355] on img "Mens Coker 32250" at bounding box center [544, 359] width 16 height 22
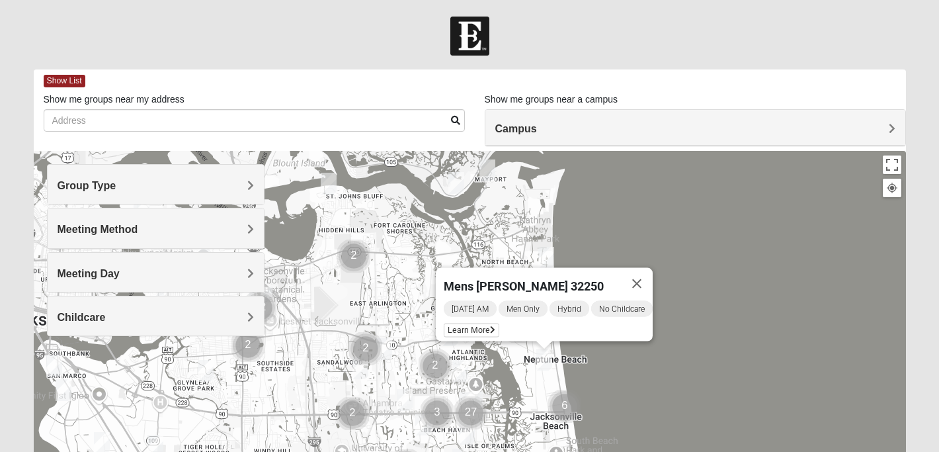
click at [558, 301] on span "Hybrid" at bounding box center [569, 309] width 40 height 16
click at [473, 325] on span "Learn More" at bounding box center [472, 330] width 56 height 14
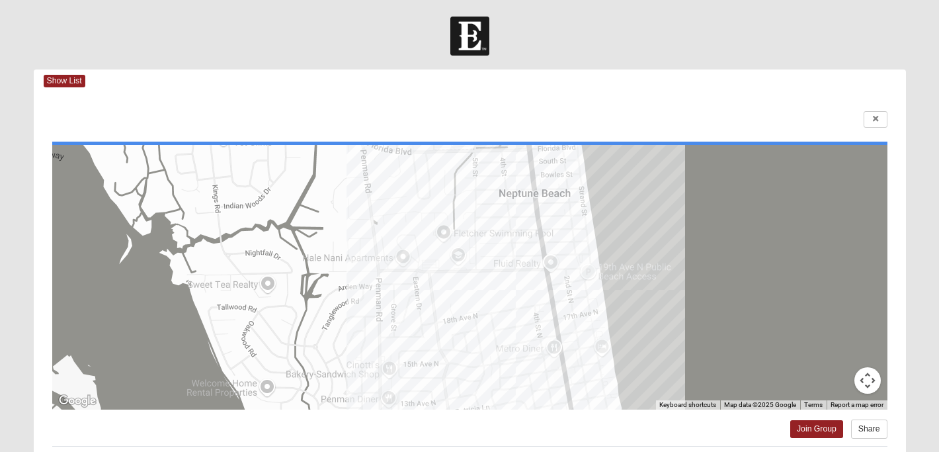
click at [464, 282] on div at bounding box center [469, 277] width 835 height 264
click at [73, 81] on span "Show List" at bounding box center [65, 81] width 42 height 13
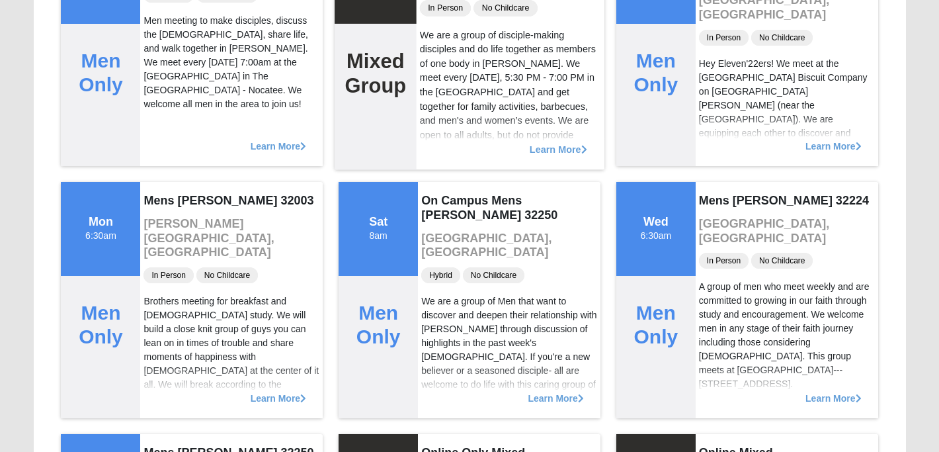
scroll to position [2259, 0]
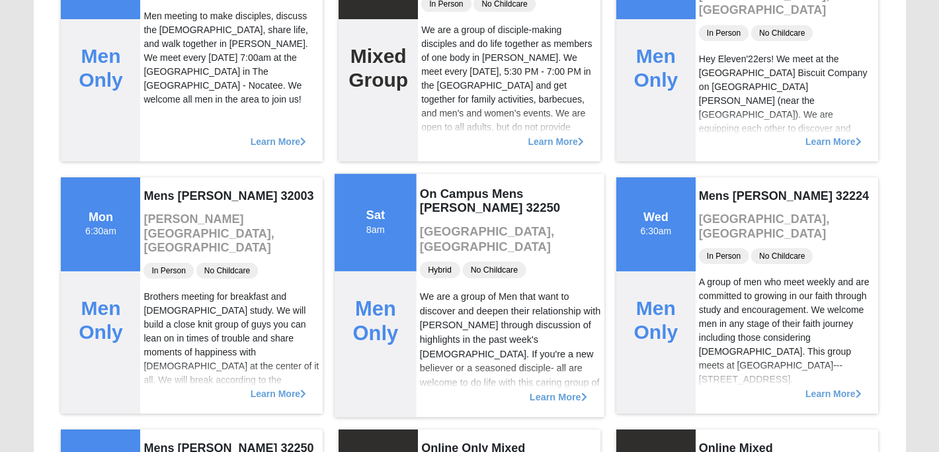
click at [444, 262] on span "Hybrid" at bounding box center [440, 270] width 40 height 17
click at [569, 389] on span "Learn More" at bounding box center [559, 389] width 58 height 0
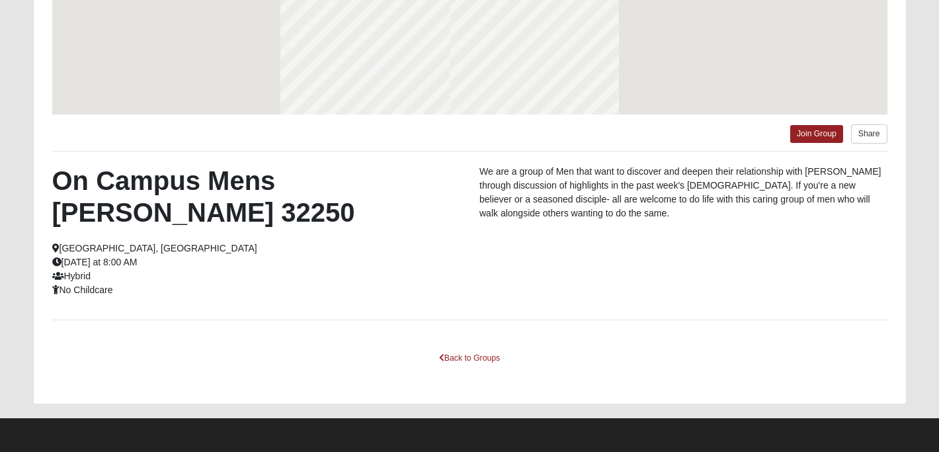
scroll to position [263, 0]
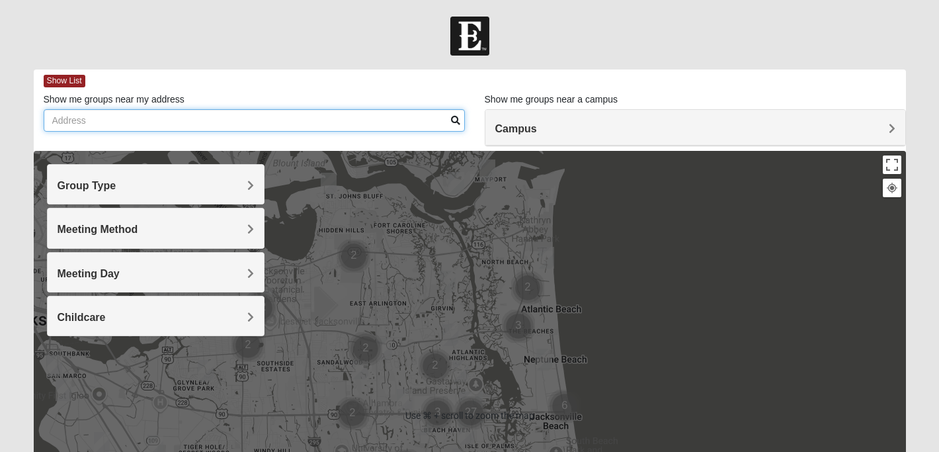
click at [302, 113] on input "Show me groups near my address" at bounding box center [254, 120] width 421 height 22
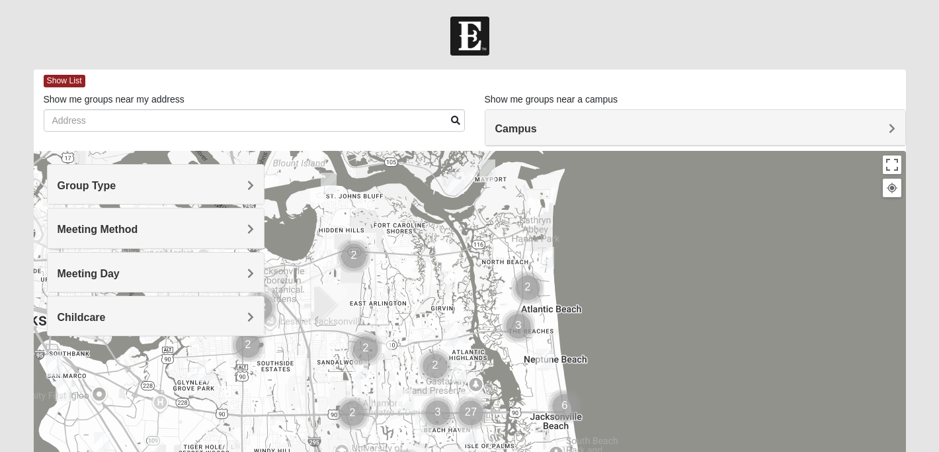
click at [524, 136] on div "Campus" at bounding box center [695, 128] width 420 height 36
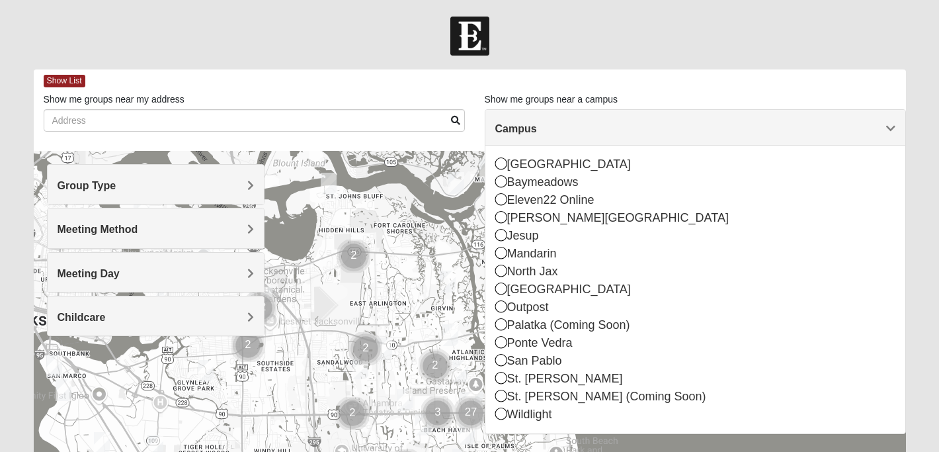
click at [524, 136] on div "Campus" at bounding box center [695, 128] width 420 height 36
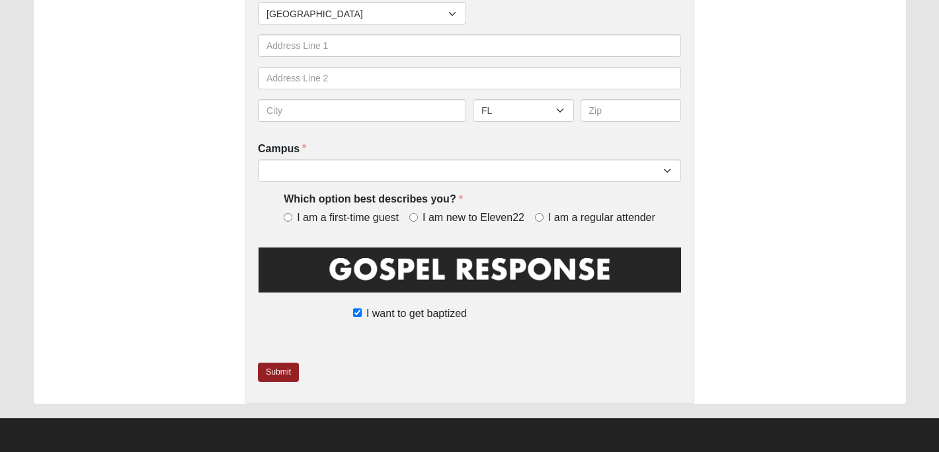
scroll to position [434, 0]
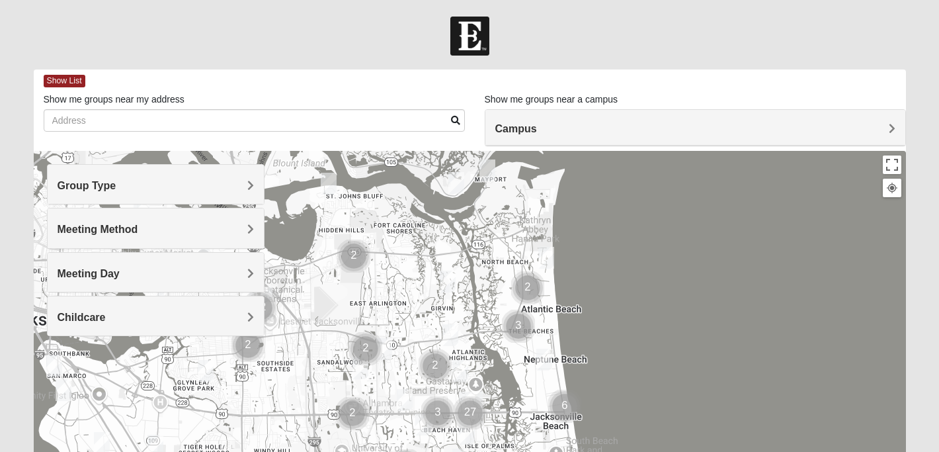
click at [196, 231] on h4 "Meeting Method" at bounding box center [156, 229] width 197 height 13
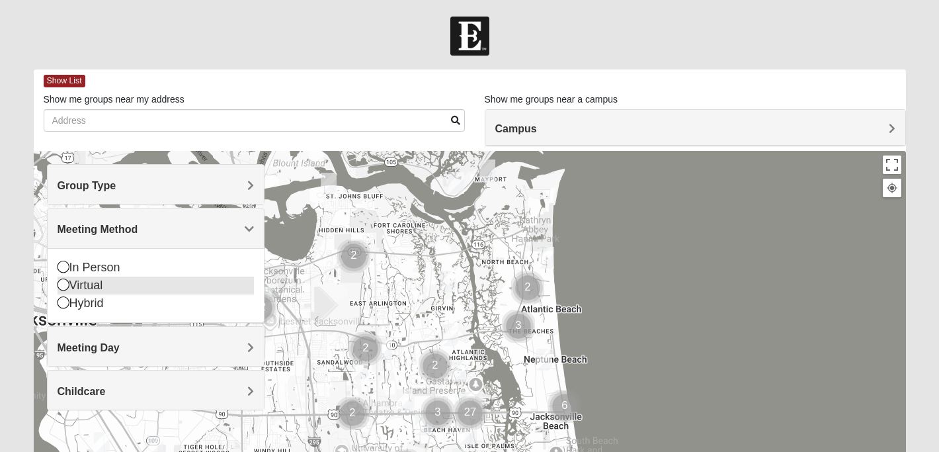
click at [63, 285] on icon at bounding box center [64, 284] width 12 height 12
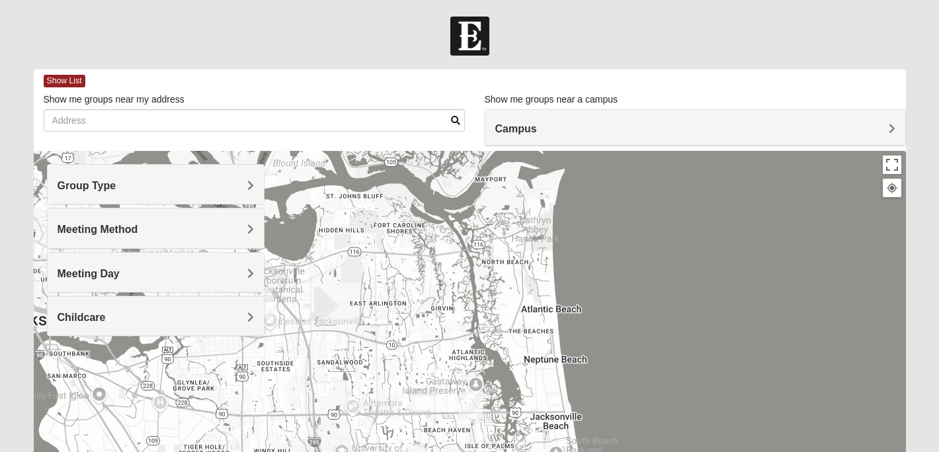
click at [469, 405] on img "San Pablo" at bounding box center [471, 407] width 24 height 32
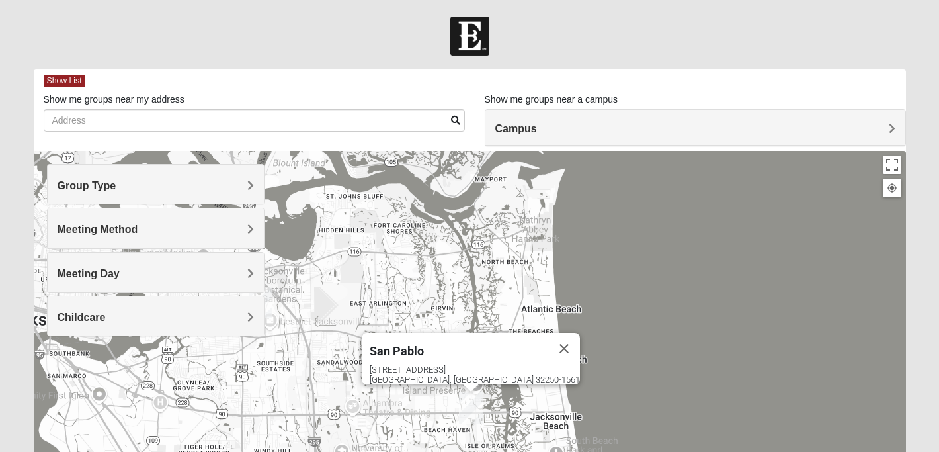
click at [461, 364] on div "14286 Beach Blvd Jacksonville, FL 32250-1561" at bounding box center [475, 374] width 210 height 20
click at [548, 333] on button "Close" at bounding box center [564, 349] width 32 height 32
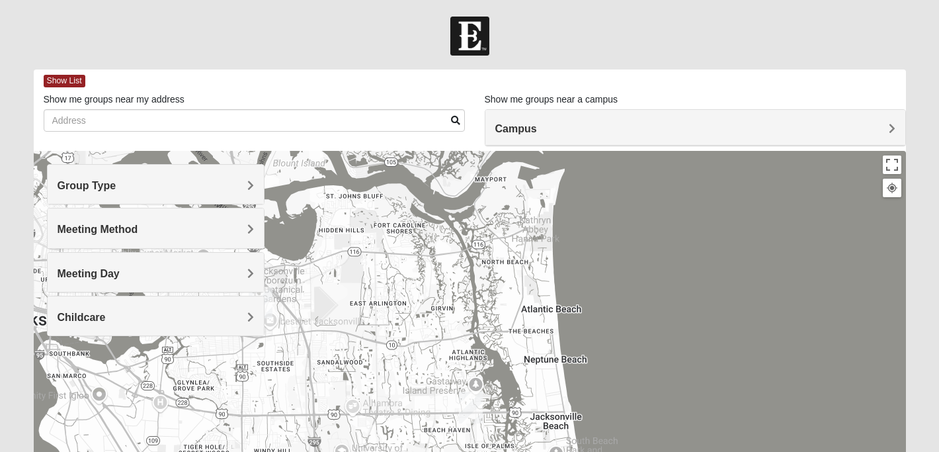
click at [639, 129] on h4 "Campus" at bounding box center [695, 128] width 400 height 13
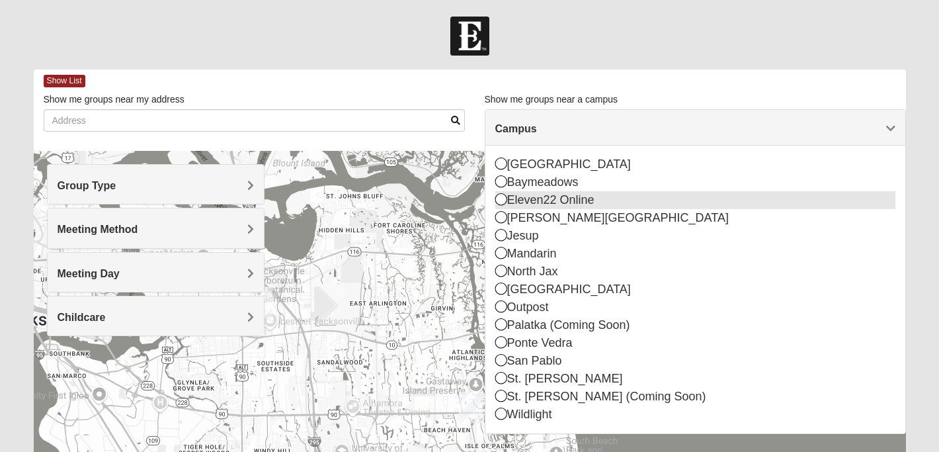
click at [498, 199] on icon at bounding box center [501, 199] width 12 height 12
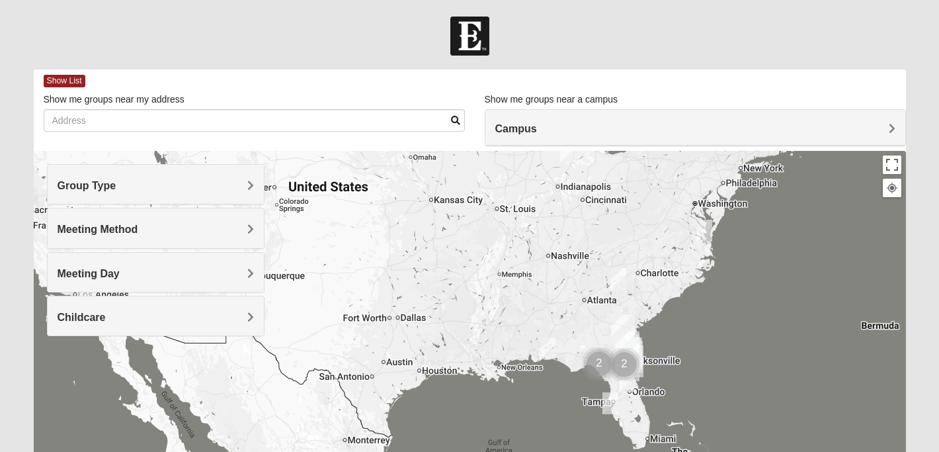
drag, startPoint x: 598, startPoint y: 314, endPoint x: 526, endPoint y: 185, distance: 147.7
click at [526, 185] on div at bounding box center [470, 415] width 872 height 529
click at [551, 350] on img "Online Mixed Asher 32547" at bounding box center [548, 349] width 16 height 22
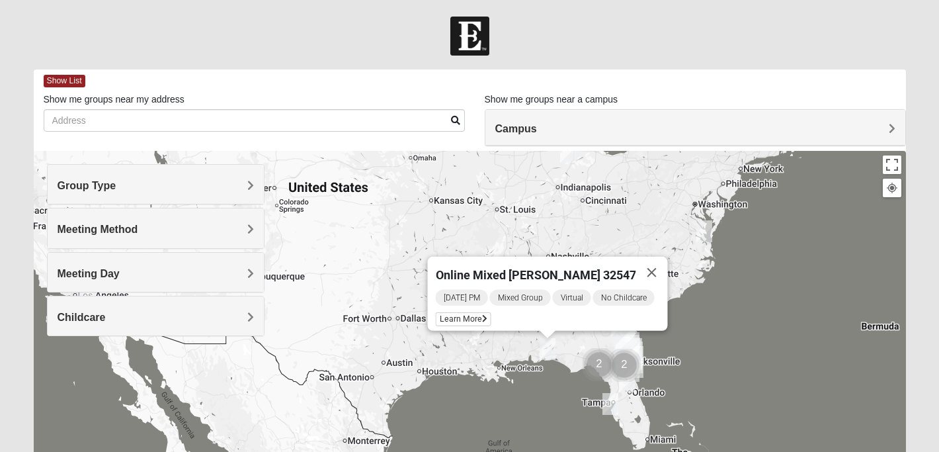
click at [551, 350] on img "Online Mixed Asher 32547" at bounding box center [548, 349] width 16 height 22
click at [612, 406] on img "Online Mixed Wildermuth" at bounding box center [610, 404] width 16 height 22
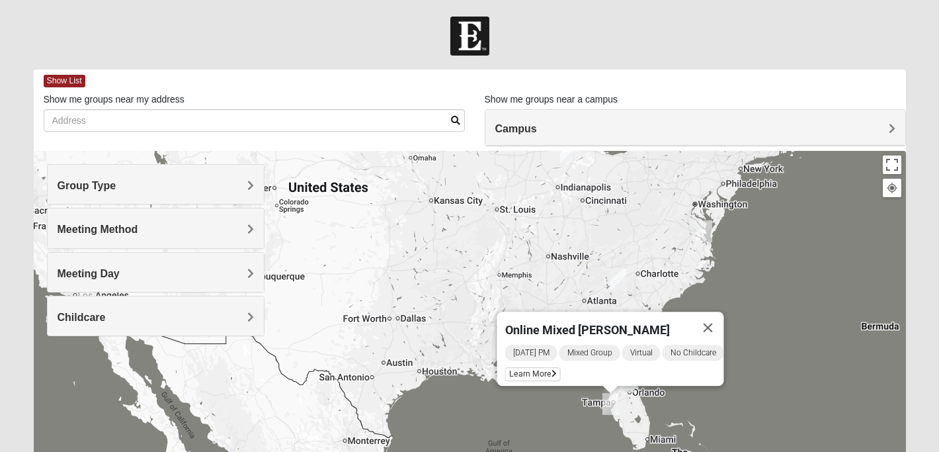
click at [628, 389] on img "Online Mixed Seitz 32804" at bounding box center [627, 381] width 16 height 22
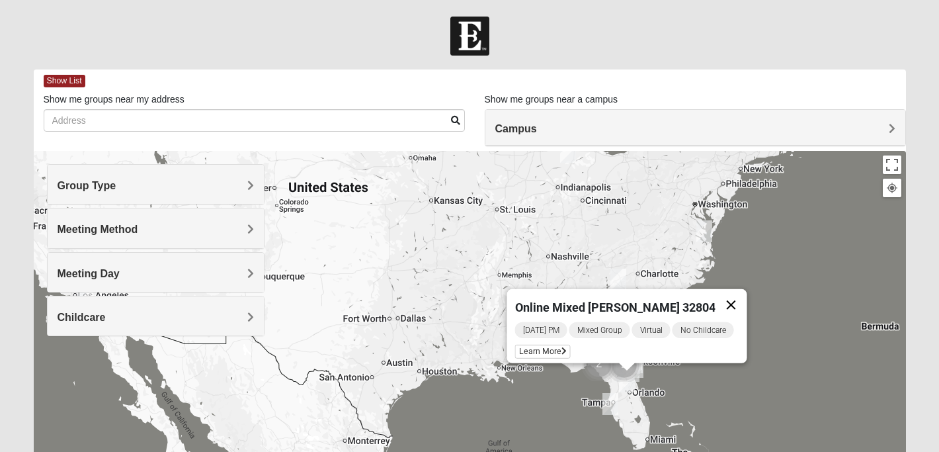
click at [734, 297] on button "Close" at bounding box center [731, 305] width 32 height 32
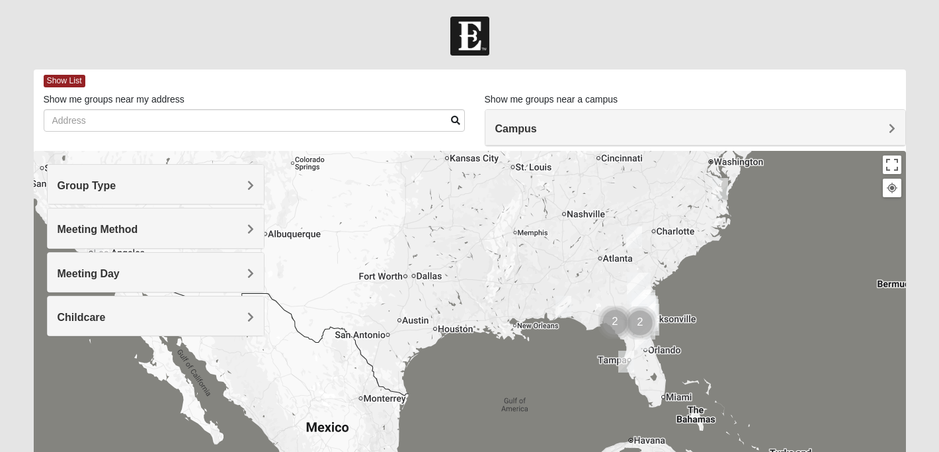
drag, startPoint x: 736, startPoint y: 294, endPoint x: 752, endPoint y: 253, distance: 44.0
click at [752, 253] on div at bounding box center [470, 415] width 872 height 529
click at [569, 309] on img "Online Mixed Asher 32547" at bounding box center [563, 307] width 16 height 22
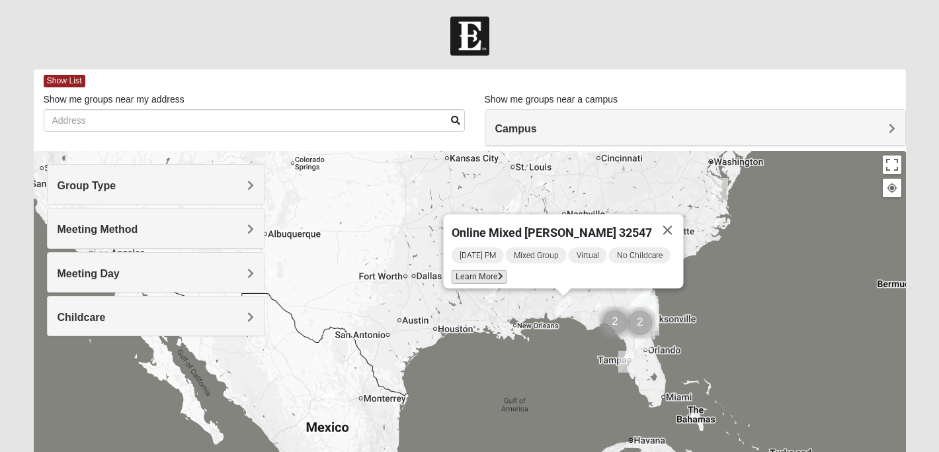
click at [481, 270] on span "Learn More" at bounding box center [480, 277] width 56 height 14
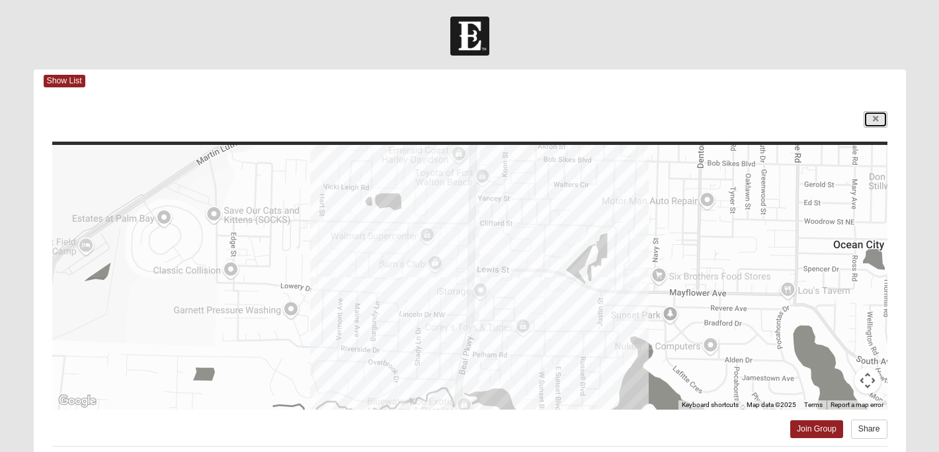
click at [873, 116] on icon at bounding box center [875, 119] width 5 height 8
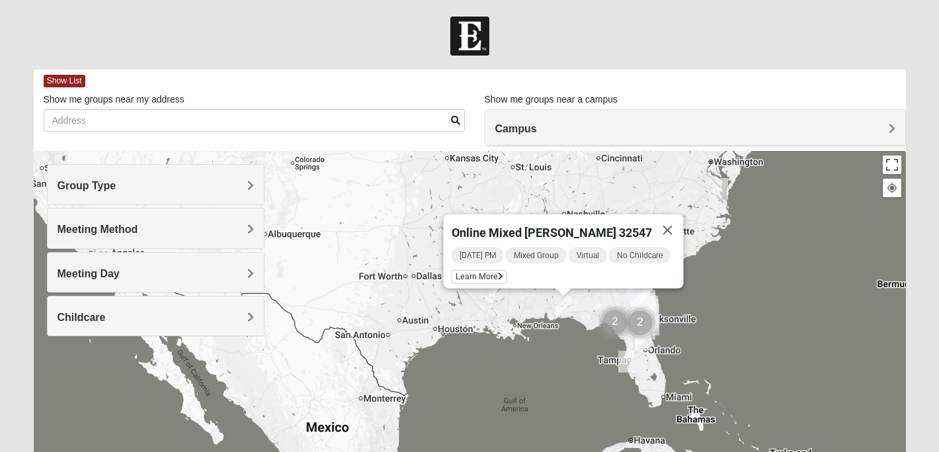
click at [479, 247] on span "Wednesday PM" at bounding box center [478, 255] width 52 height 16
click at [479, 270] on span "Learn More" at bounding box center [480, 277] width 56 height 14
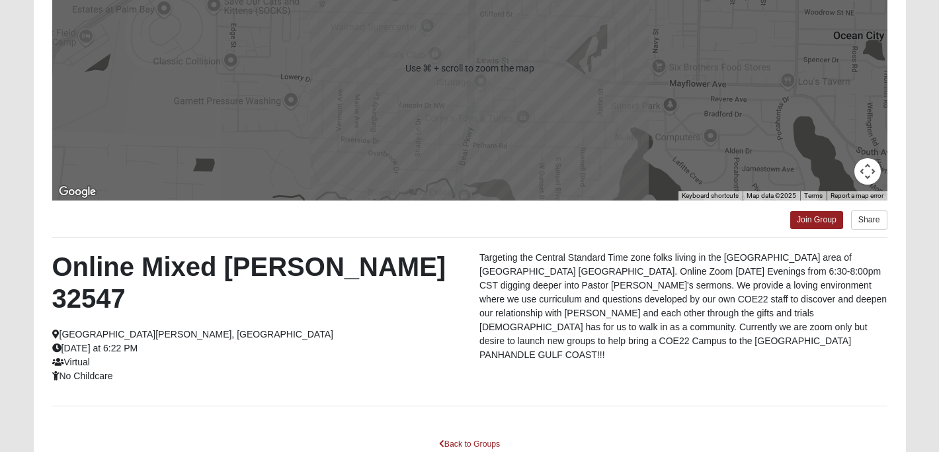
scroll to position [213, 0]
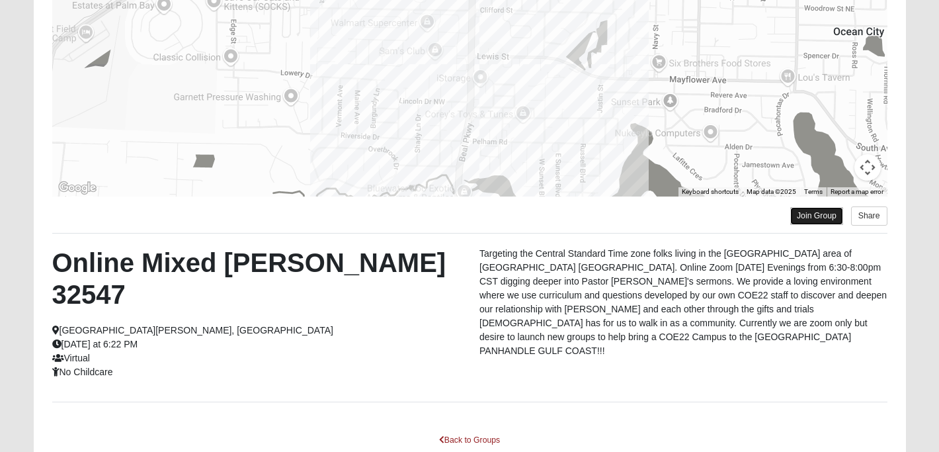
click at [808, 218] on link "Join Group" at bounding box center [816, 216] width 53 height 18
